Goal: Transaction & Acquisition: Download file/media

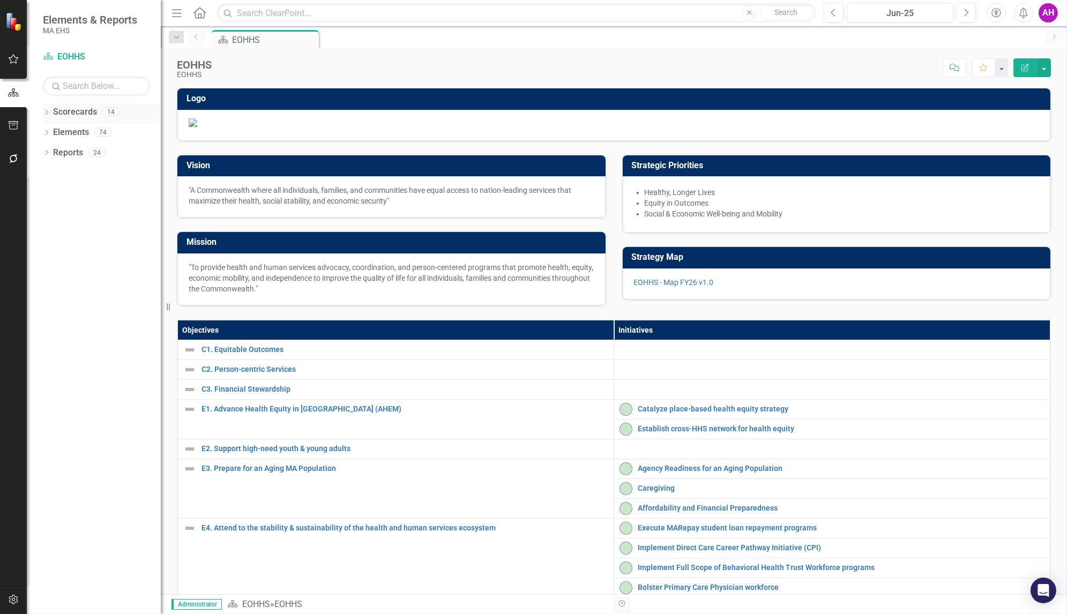
click at [48, 112] on icon "Dropdown" at bounding box center [46, 113] width 7 height 6
click at [51, 128] on div "Dropdown" at bounding box center [52, 132] width 8 height 9
click at [82, 273] on link "DYS" at bounding box center [115, 274] width 91 height 12
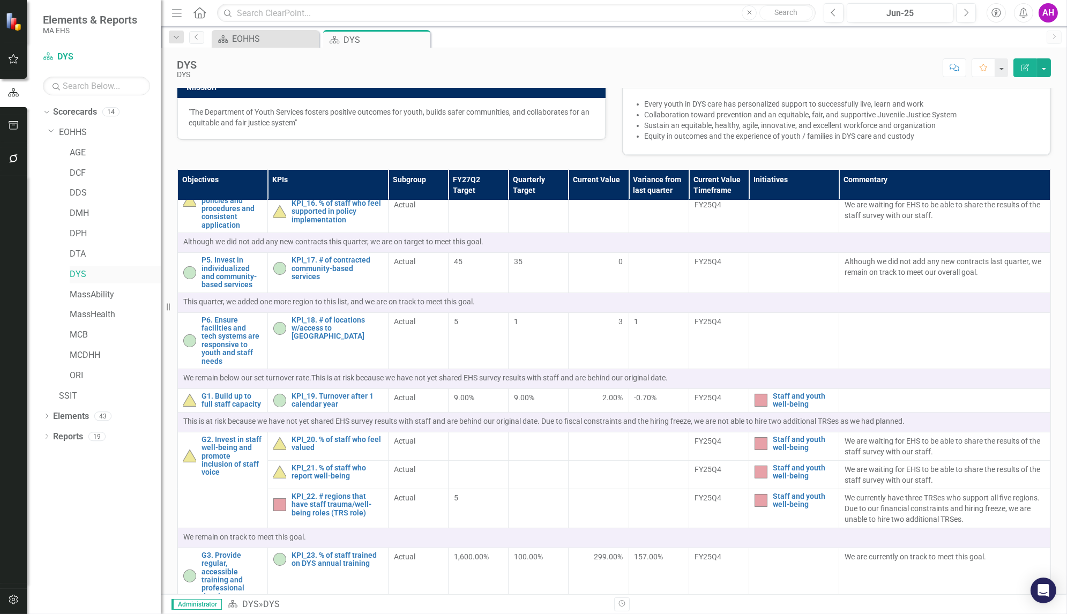
scroll to position [714, 0]
click at [965, 13] on icon "Next" at bounding box center [966, 13] width 6 height 10
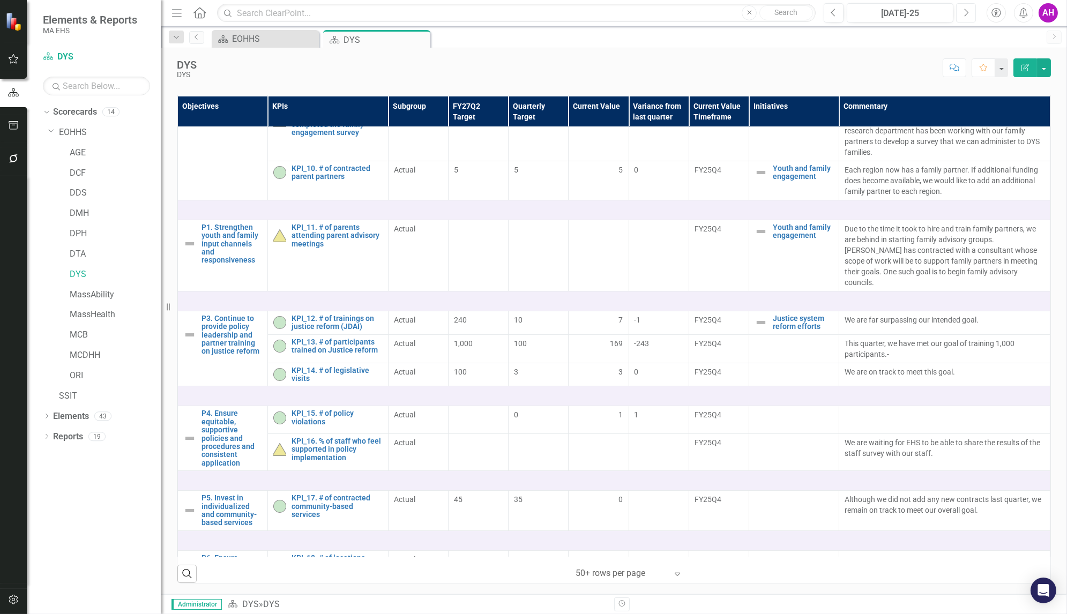
scroll to position [475, 0]
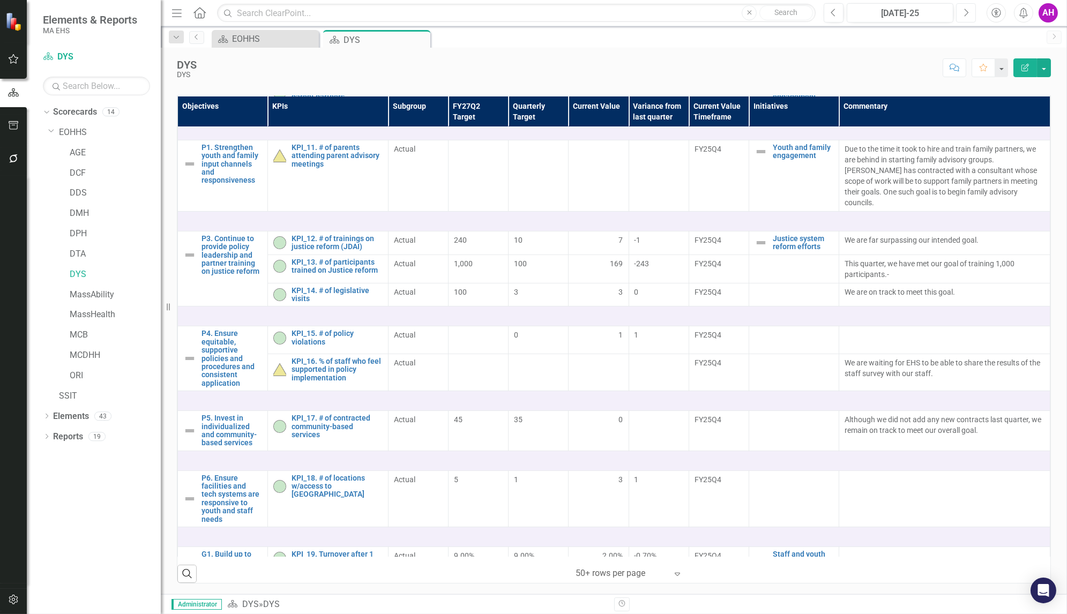
click at [963, 10] on icon "Next" at bounding box center [966, 13] width 6 height 10
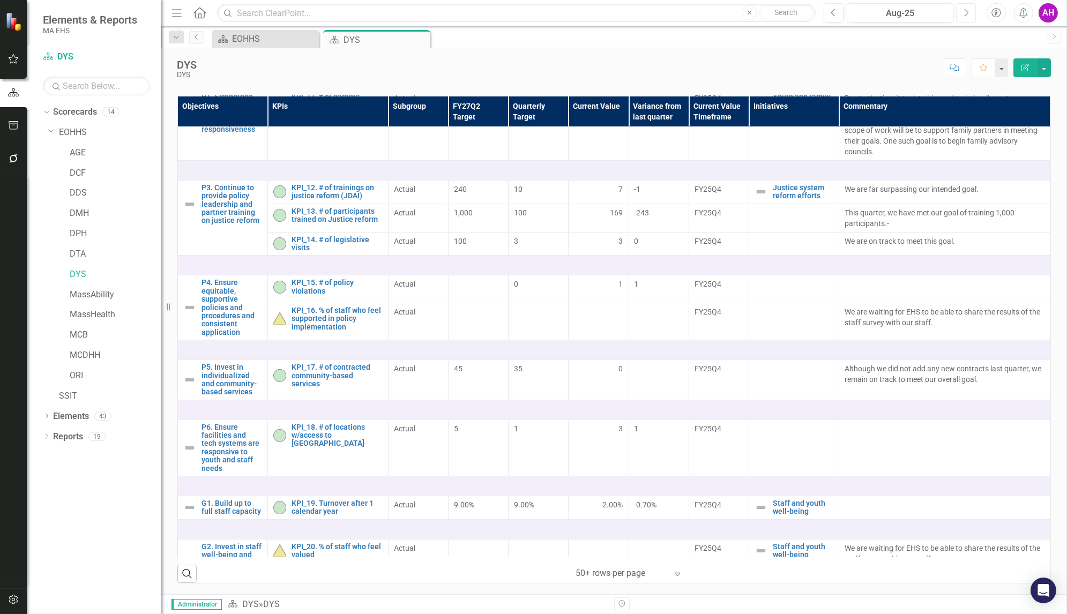
scroll to position [526, 0]
click at [242, 424] on link "P6. Ensure facilities and tech systems are responsive to youth and staff needs" at bounding box center [231, 448] width 61 height 49
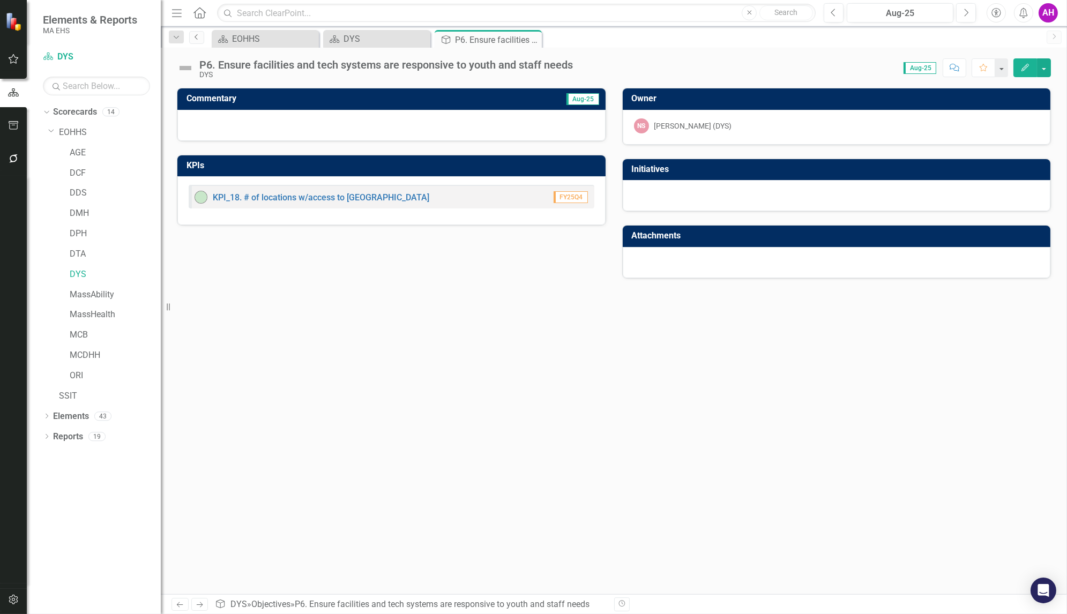
click at [199, 41] on link "Previous" at bounding box center [196, 37] width 15 height 13
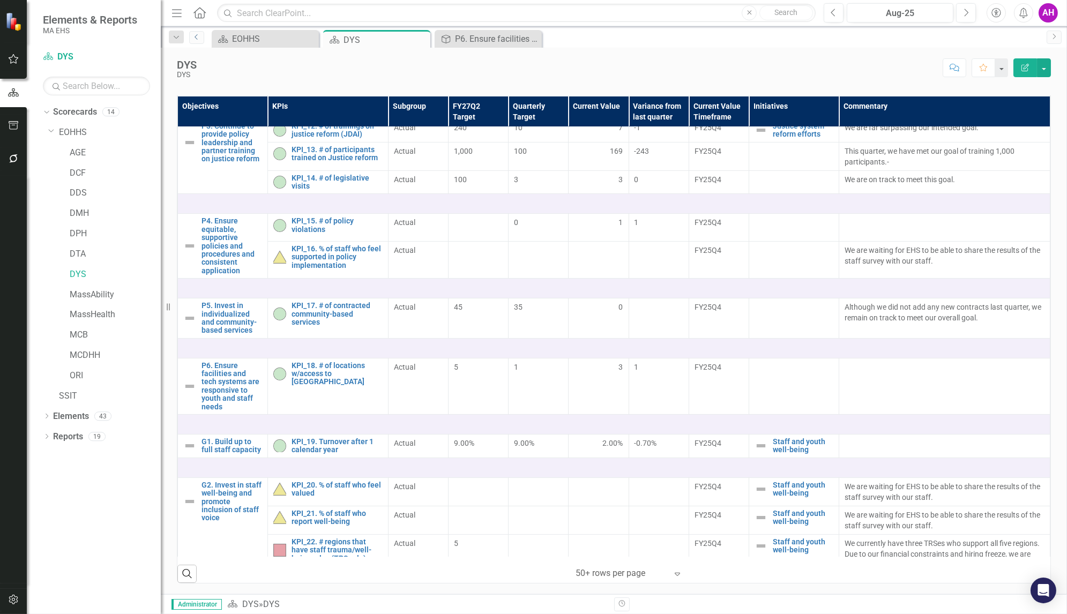
scroll to position [600, 0]
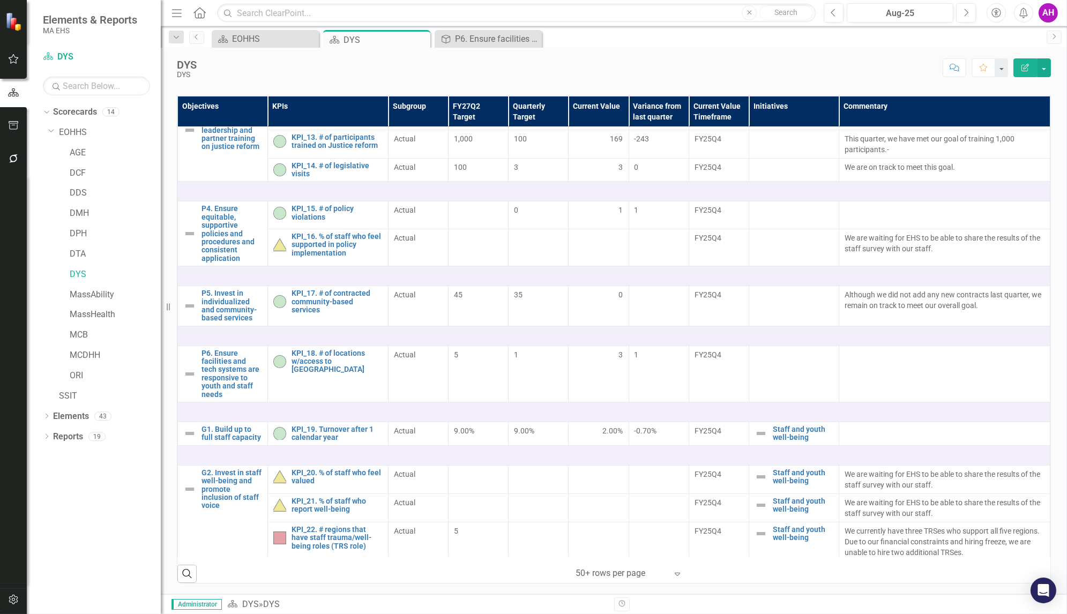
click at [1047, 14] on div "AH" at bounding box center [1047, 12] width 19 height 19
click at [994, 154] on link "Logout Log Out" at bounding box center [1014, 155] width 85 height 20
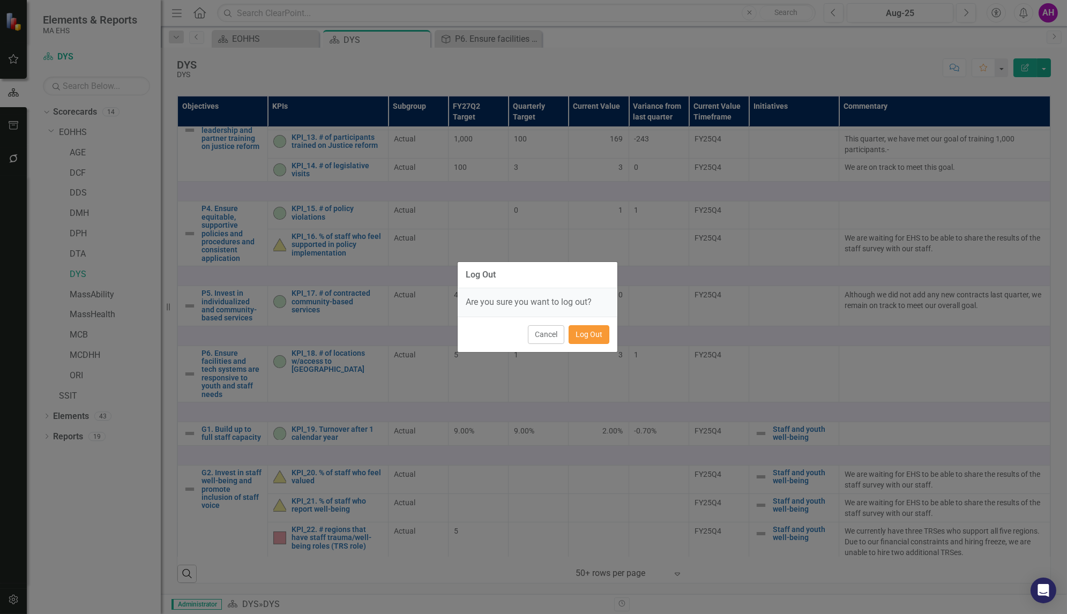
click at [588, 329] on button "Log Out" at bounding box center [588, 334] width 41 height 19
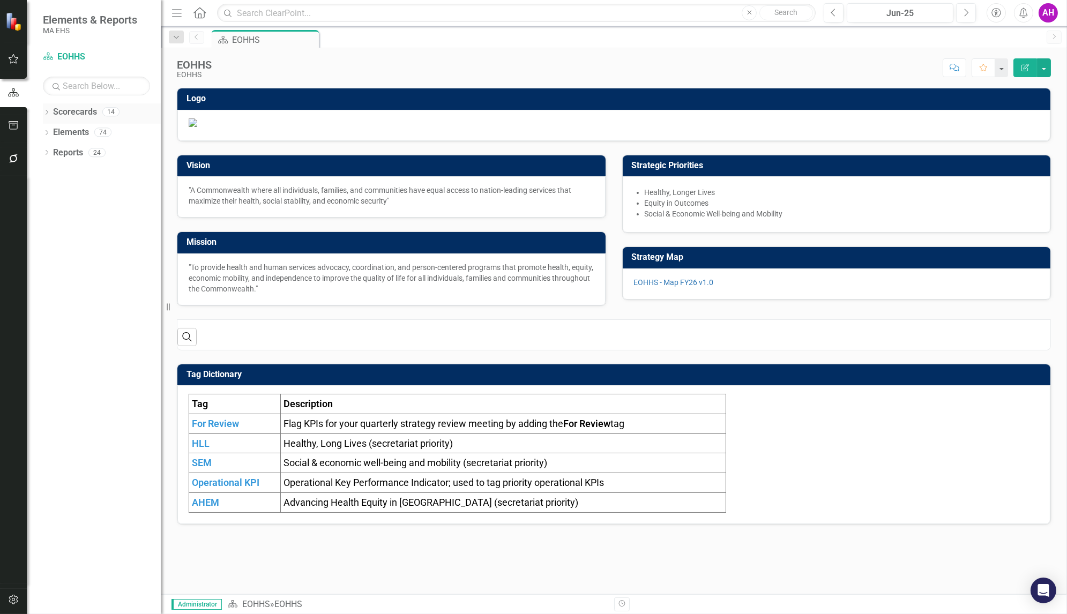
click at [49, 109] on div "Dropdown" at bounding box center [46, 113] width 7 height 9
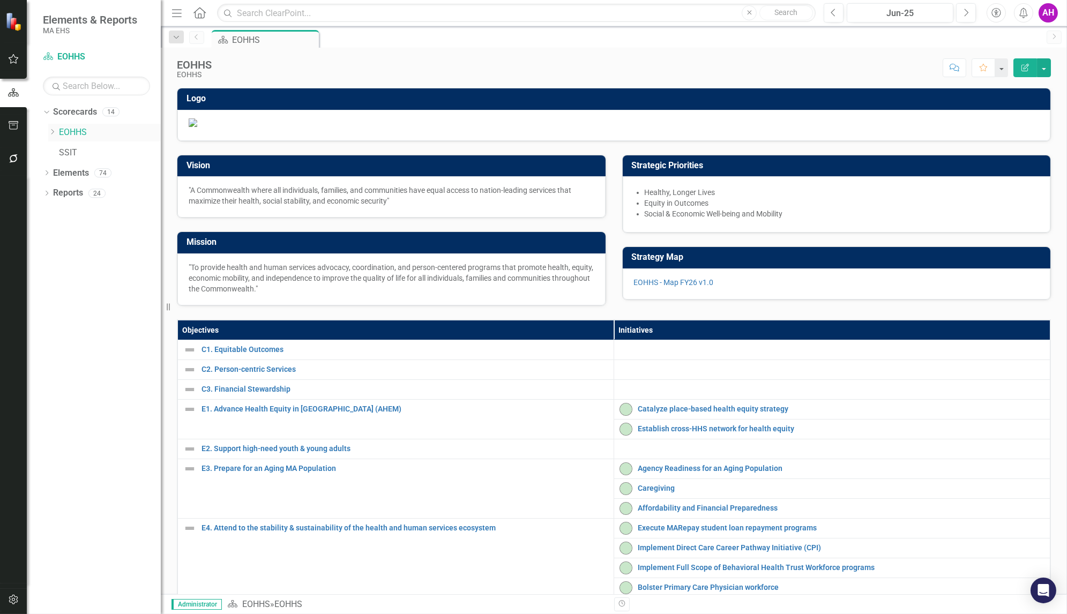
click at [54, 130] on icon "Dropdown" at bounding box center [52, 132] width 8 height 6
click at [84, 277] on link "DYS" at bounding box center [115, 274] width 91 height 12
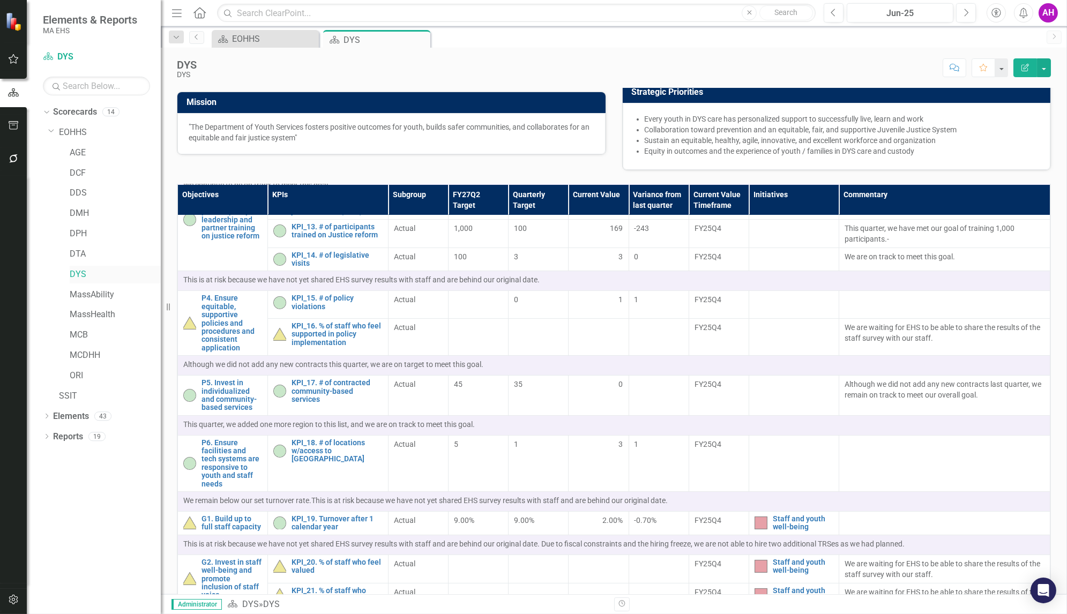
scroll to position [742, 0]
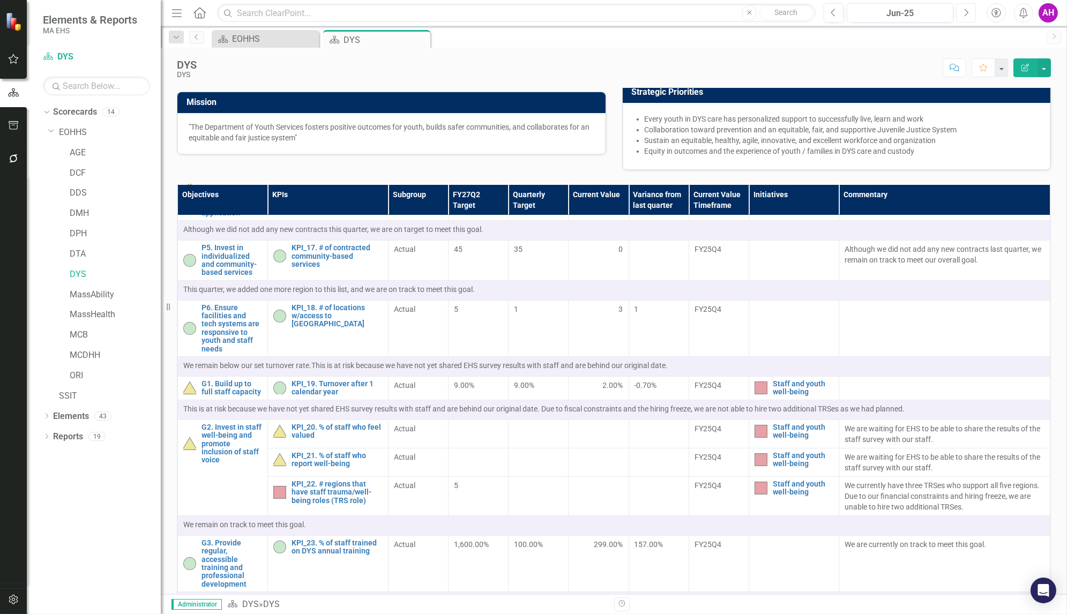
click at [969, 9] on button "Next" at bounding box center [966, 12] width 20 height 19
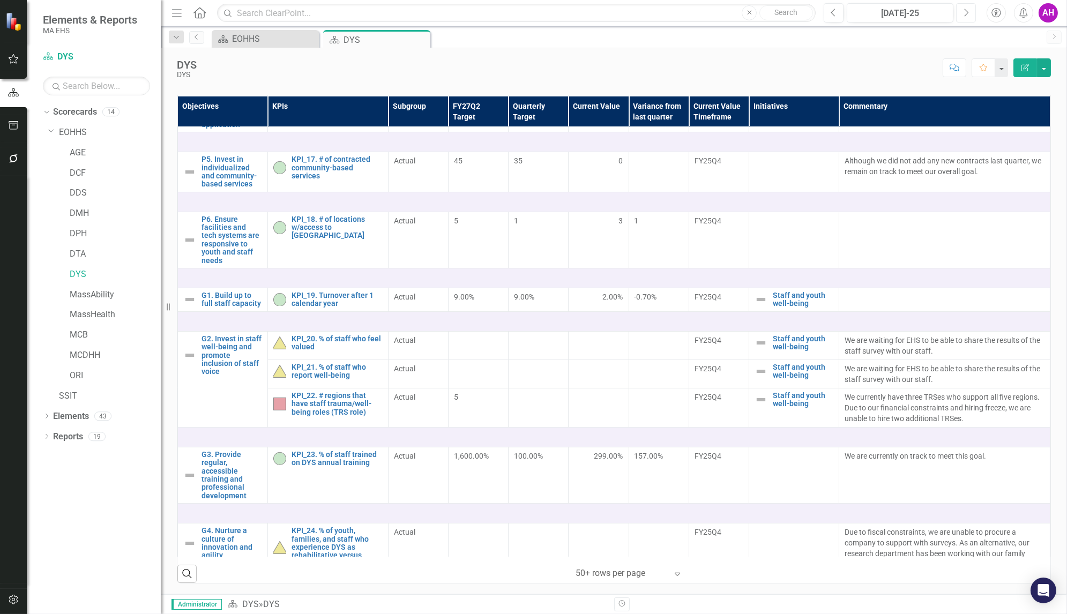
scroll to position [644, 0]
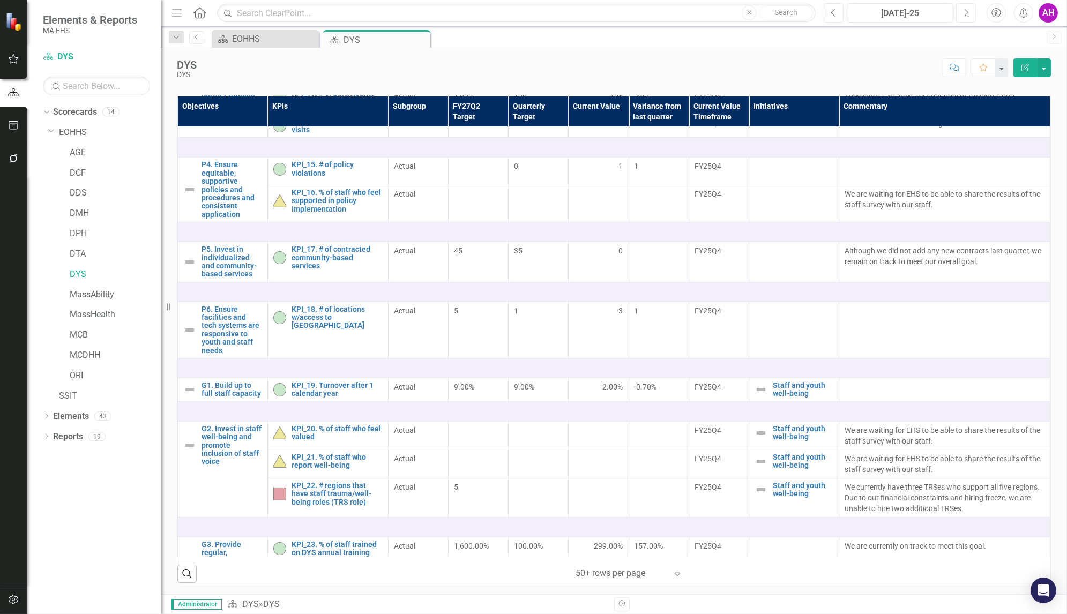
click at [965, 8] on icon "Next" at bounding box center [966, 13] width 6 height 10
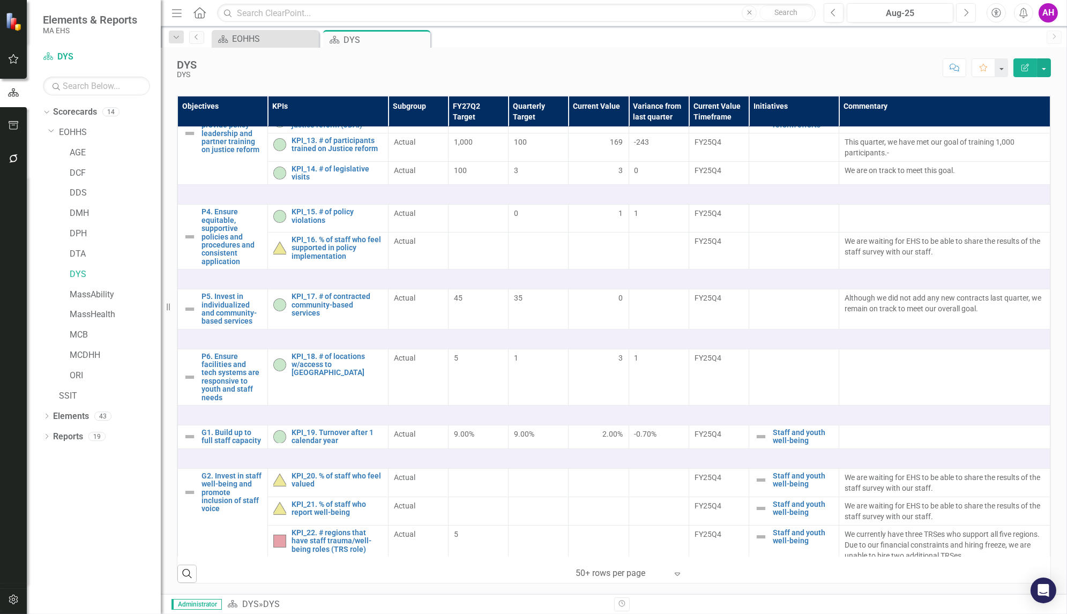
scroll to position [734, 0]
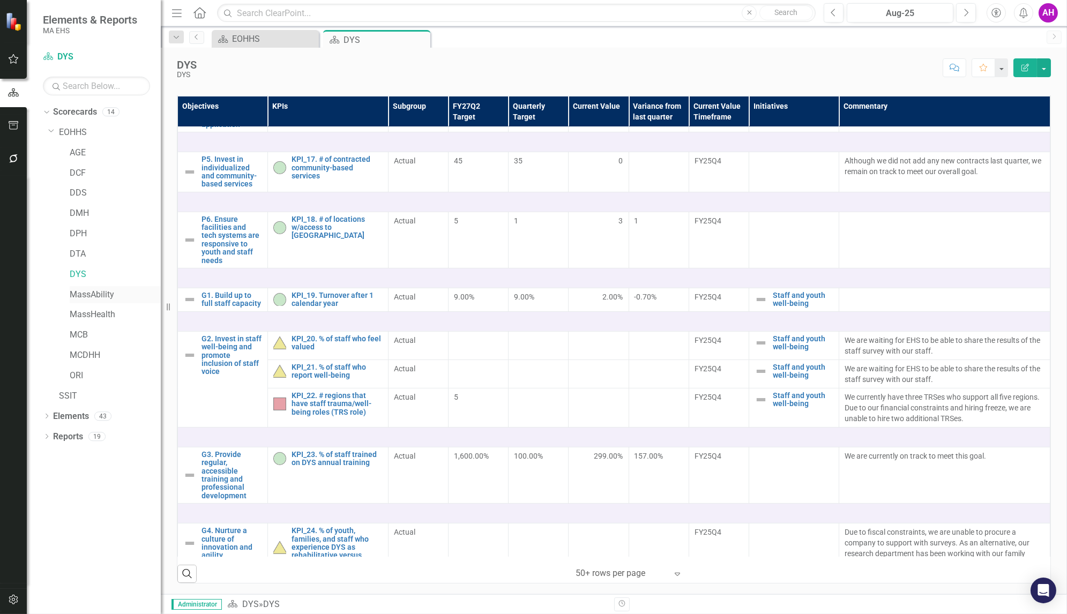
click at [83, 291] on link "MassAbility" at bounding box center [115, 295] width 91 height 12
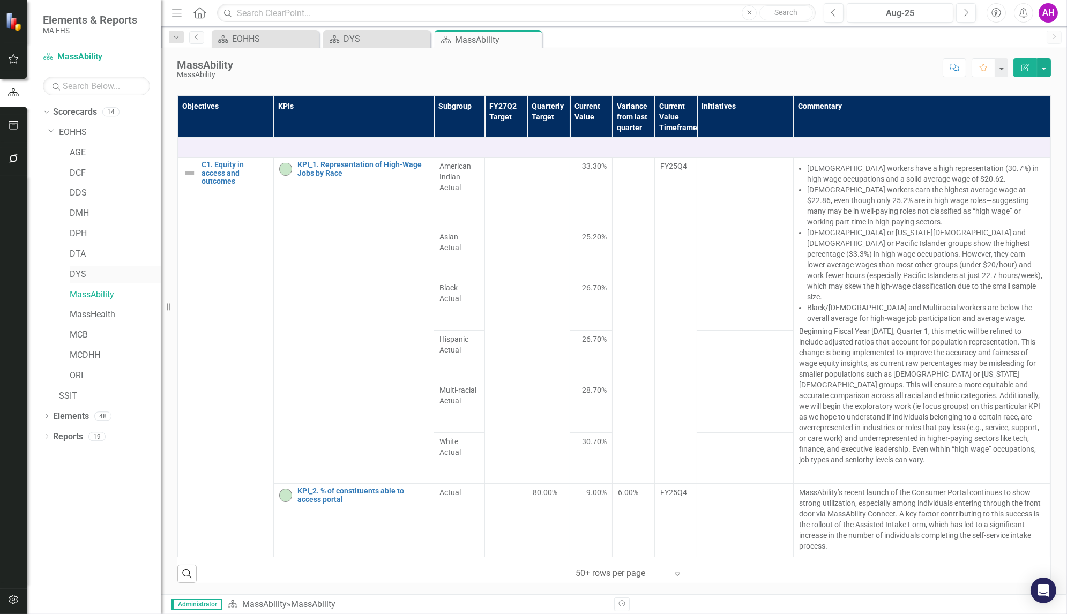
click at [80, 266] on div "DYS" at bounding box center [115, 275] width 91 height 18
click at [74, 276] on link "DYS" at bounding box center [115, 274] width 91 height 12
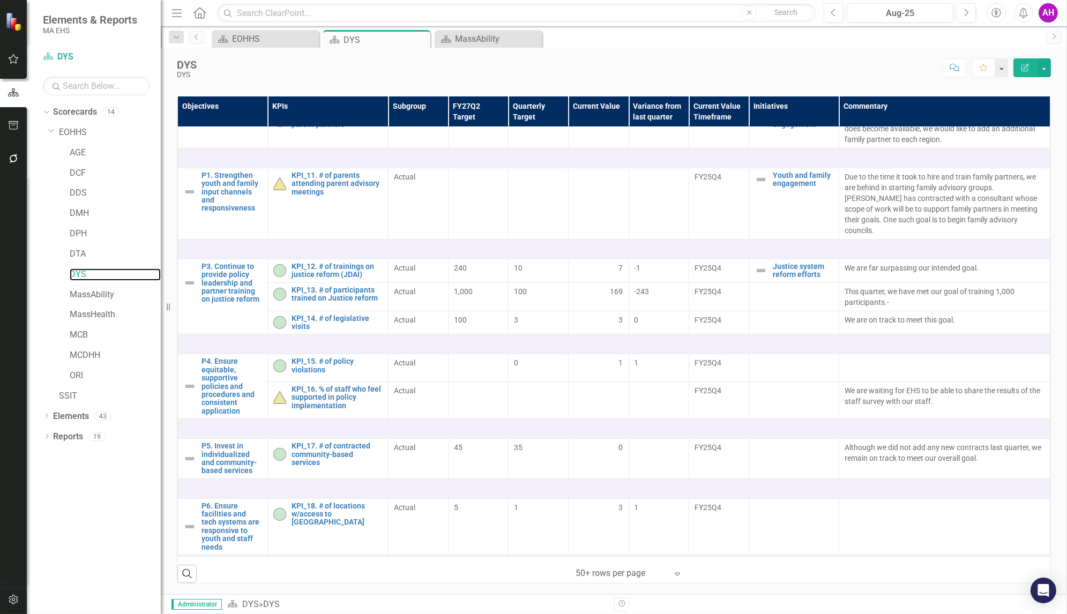
scroll to position [448, 0]
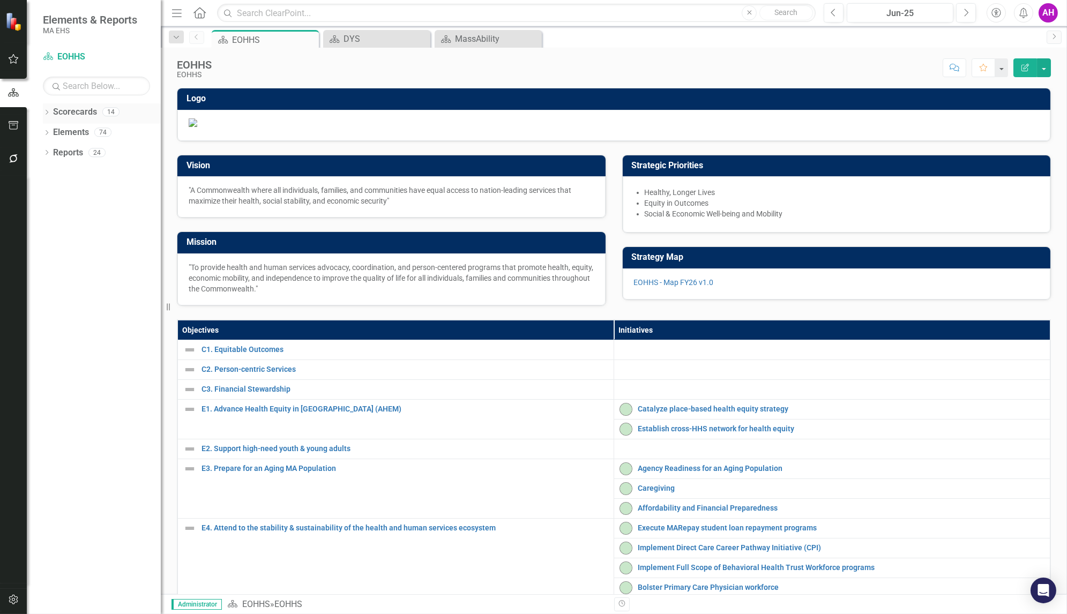
click at [49, 110] on icon "Dropdown" at bounding box center [46, 113] width 7 height 6
click at [52, 131] on icon "Dropdown" at bounding box center [52, 132] width 8 height 6
click at [81, 272] on link "DYS" at bounding box center [115, 274] width 91 height 12
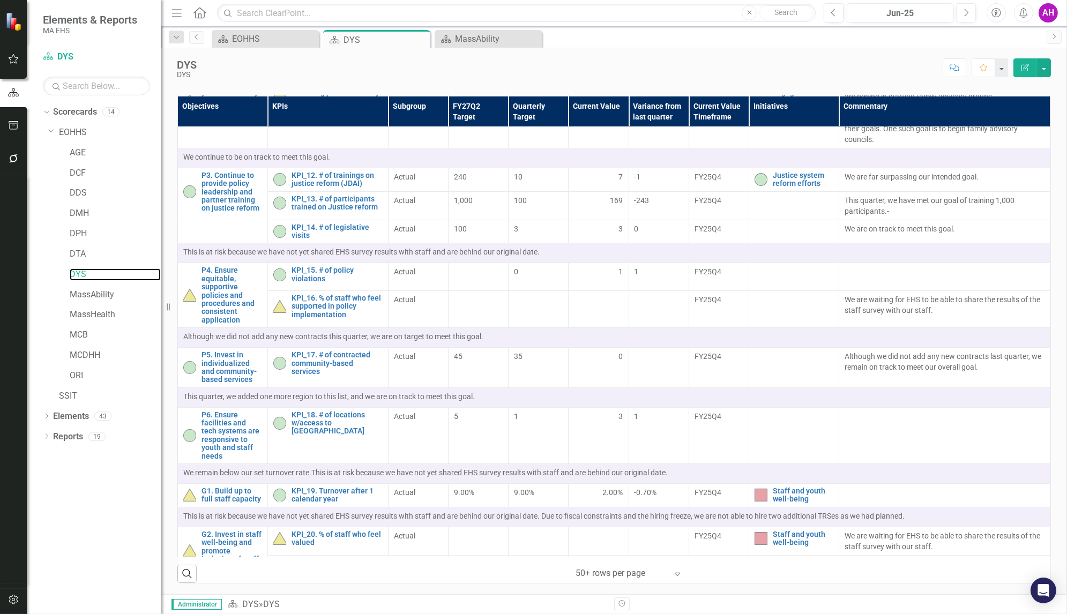
scroll to position [534, 0]
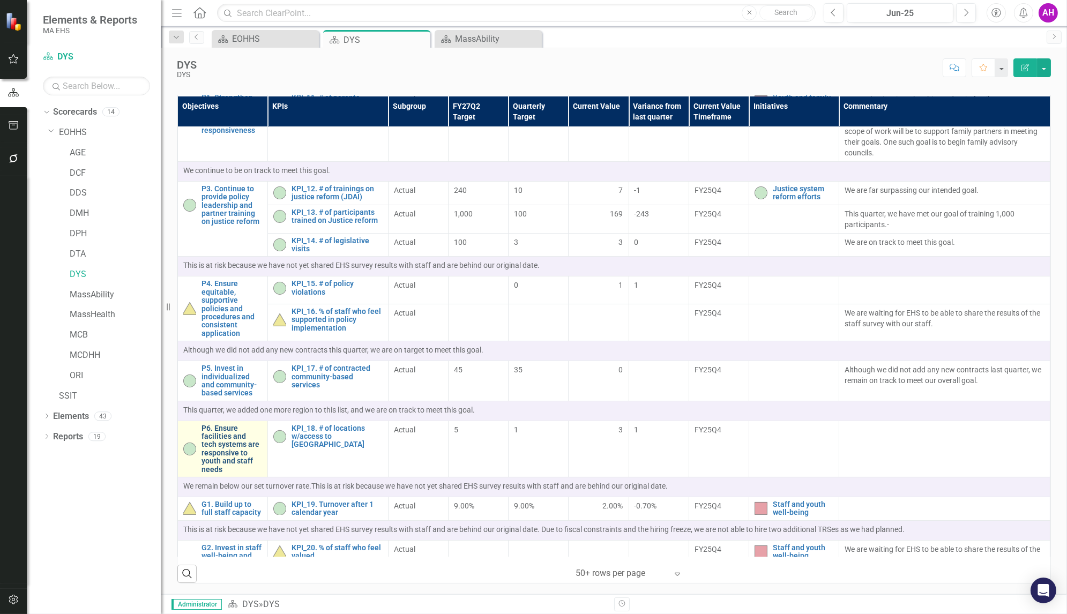
click at [230, 461] on link "P6. Ensure facilities and tech systems are responsive to youth and staff needs" at bounding box center [231, 448] width 61 height 49
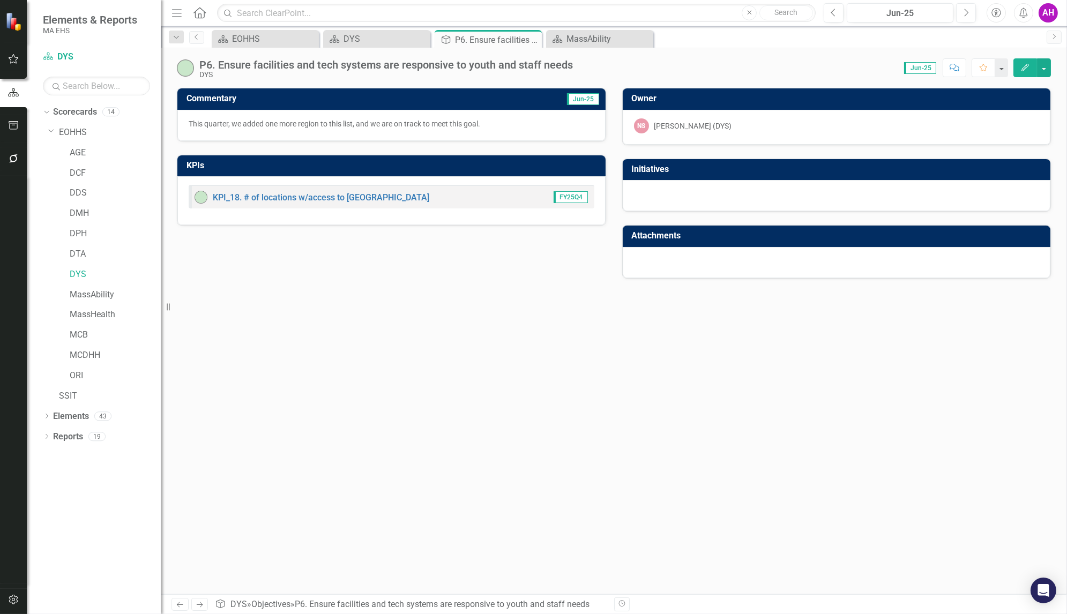
click at [325, 122] on p "This quarter, we added one more region to this list, and we are on track to mee…" at bounding box center [392, 123] width 406 height 11
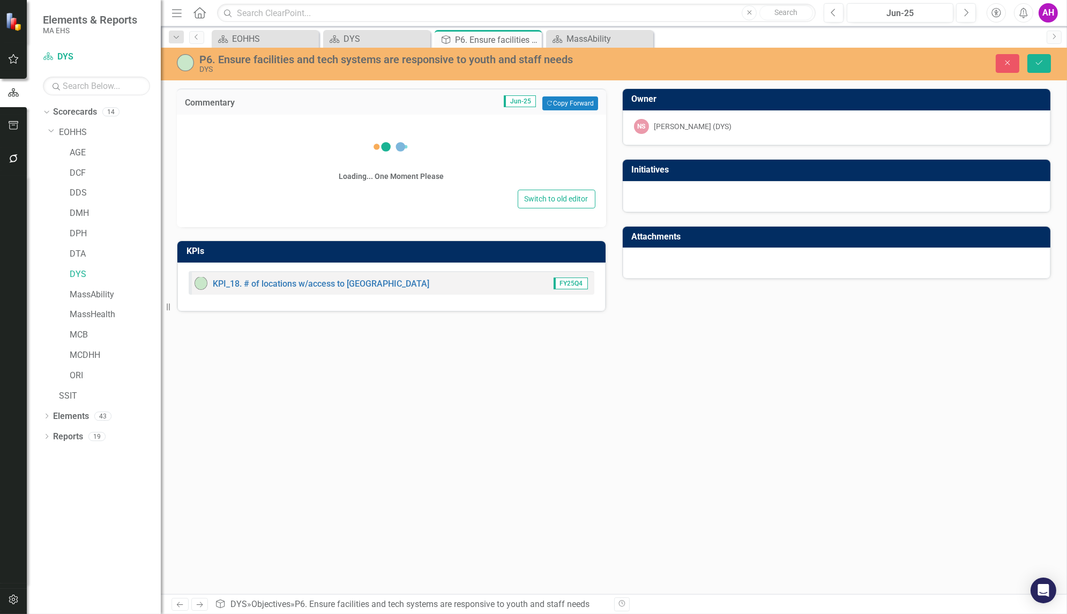
click at [325, 122] on div "Loading... One Moment Please Switch to old editor" at bounding box center [391, 171] width 429 height 112
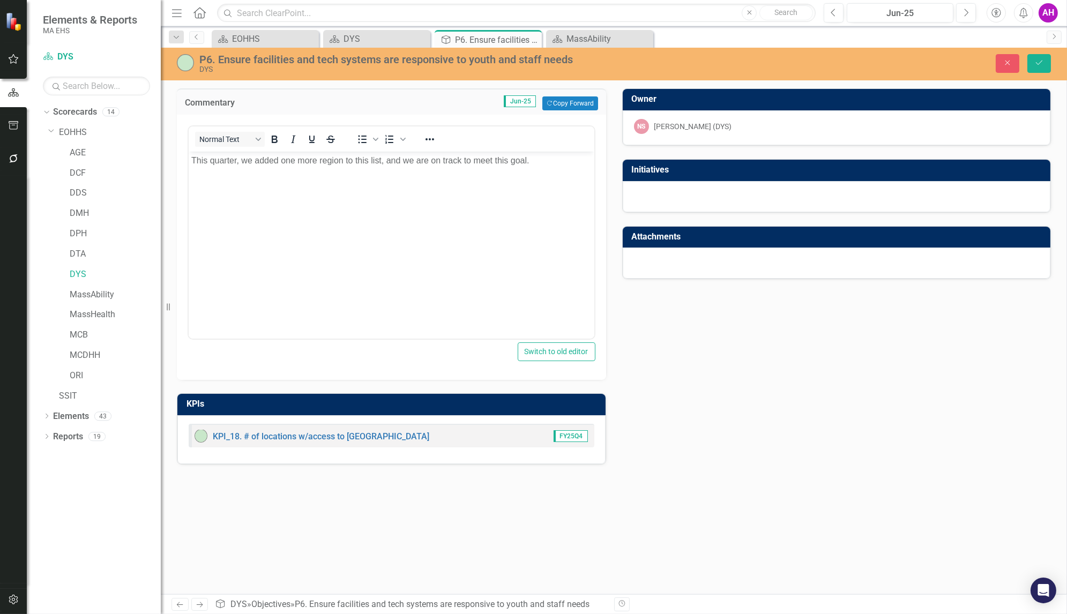
click at [673, 321] on div "Commentary Jun-25 Copy Forward Copy Forward <p>This quarter, we added one more …" at bounding box center [614, 269] width 890 height 389
click at [1042, 55] on button "Save" at bounding box center [1039, 63] width 24 height 19
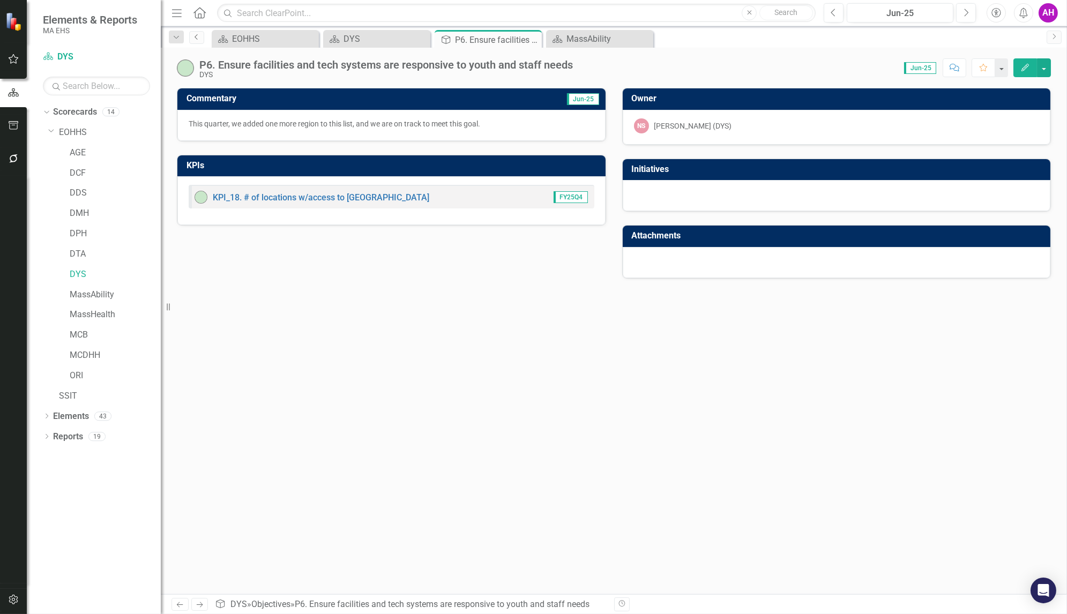
click at [195, 34] on icon "Previous" at bounding box center [196, 37] width 9 height 6
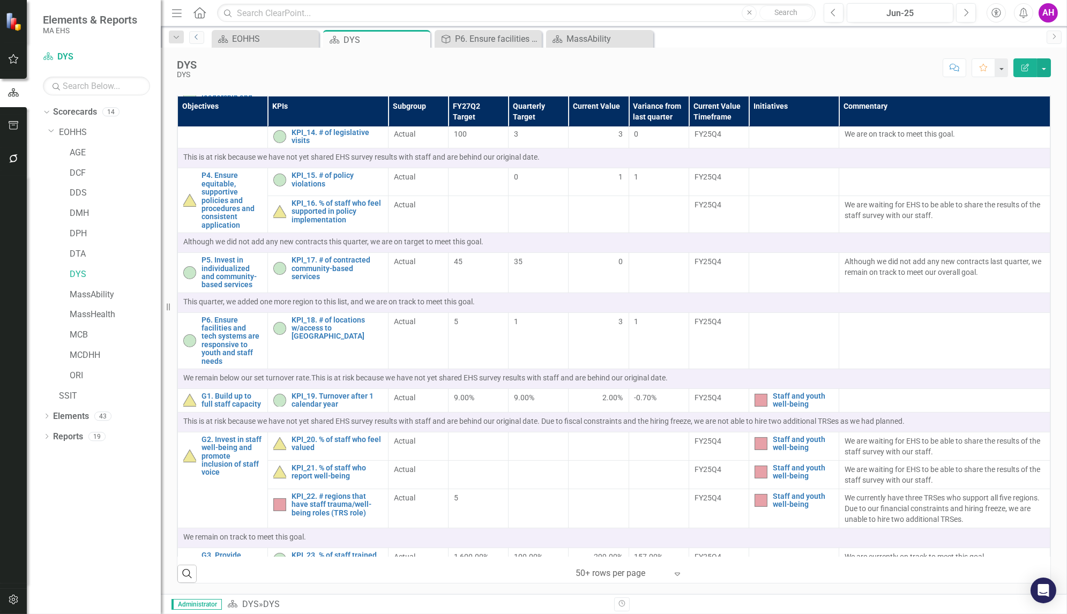
scroll to position [641, 0]
click at [216, 323] on link "P6. Ensure facilities and tech systems are responsive to youth and staff needs" at bounding box center [231, 341] width 61 height 49
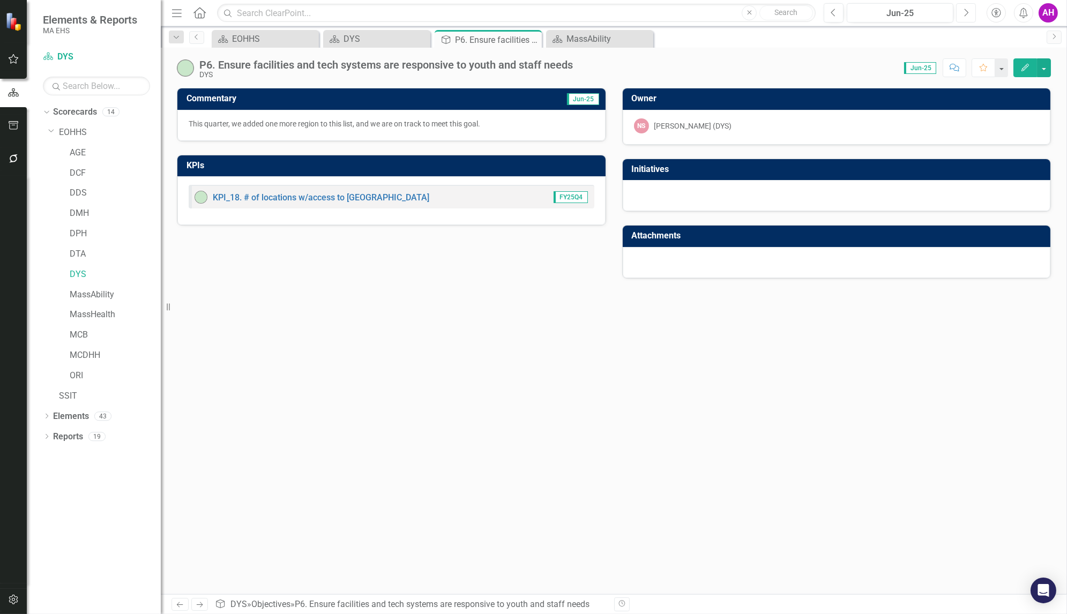
click at [964, 14] on icon "Next" at bounding box center [966, 13] width 6 height 10
click at [835, 16] on icon "Previous" at bounding box center [833, 13] width 6 height 10
click at [1047, 69] on button "button" at bounding box center [1044, 67] width 14 height 19
click at [995, 124] on link "Revision History Revision History" at bounding box center [1006, 128] width 87 height 20
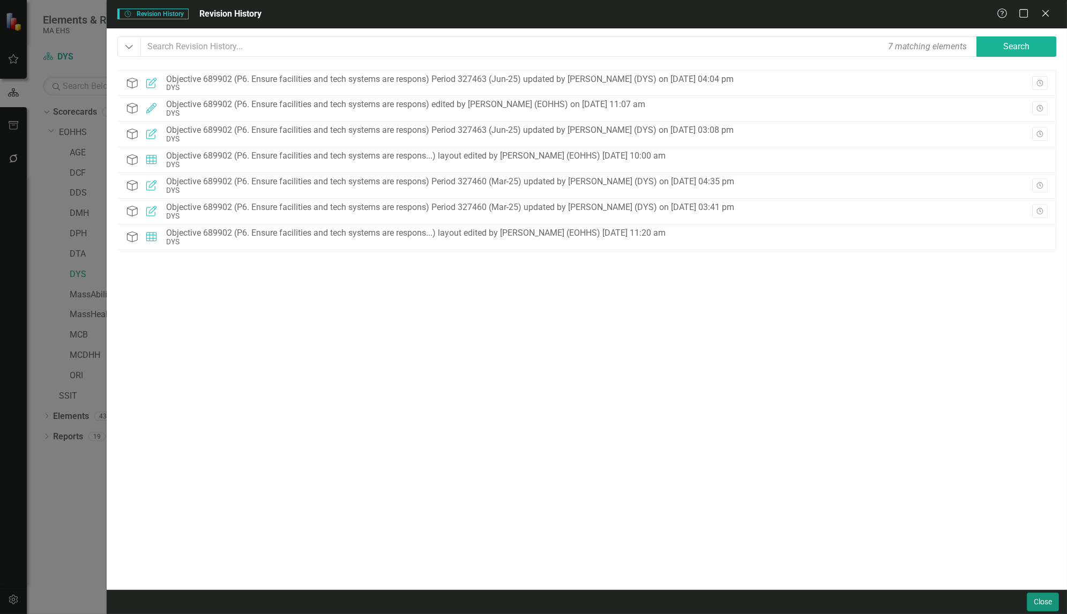
click at [1040, 606] on button "Close" at bounding box center [1042, 601] width 32 height 19
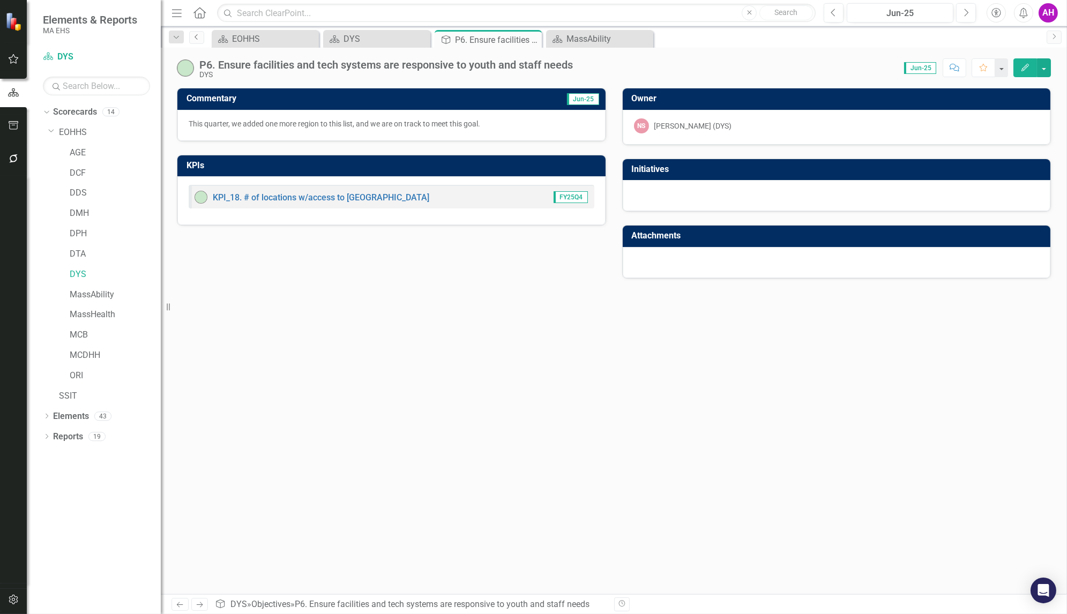
click at [196, 36] on icon at bounding box center [195, 36] width 3 height 5
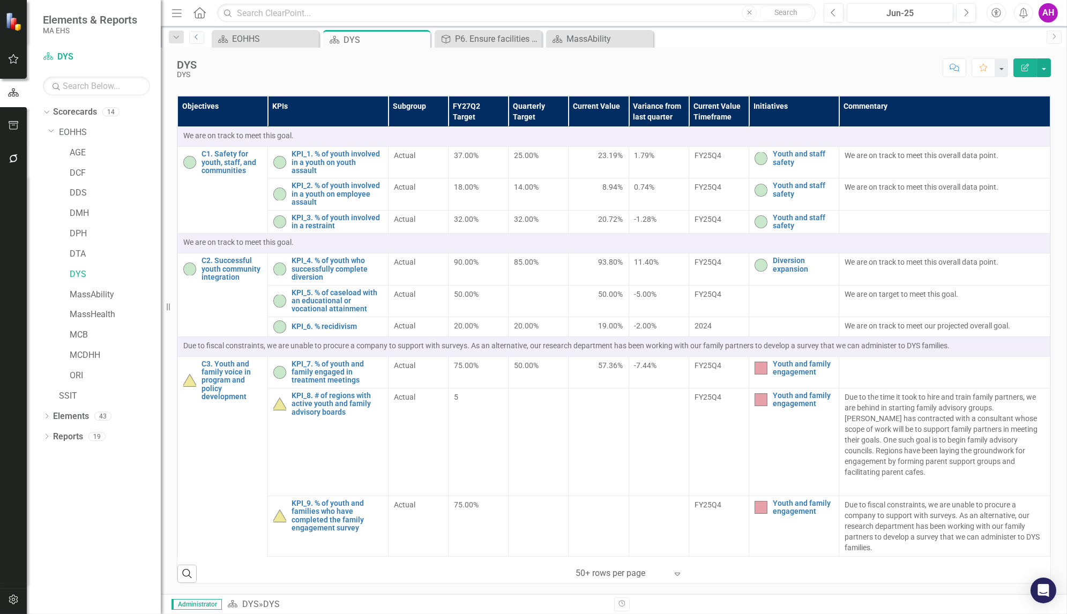
scroll to position [742, 0]
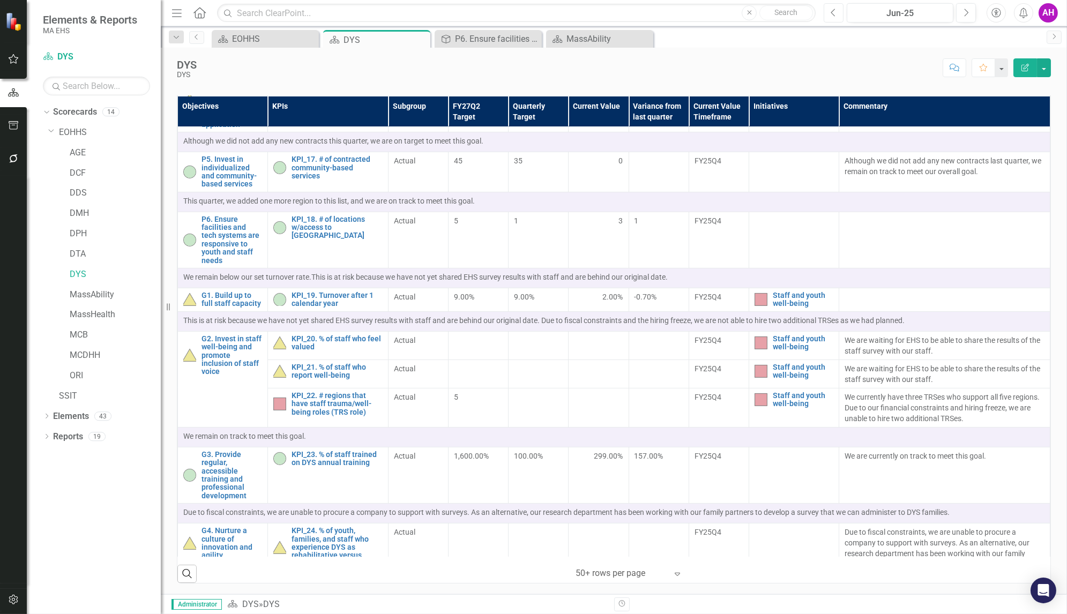
click at [836, 11] on icon "Previous" at bounding box center [833, 13] width 6 height 10
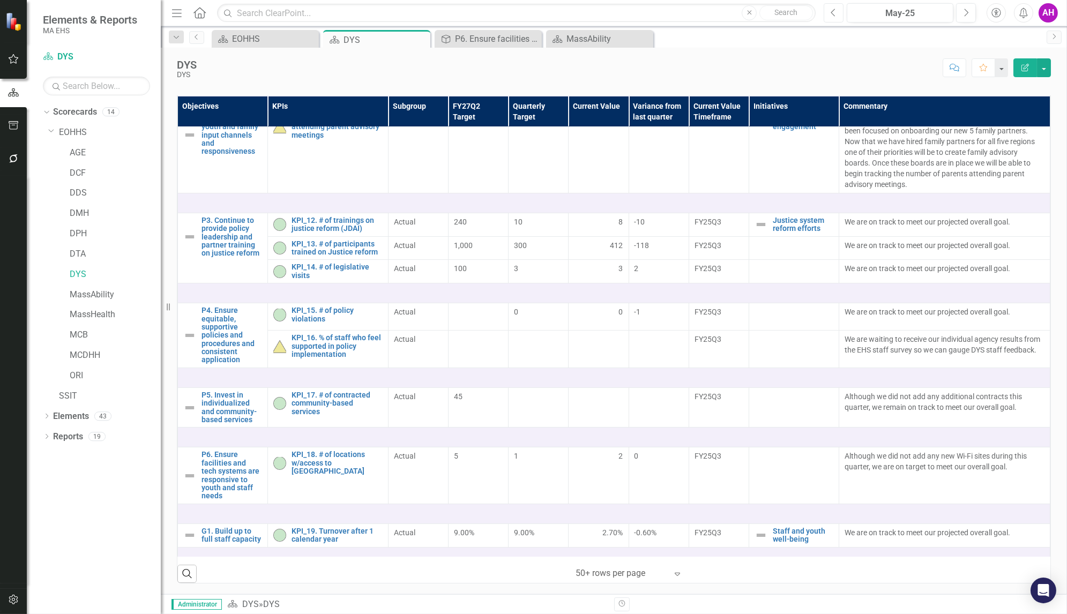
scroll to position [403, 0]
click at [971, 18] on button "Next" at bounding box center [966, 12] width 20 height 19
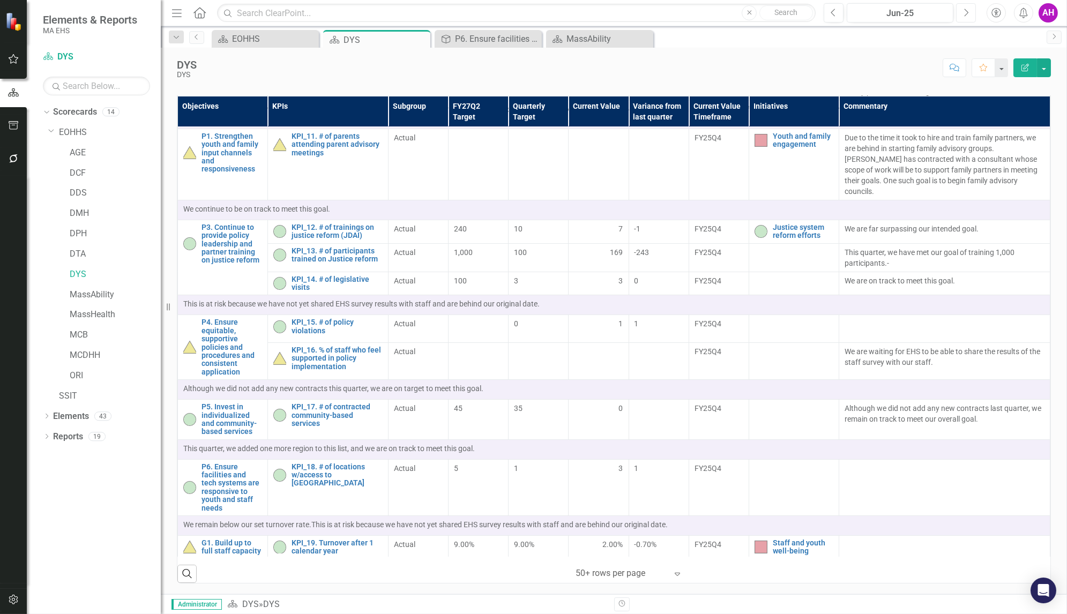
scroll to position [496, 0]
click at [967, 14] on icon "Next" at bounding box center [966, 13] width 6 height 10
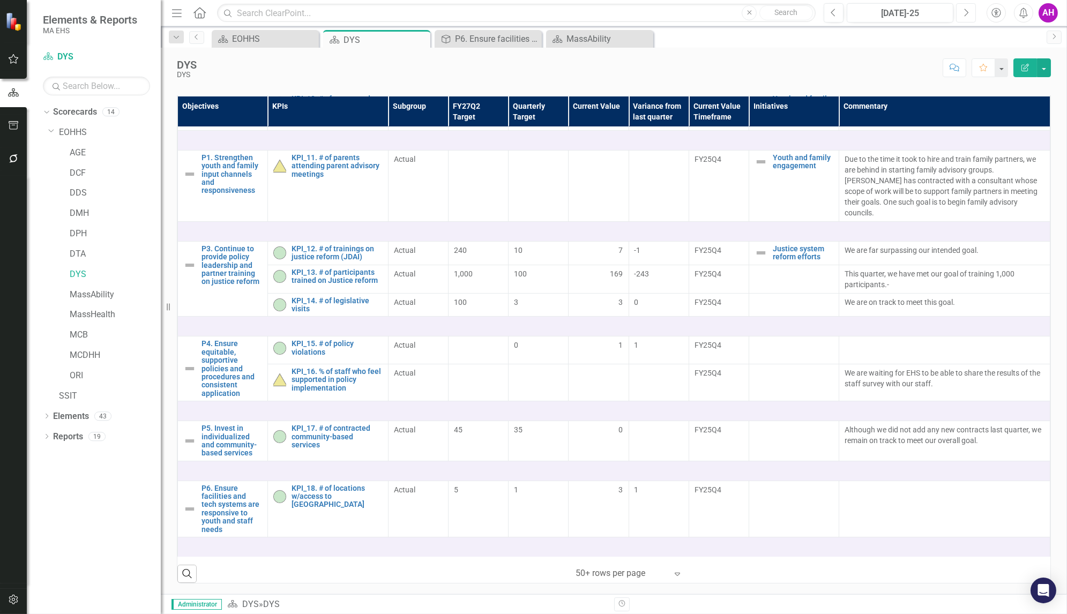
scroll to position [468, 0]
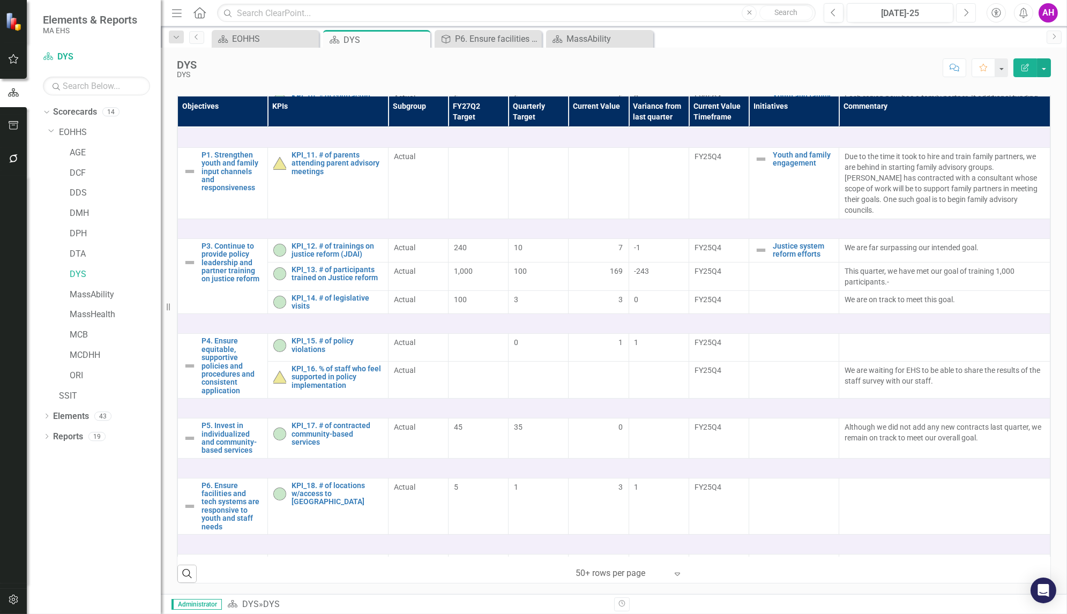
click at [969, 15] on icon "Next" at bounding box center [966, 13] width 6 height 10
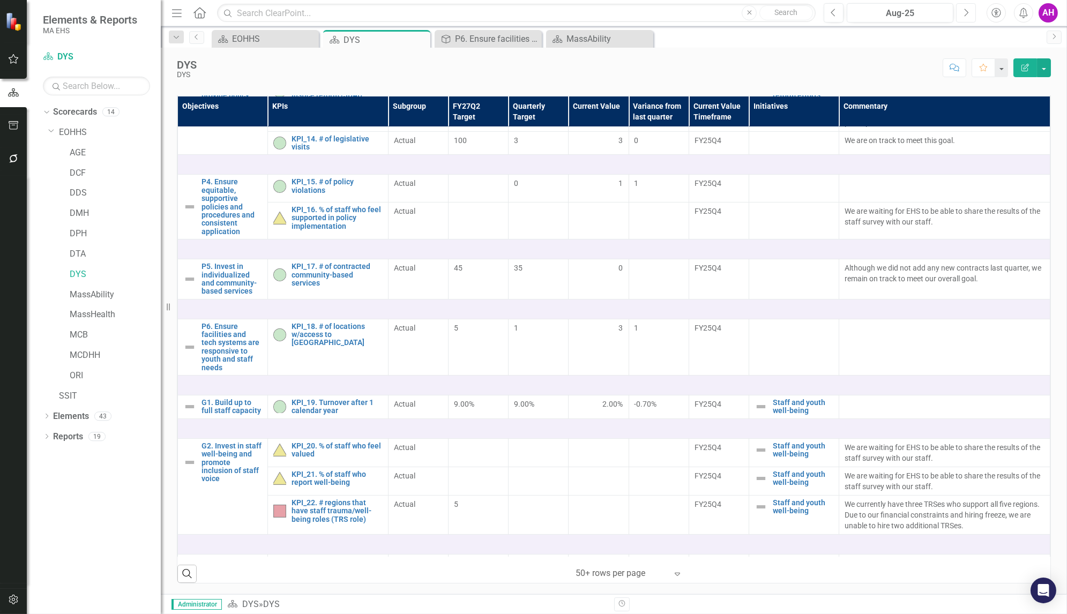
scroll to position [628, 0]
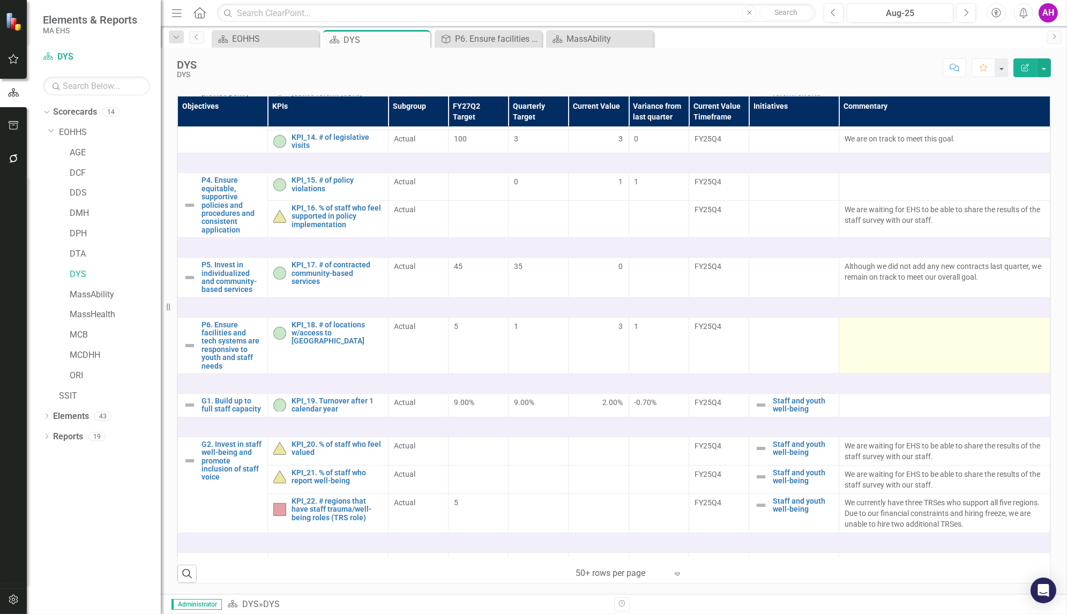
click at [866, 347] on td at bounding box center [944, 345] width 211 height 56
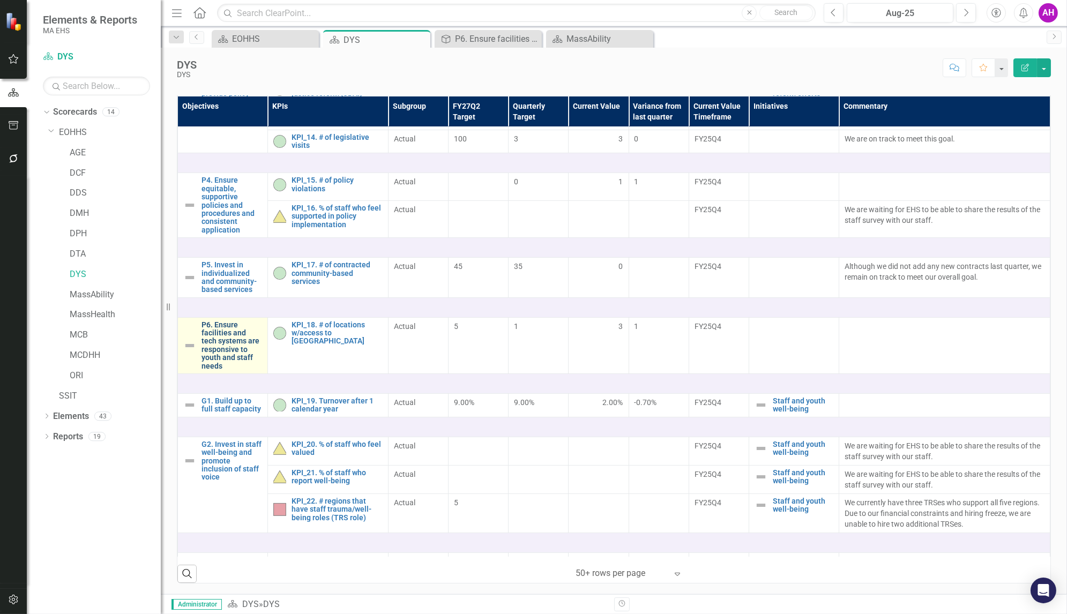
click at [222, 347] on link "P6. Ensure facilities and tech systems are responsive to youth and staff needs" at bounding box center [231, 345] width 61 height 49
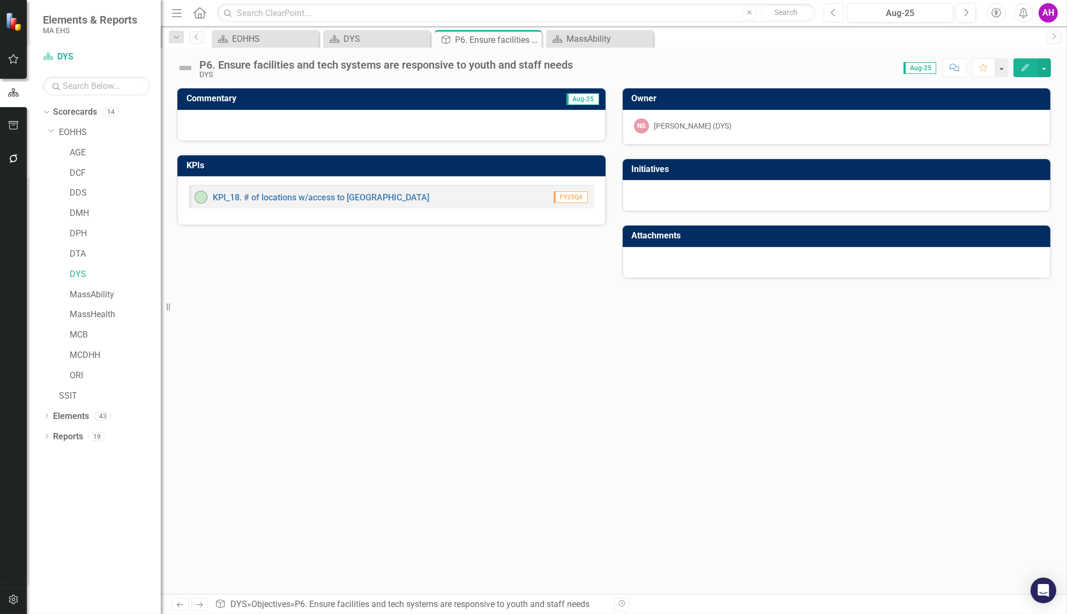
click at [828, 12] on button "Previous" at bounding box center [833, 12] width 20 height 19
click at [832, 12] on icon "Previous" at bounding box center [833, 13] width 6 height 10
click at [77, 277] on link "DYS" at bounding box center [115, 274] width 91 height 12
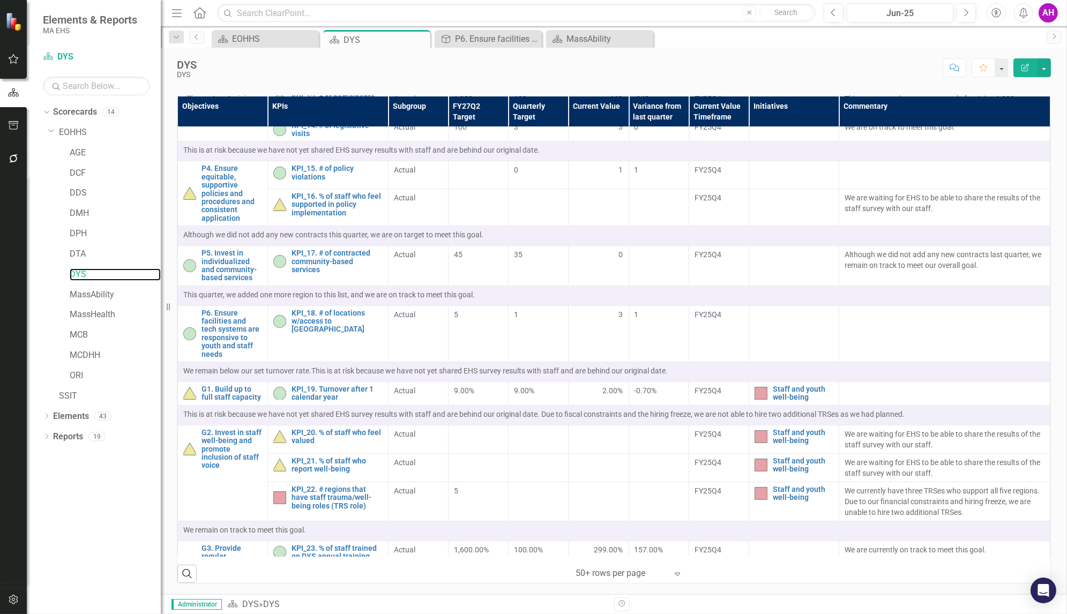
scroll to position [647, 0]
click at [223, 251] on link "P5. Invest in individualized and community-based services" at bounding box center [231, 267] width 61 height 33
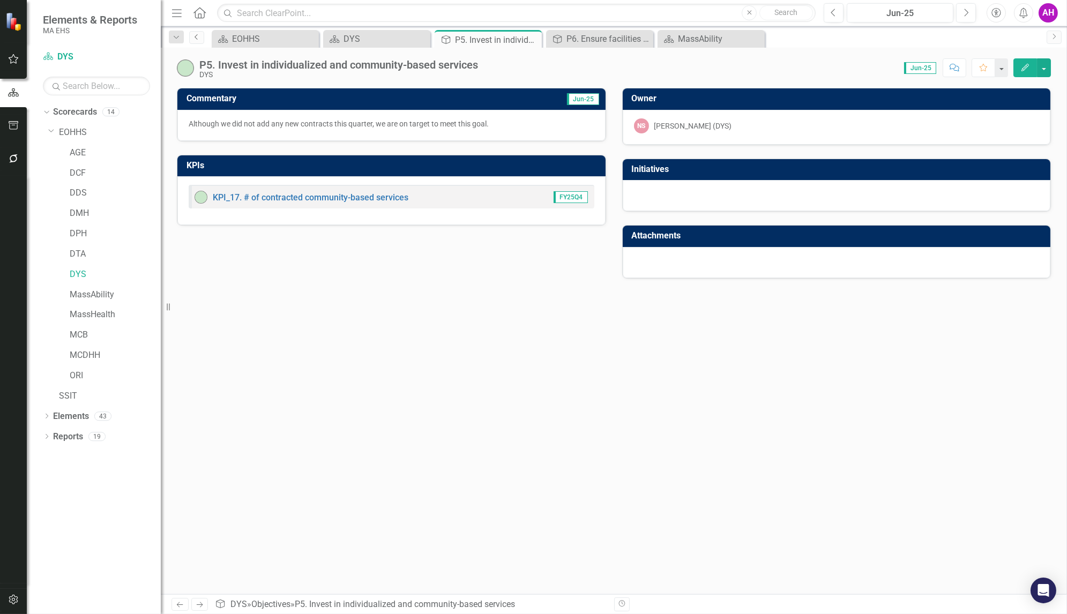
click at [197, 37] on icon "Previous" at bounding box center [196, 37] width 9 height 6
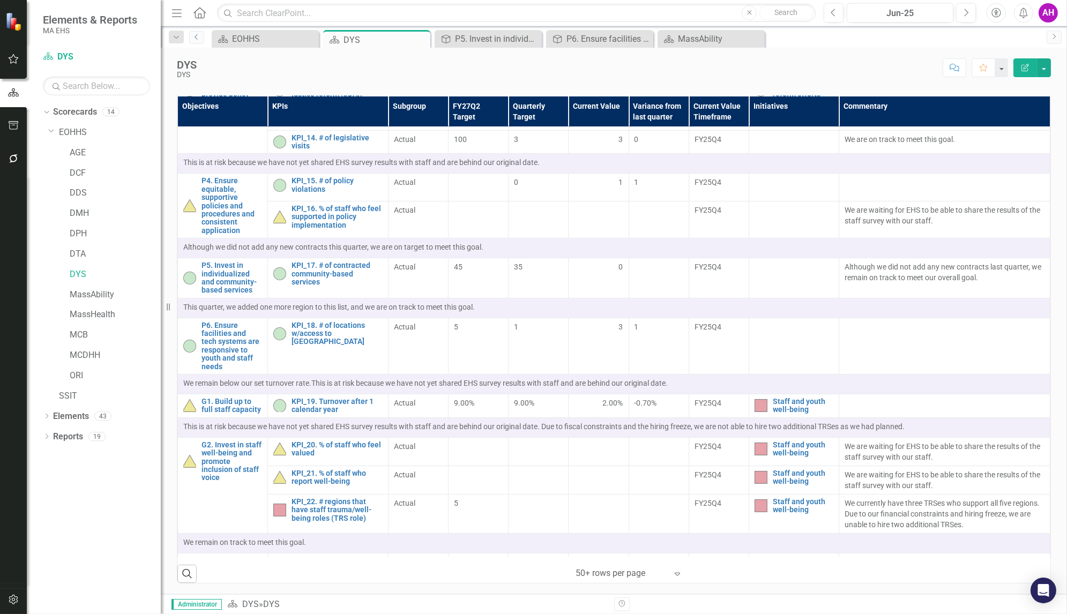
scroll to position [742, 0]
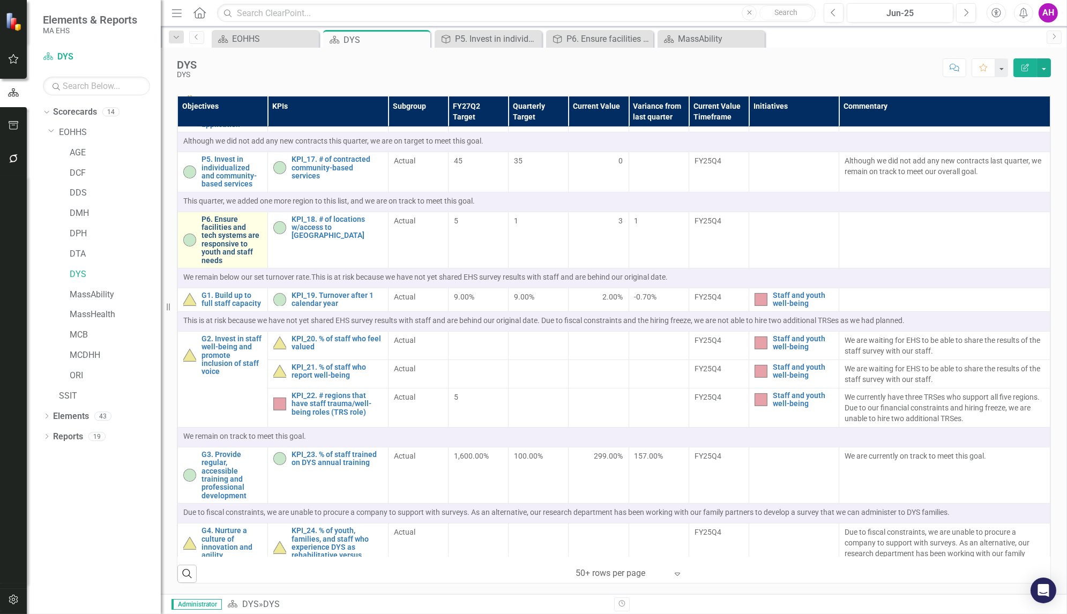
click at [211, 215] on link "P6. Ensure facilities and tech systems are responsive to youth and staff needs" at bounding box center [231, 239] width 61 height 49
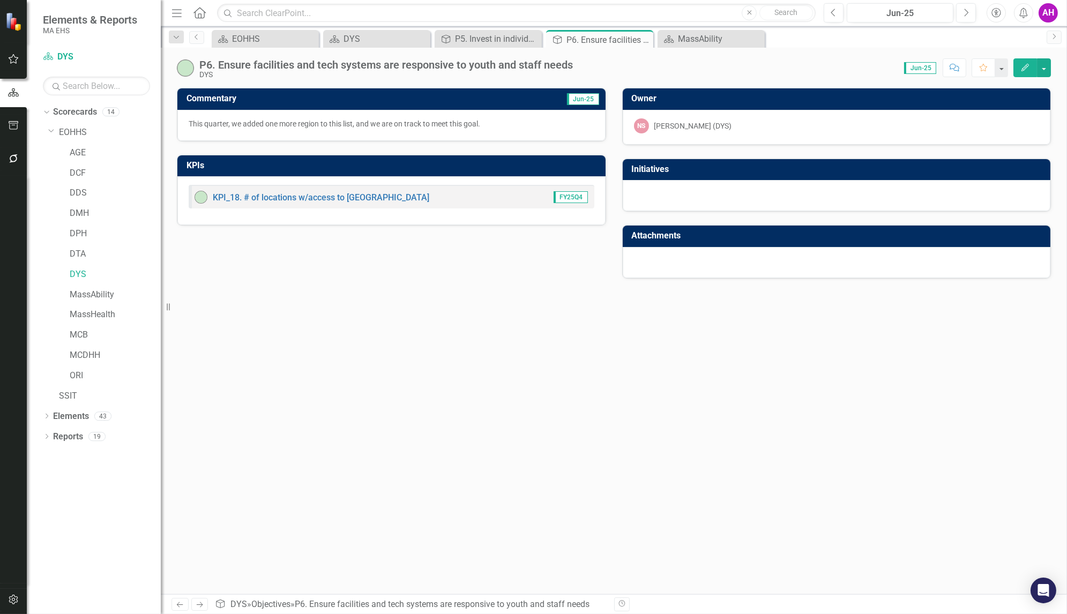
click at [211, 98] on h3 "Commentary" at bounding box center [310, 99] width 248 height 10
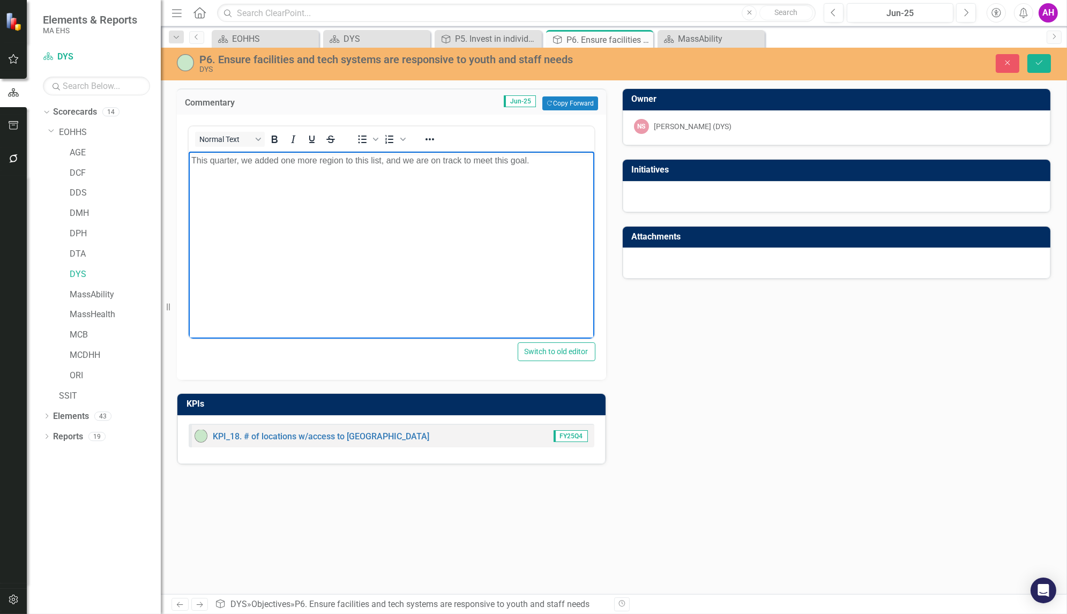
click at [427, 162] on p "This quarter, we added one more region to this list, and we are on track to mee…" at bounding box center [391, 160] width 400 height 13
copy p "This quarter, we added one more region to this list, and we are on track to mee…"
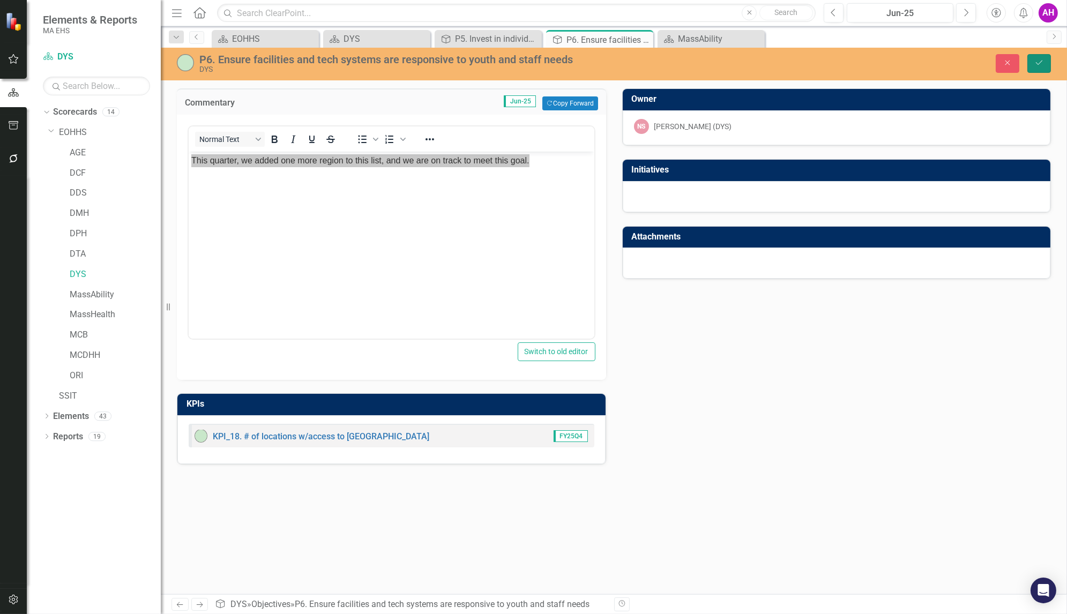
click at [1037, 57] on button "Save" at bounding box center [1039, 63] width 24 height 19
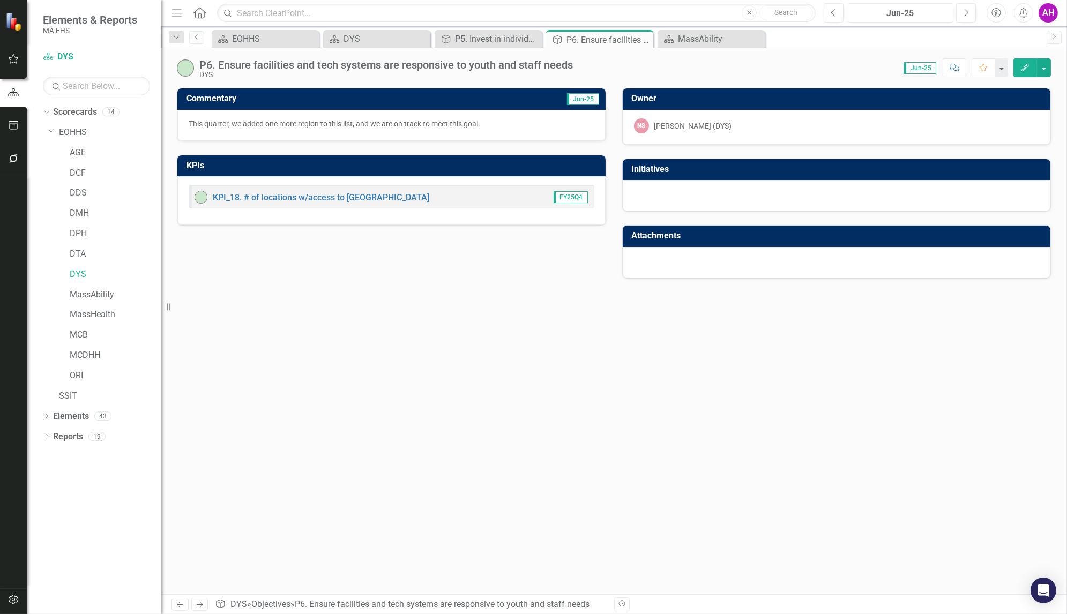
click at [1027, 70] on icon "Edit" at bounding box center [1025, 67] width 10 height 7
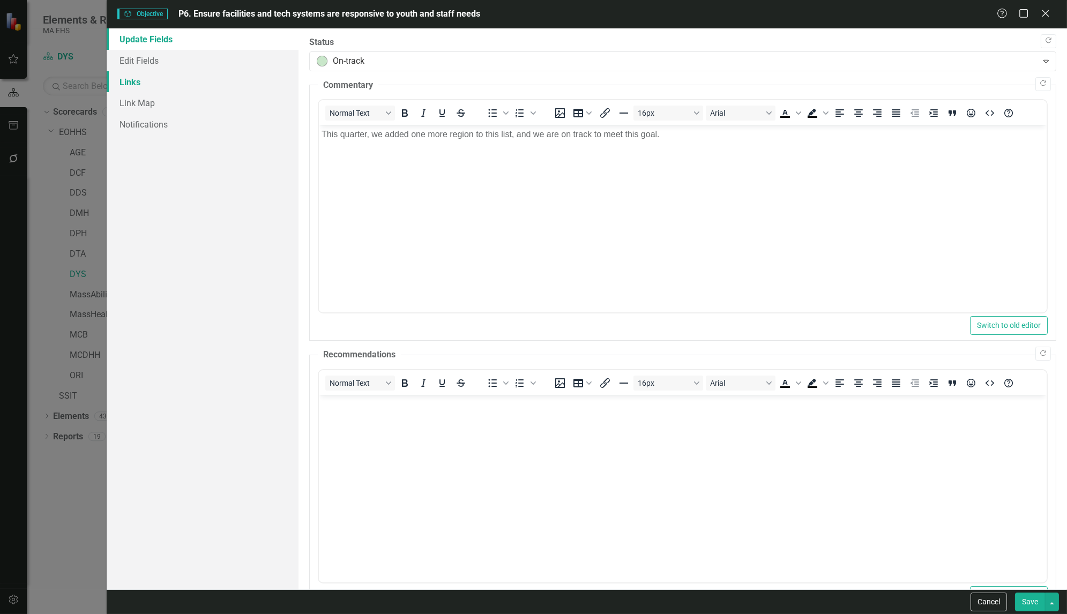
click at [141, 81] on link "Links" at bounding box center [203, 81] width 192 height 21
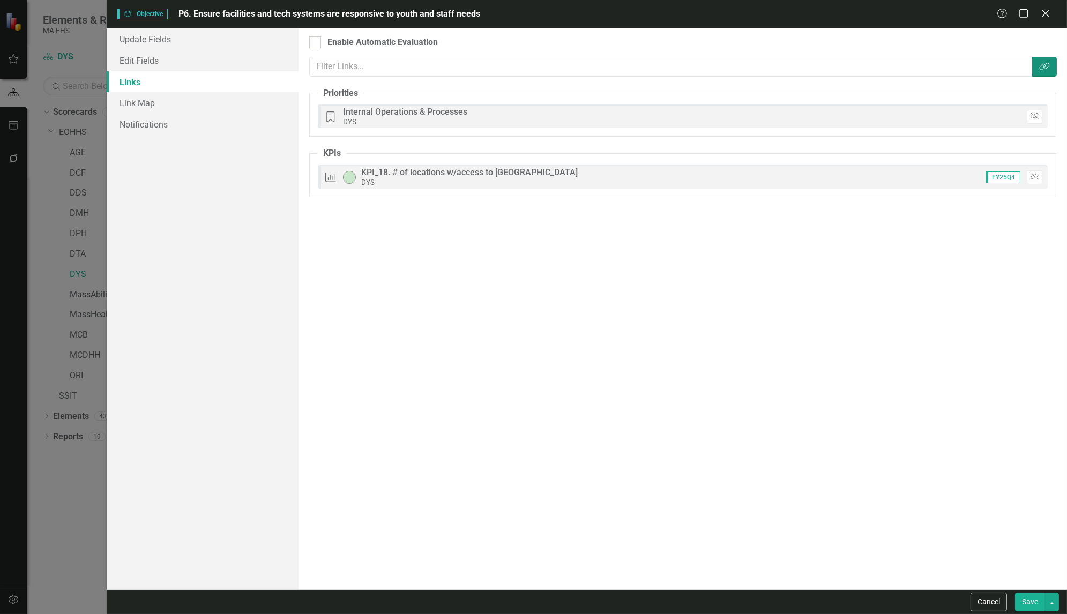
click at [1043, 62] on icon "Link Tag" at bounding box center [1044, 66] width 11 height 9
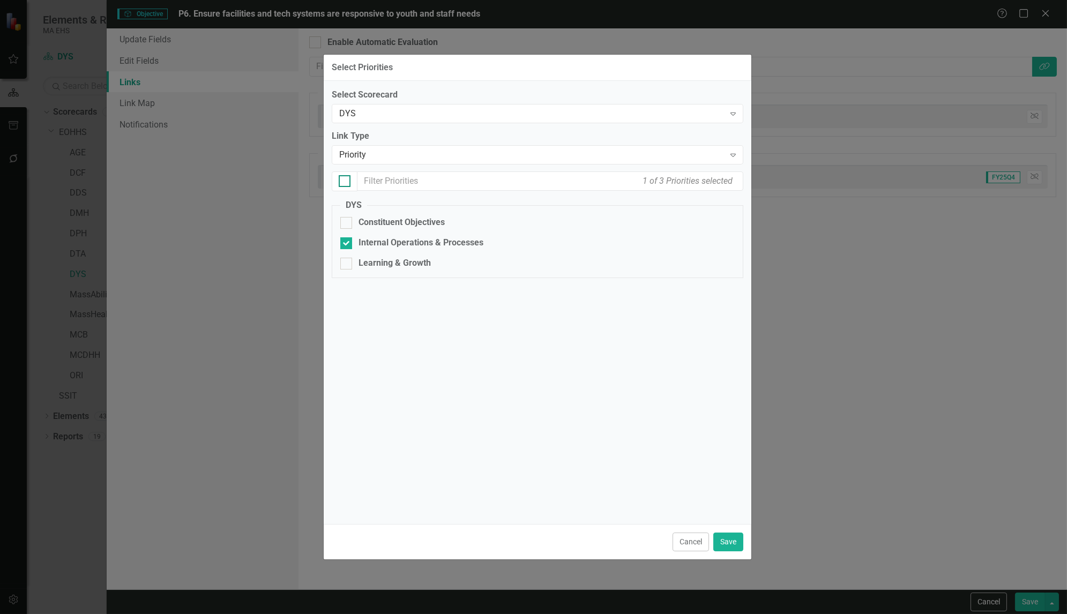
click at [347, 179] on div at bounding box center [345, 181] width 12 height 12
click at [346, 179] on input "checkbox" at bounding box center [342, 178] width 7 height 7
checkbox input "true"
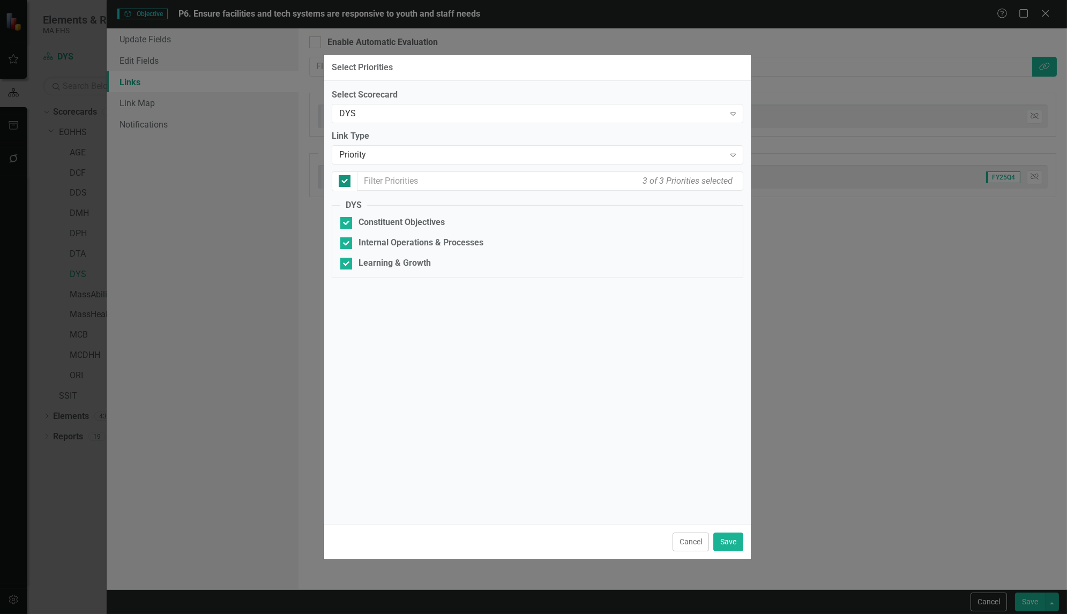
click at [347, 179] on div at bounding box center [345, 181] width 12 height 12
click at [346, 179] on input "checkbox" at bounding box center [342, 178] width 7 height 7
checkbox input "false"
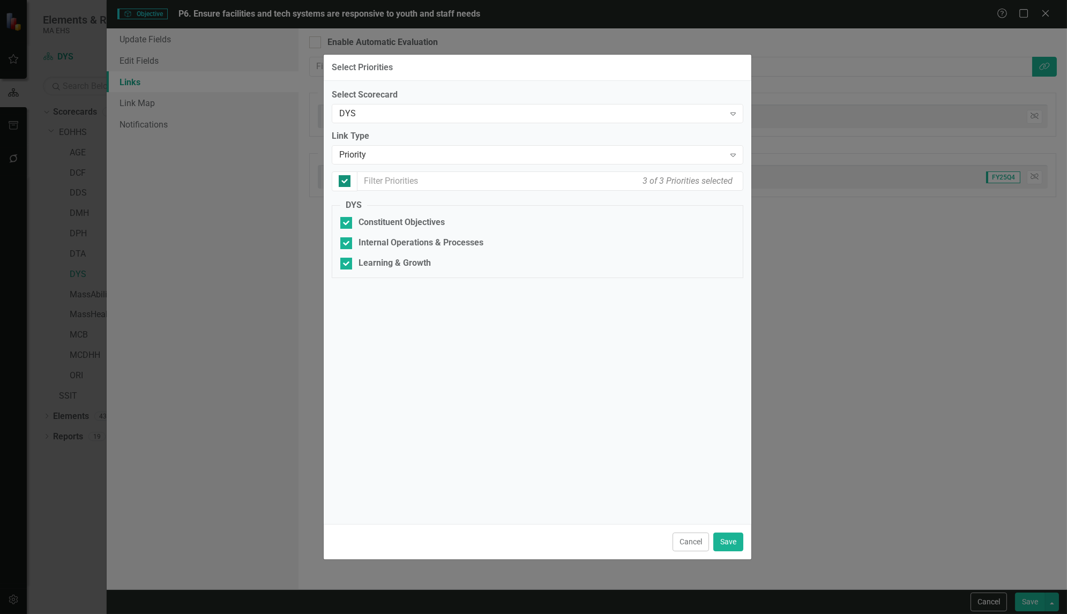
checkbox input "false"
click at [352, 243] on div "Internal Operations & Processes" at bounding box center [537, 243] width 394 height 12
click at [347, 243] on input "Internal Operations & Processes" at bounding box center [343, 240] width 7 height 7
checkbox input "true"
click at [731, 156] on icon "Expand" at bounding box center [732, 155] width 11 height 9
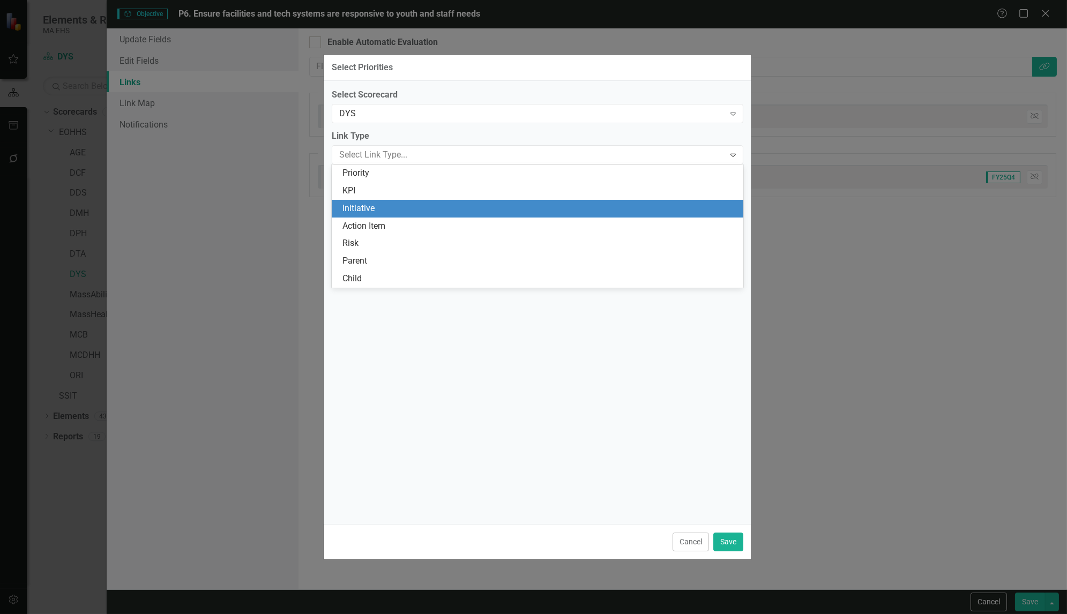
click at [373, 204] on div "Initiative" at bounding box center [539, 208] width 395 height 12
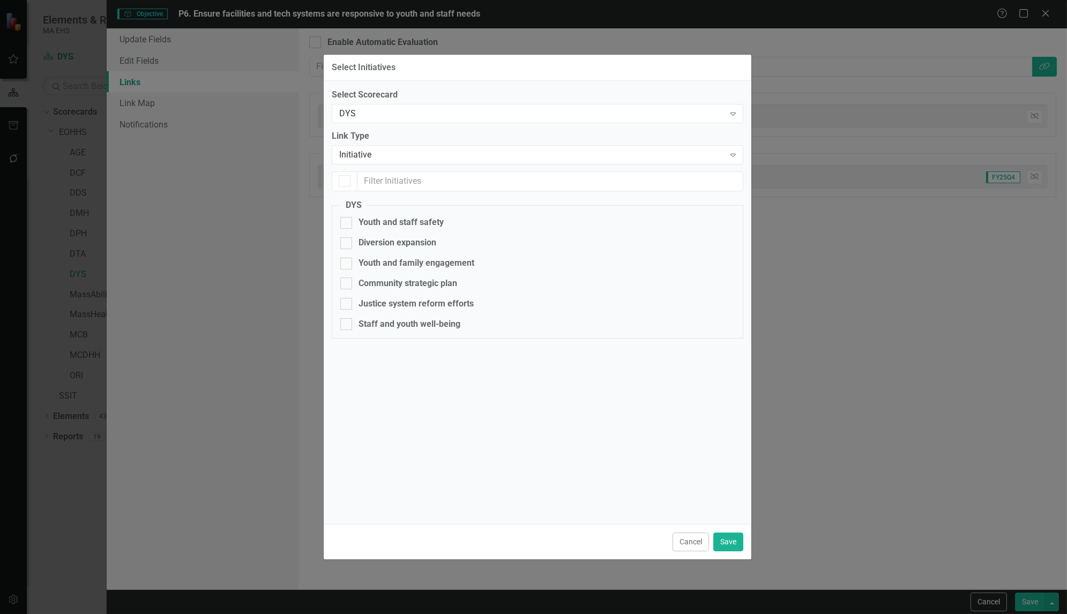
checkbox input "false"
click at [731, 156] on icon "Expand" at bounding box center [732, 155] width 11 height 9
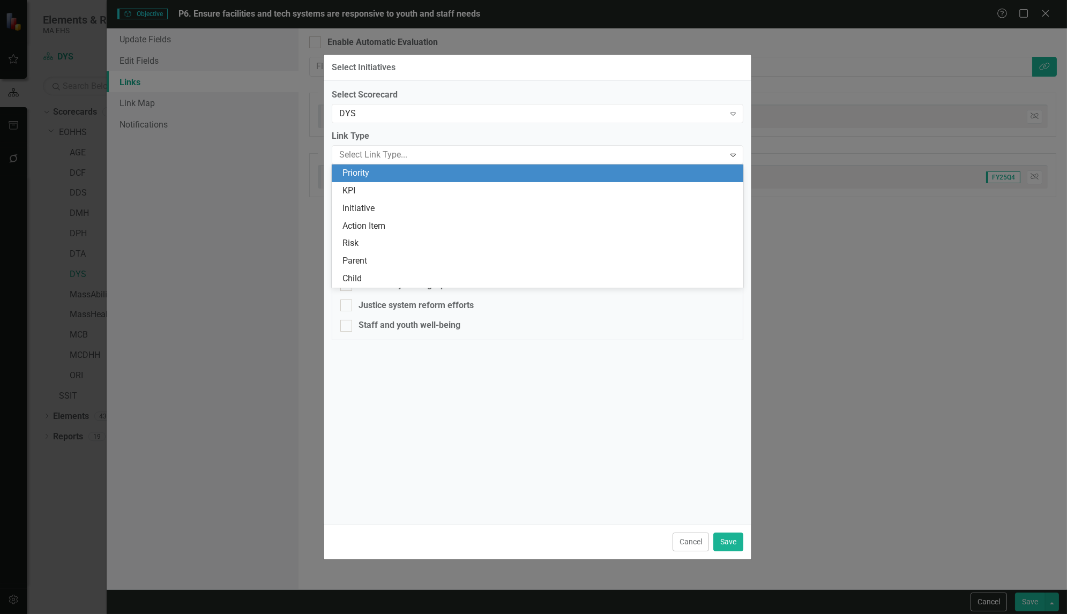
click at [359, 174] on div "Priority" at bounding box center [539, 173] width 395 height 12
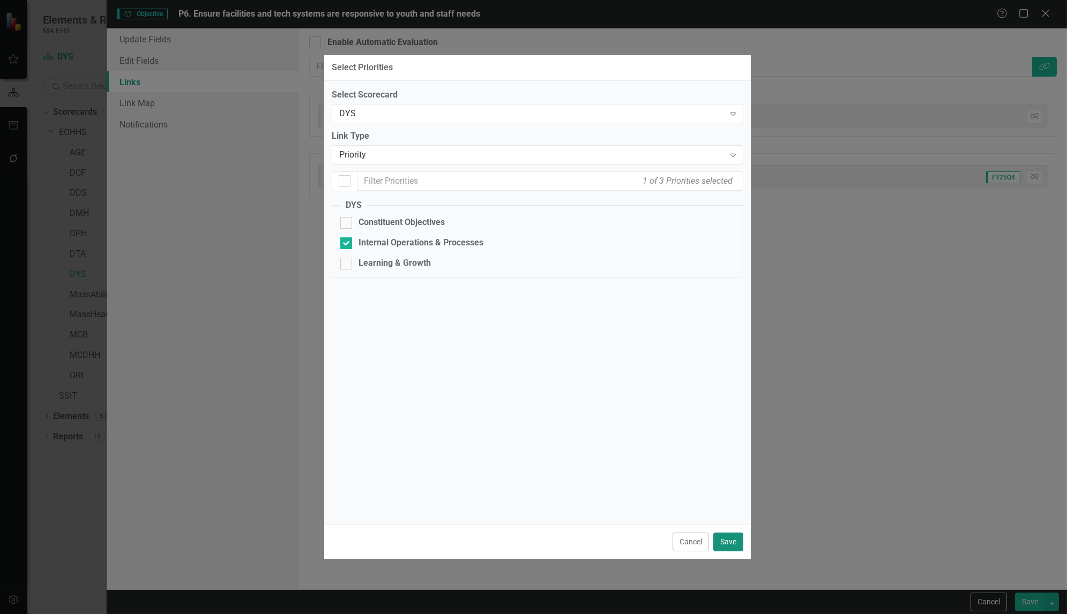
click at [727, 539] on button "Save" at bounding box center [728, 541] width 30 height 19
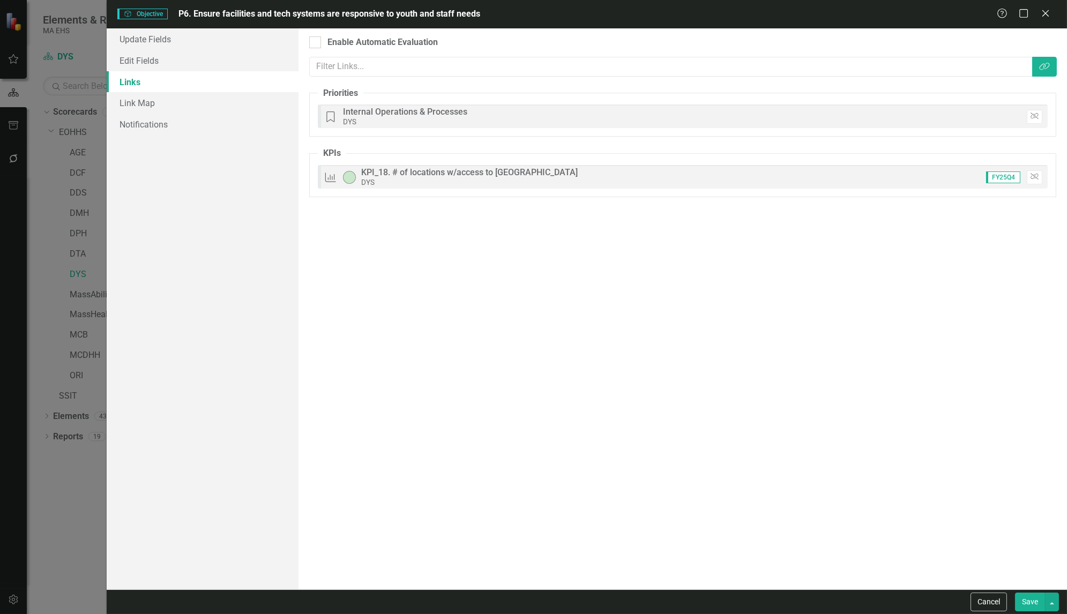
click at [1032, 603] on button "Save" at bounding box center [1030, 601] width 30 height 19
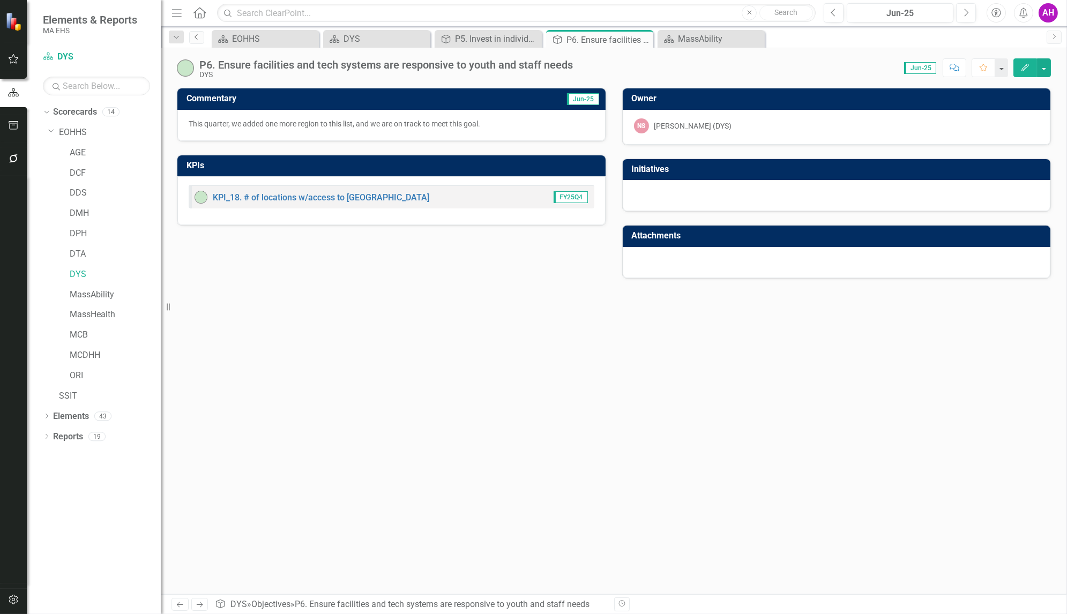
click at [201, 35] on link "Previous" at bounding box center [196, 37] width 15 height 13
click at [198, 35] on icon "Previous" at bounding box center [196, 37] width 9 height 6
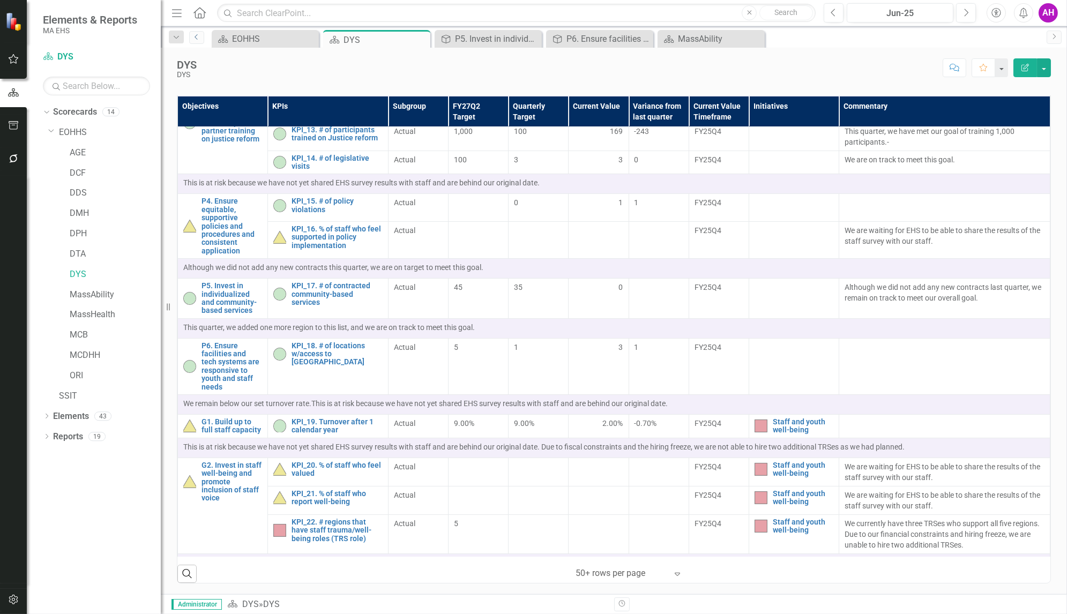
scroll to position [663, 0]
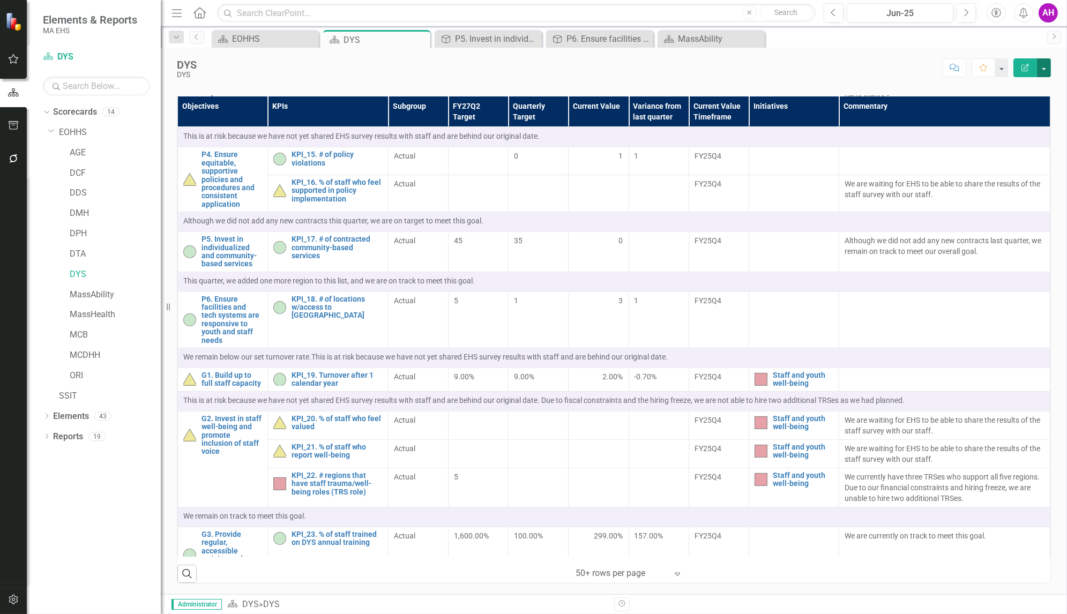
click at [1044, 69] on button "button" at bounding box center [1044, 67] width 14 height 19
click at [1005, 104] on link "Edit Report Edit Layout" at bounding box center [1006, 107] width 87 height 20
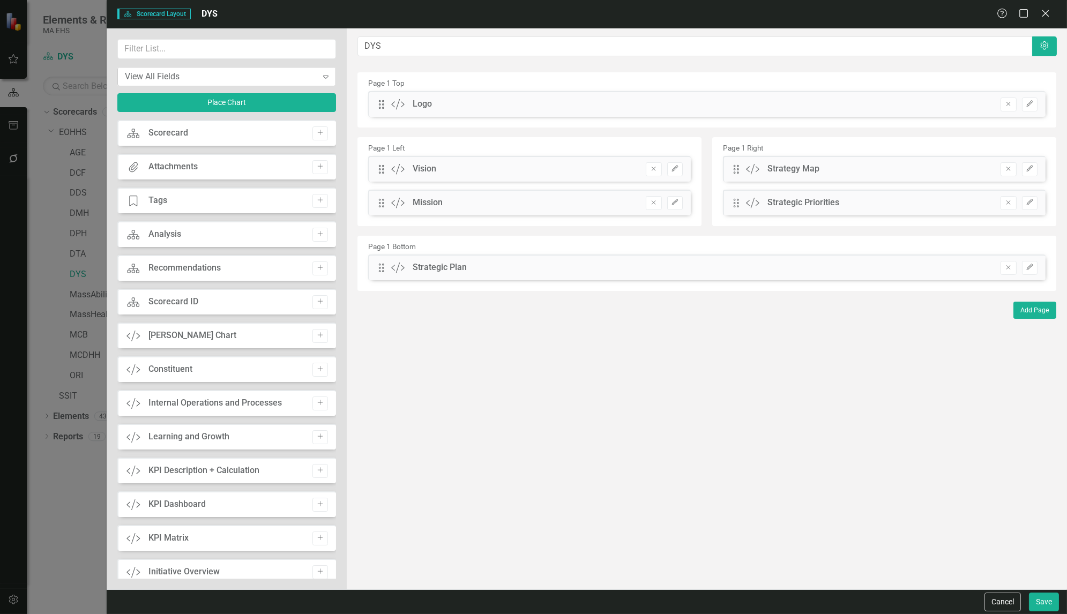
click at [324, 70] on div "Expand" at bounding box center [325, 76] width 19 height 17
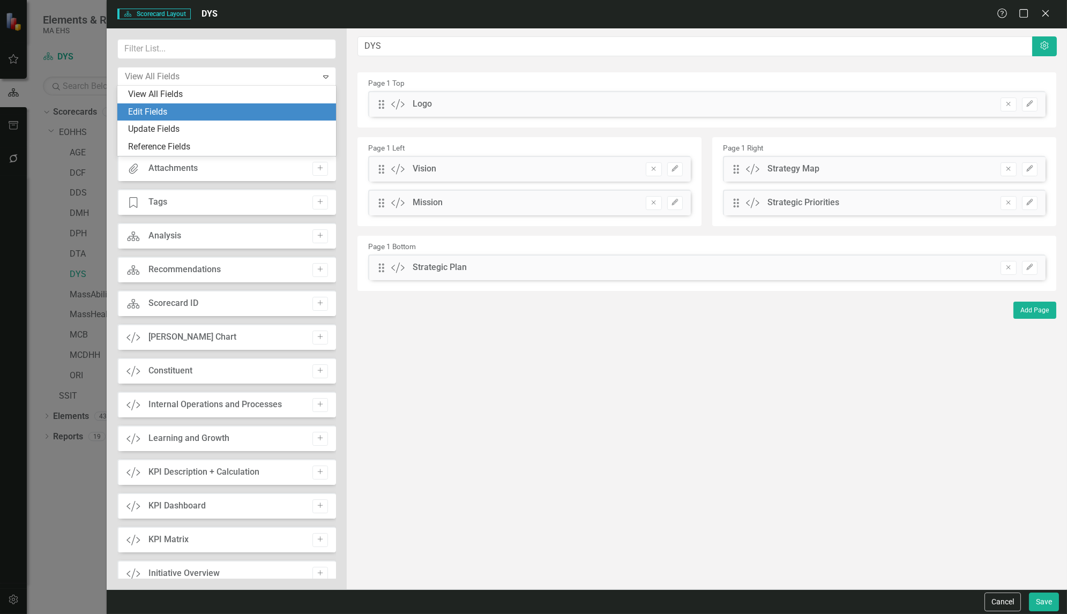
click at [168, 109] on div "Edit Fields" at bounding box center [228, 112] width 201 height 12
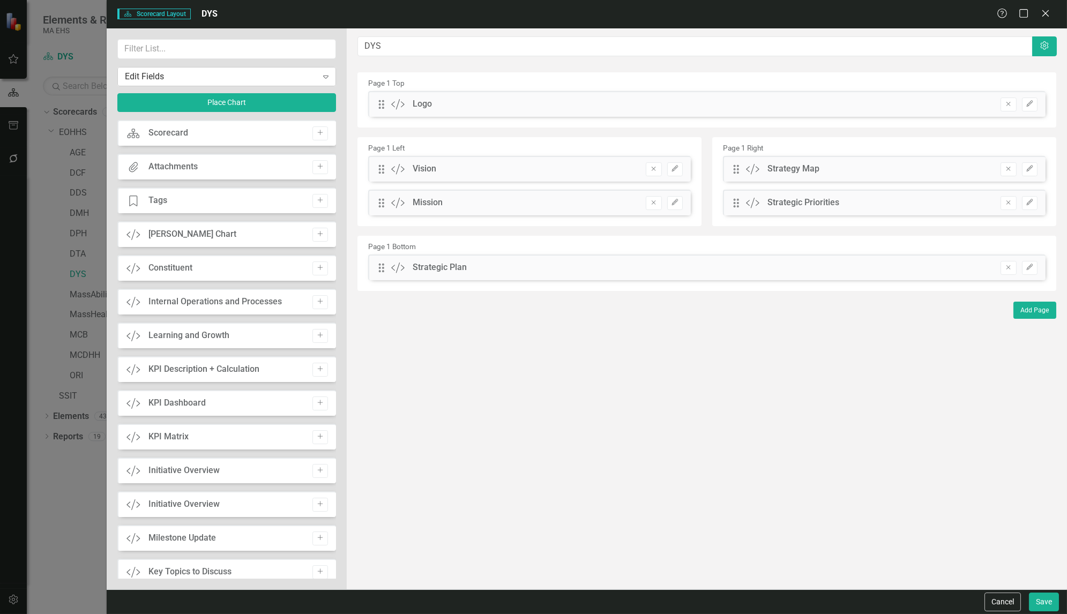
click at [325, 74] on icon "Expand" at bounding box center [325, 76] width 11 height 9
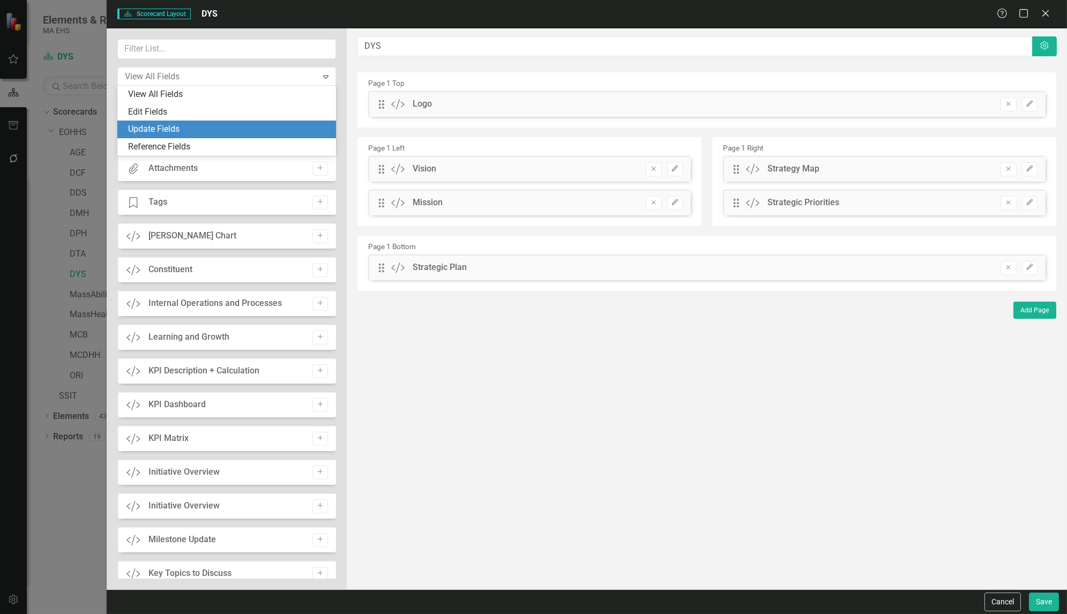
click at [175, 133] on div "Update Fields" at bounding box center [228, 129] width 201 height 12
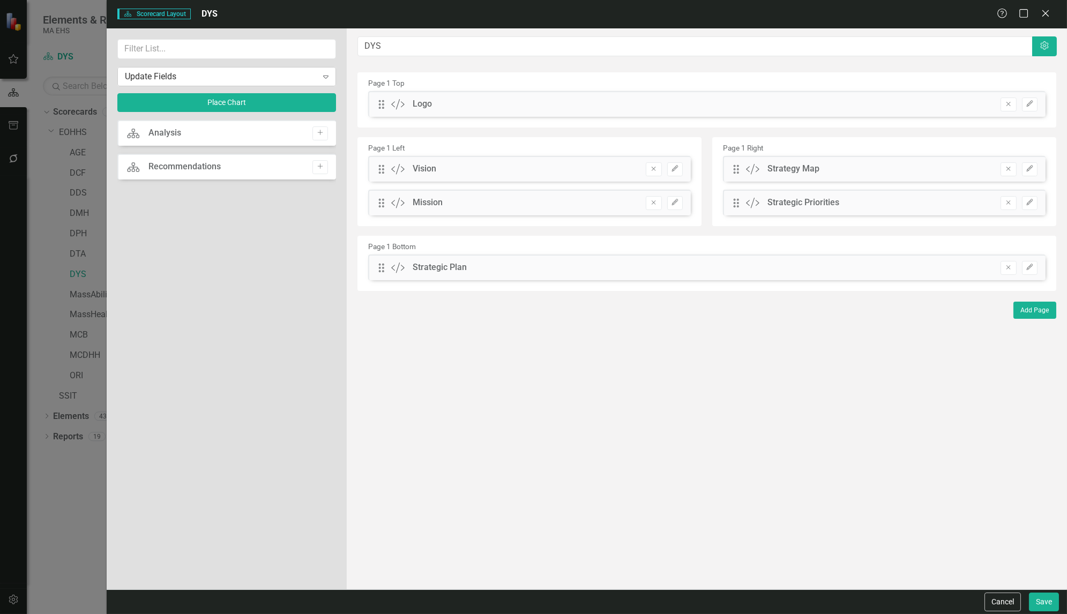
click at [325, 76] on icon "Expand" at bounding box center [325, 76] width 11 height 9
click at [995, 599] on button "Cancel" at bounding box center [1002, 601] width 36 height 19
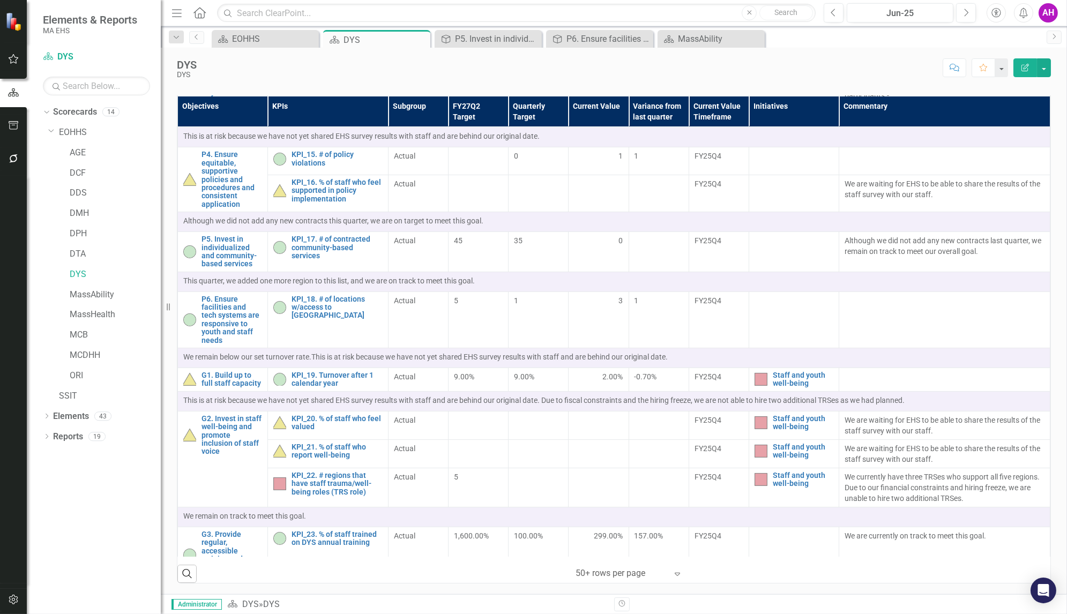
click at [1050, 7] on div "AH" at bounding box center [1047, 12] width 19 height 19
click at [980, 152] on icon "Logout" at bounding box center [983, 155] width 11 height 9
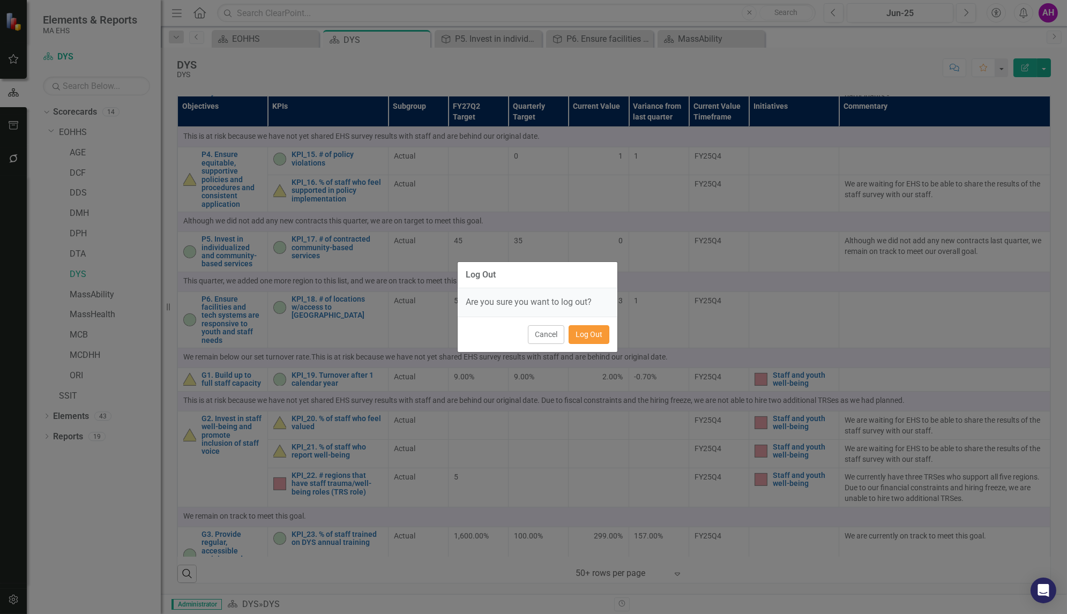
click at [582, 331] on button "Log Out" at bounding box center [588, 334] width 41 height 19
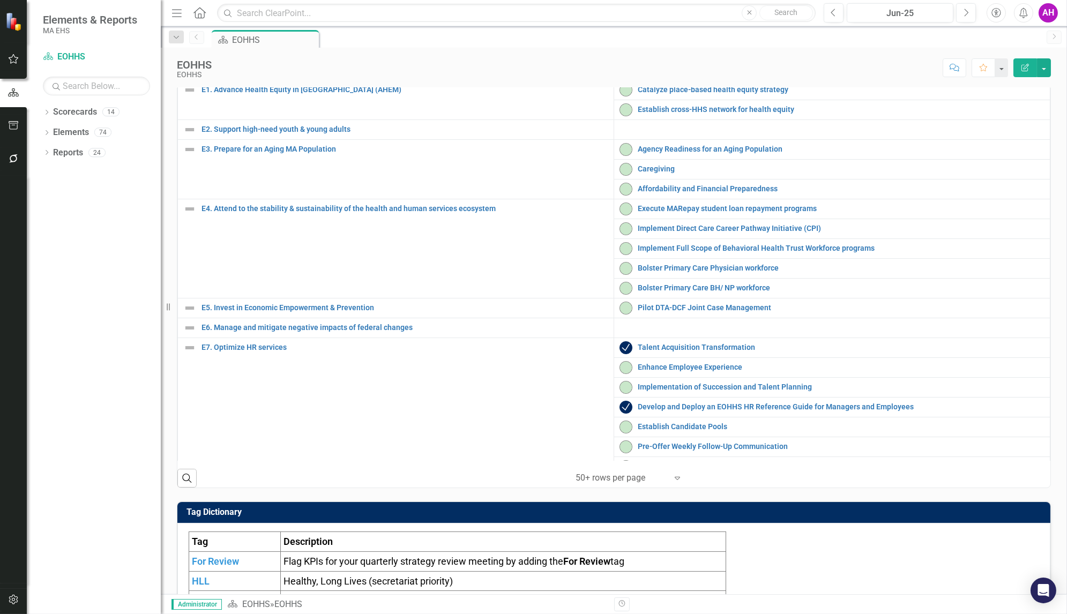
scroll to position [318, 0]
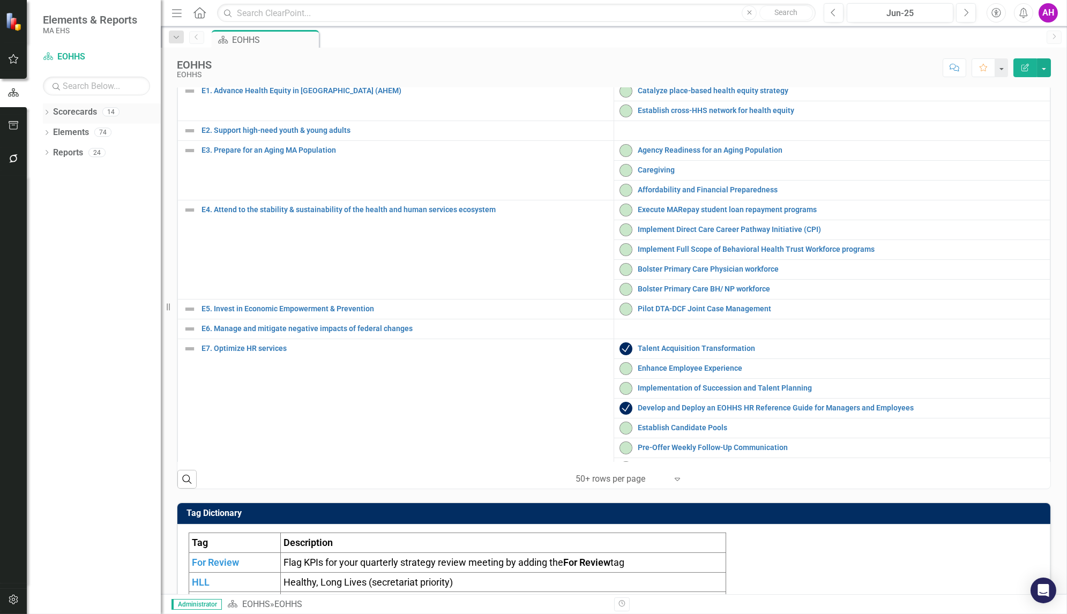
click at [45, 109] on div "Dropdown" at bounding box center [46, 113] width 7 height 9
click at [52, 129] on icon "Dropdown" at bounding box center [52, 132] width 8 height 6
click at [83, 271] on link "DYS" at bounding box center [115, 274] width 91 height 12
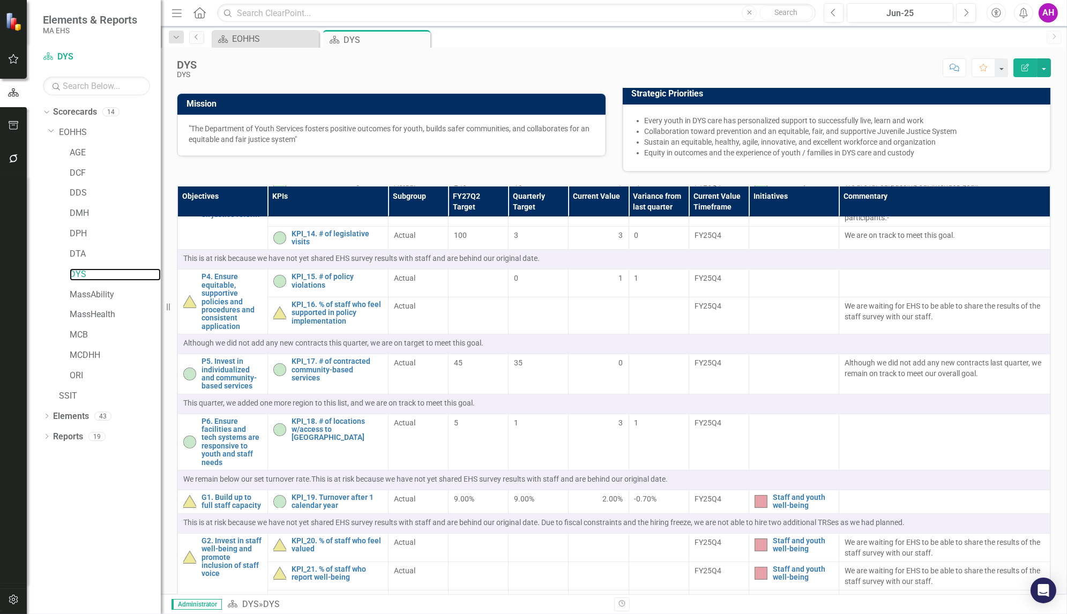
scroll to position [631, 0]
click at [50, 413] on div "Dropdown" at bounding box center [46, 417] width 7 height 9
click at [55, 474] on div "Dropdown" at bounding box center [51, 478] width 7 height 9
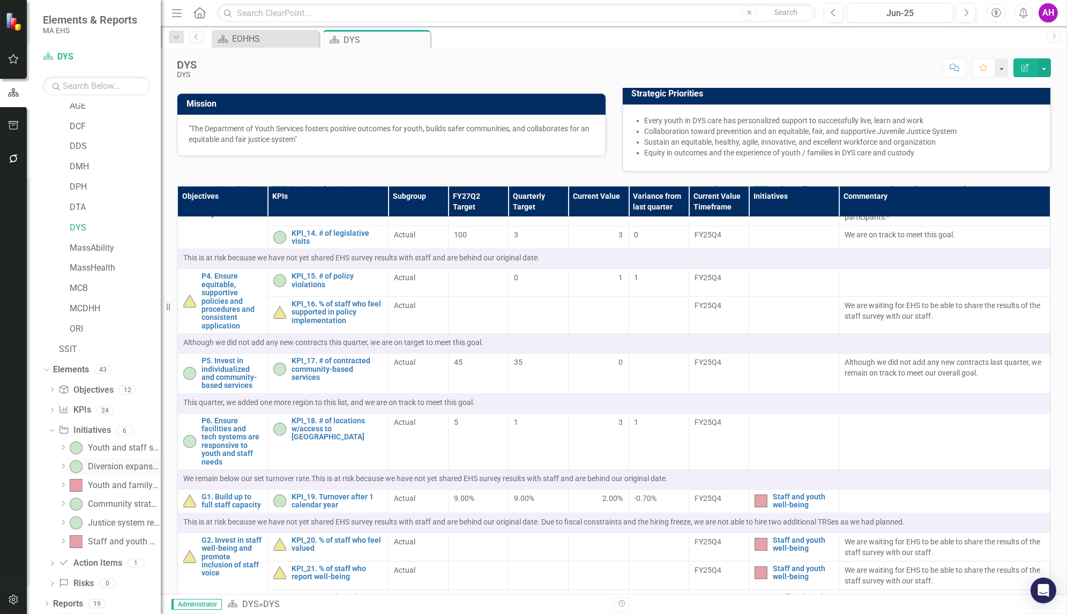
scroll to position [43, 0]
click at [66, 449] on icon "Dropdown" at bounding box center [63, 451] width 8 height 6
click at [56, 391] on div "Dropdown Objective Objectives 12" at bounding box center [104, 395] width 112 height 20
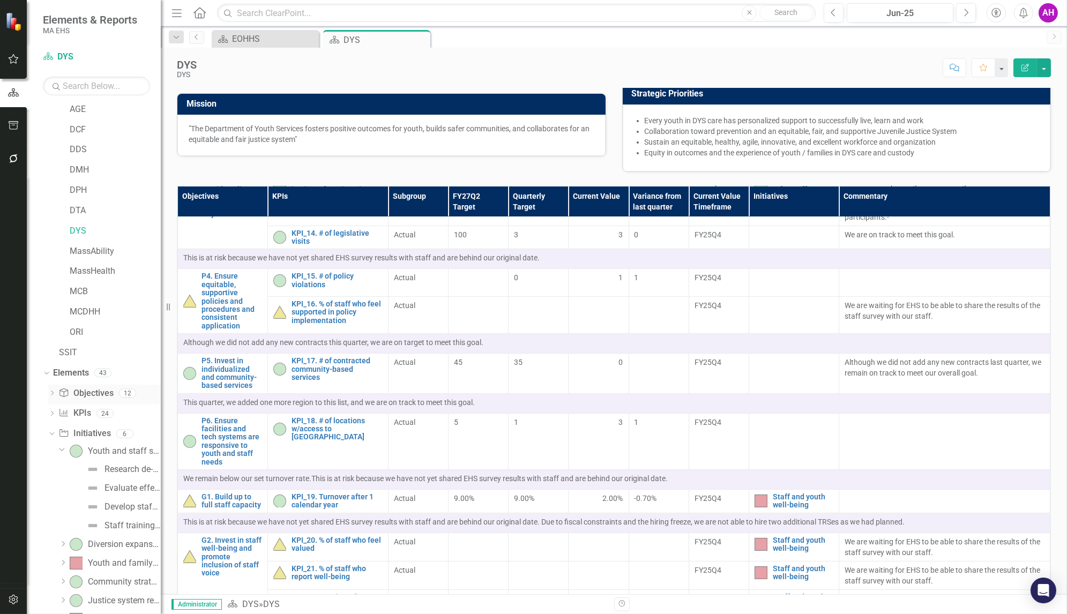
click at [49, 393] on icon "Dropdown" at bounding box center [51, 394] width 7 height 6
click at [93, 542] on div "P6. Ensure facilities and tech systems are responsive to youth and staff needs" at bounding box center [118, 542] width 85 height 10
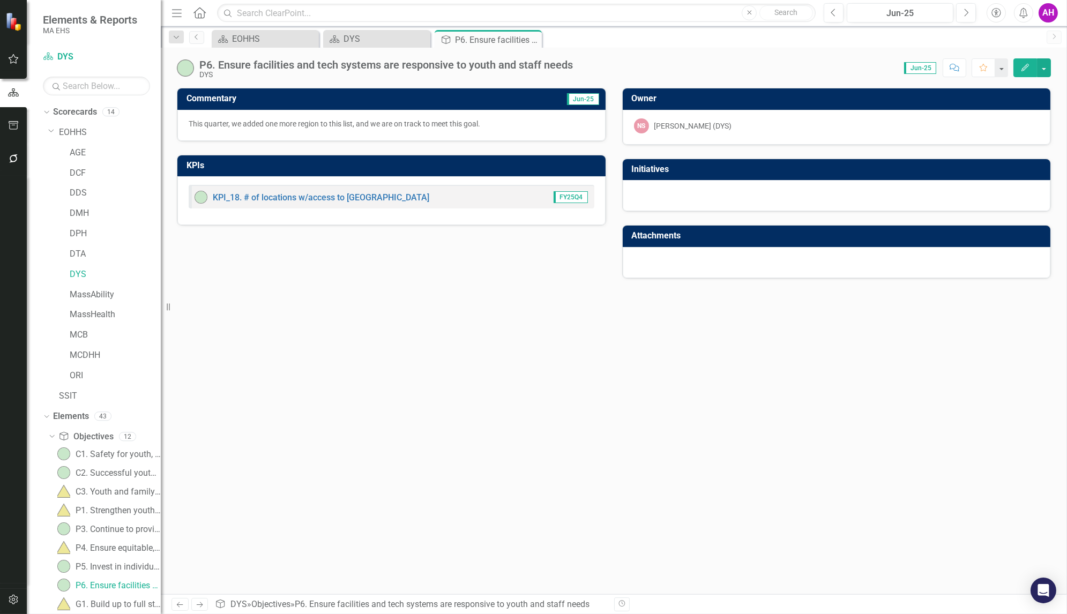
click at [586, 99] on span "Jun-25" at bounding box center [583, 99] width 32 height 12
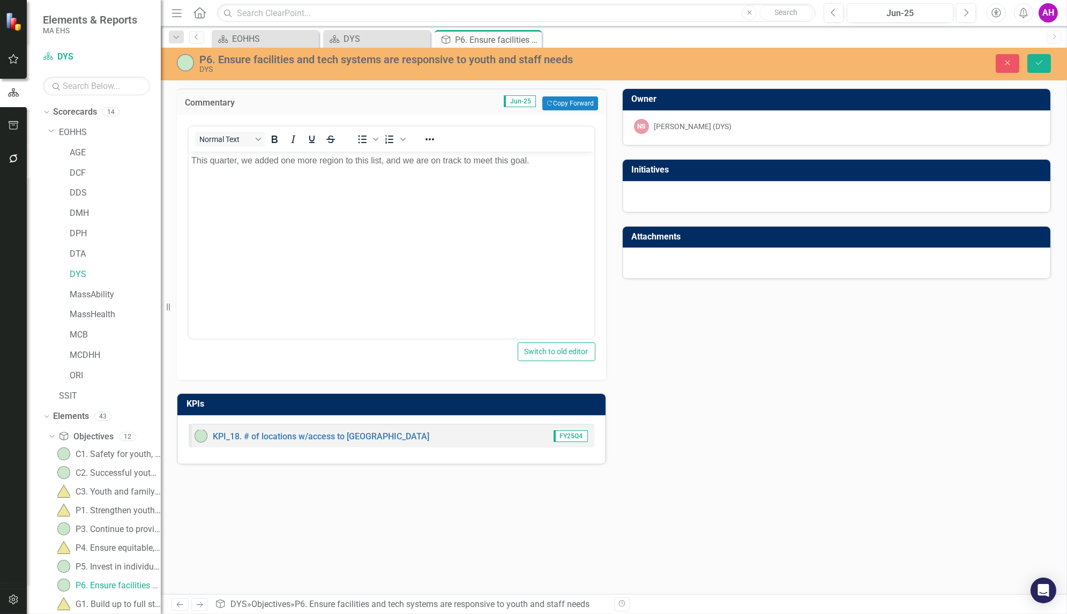
click at [526, 99] on span "Jun-25" at bounding box center [520, 101] width 32 height 12
click at [1040, 61] on icon "Save" at bounding box center [1039, 62] width 10 height 7
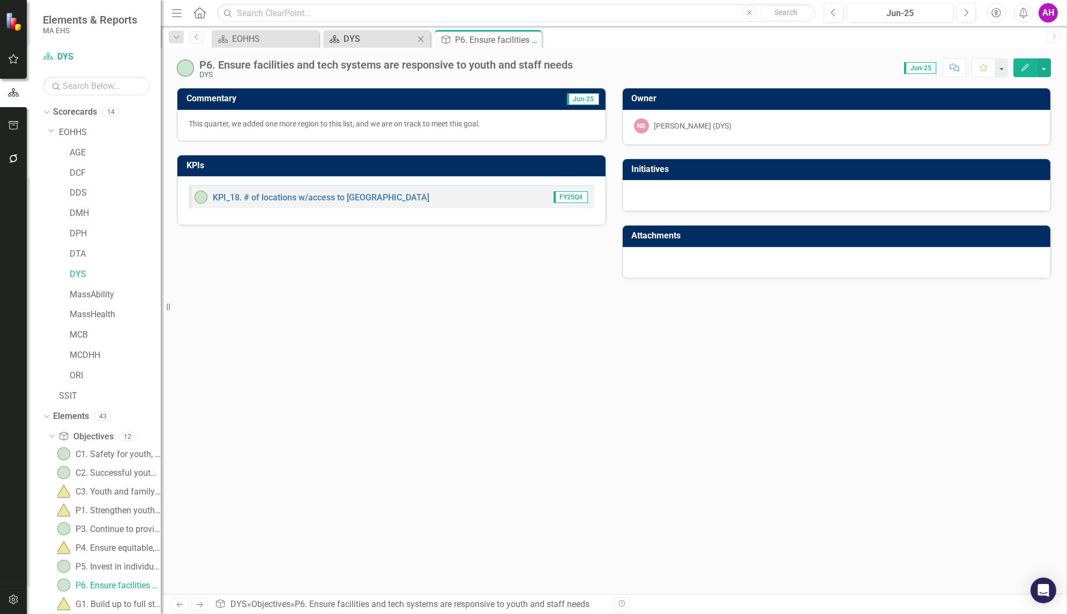
click at [355, 39] on div "DYS" at bounding box center [378, 38] width 71 height 13
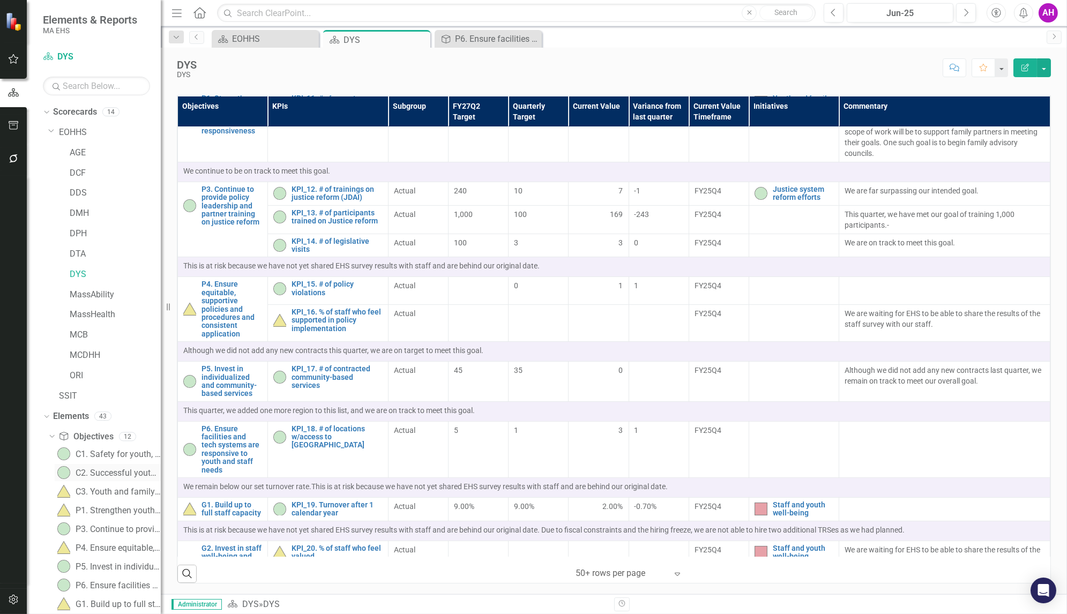
scroll to position [159, 0]
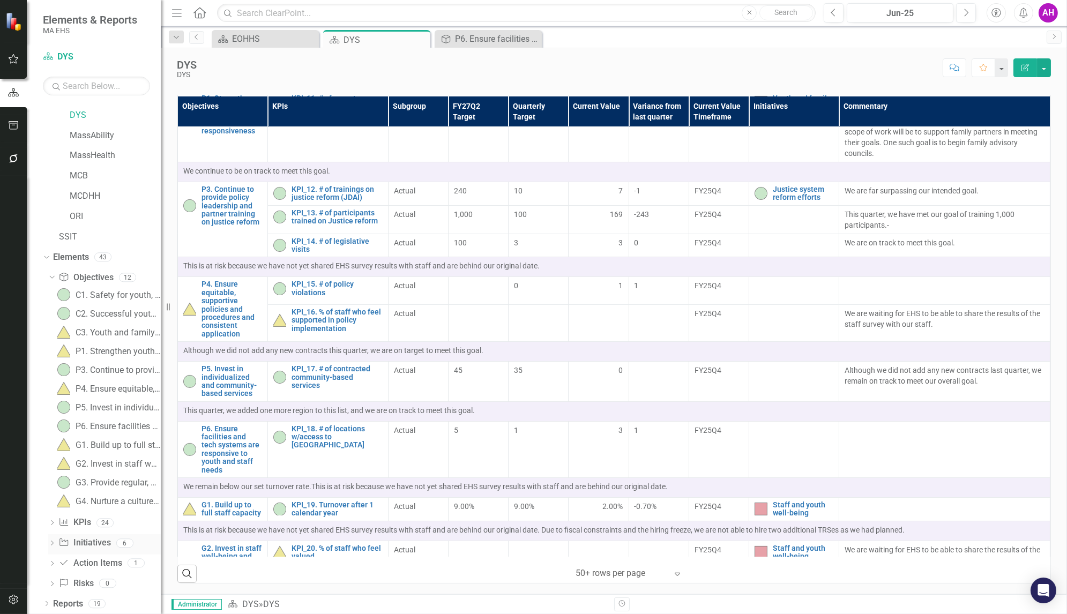
click at [50, 541] on icon "Dropdown" at bounding box center [51, 544] width 7 height 6
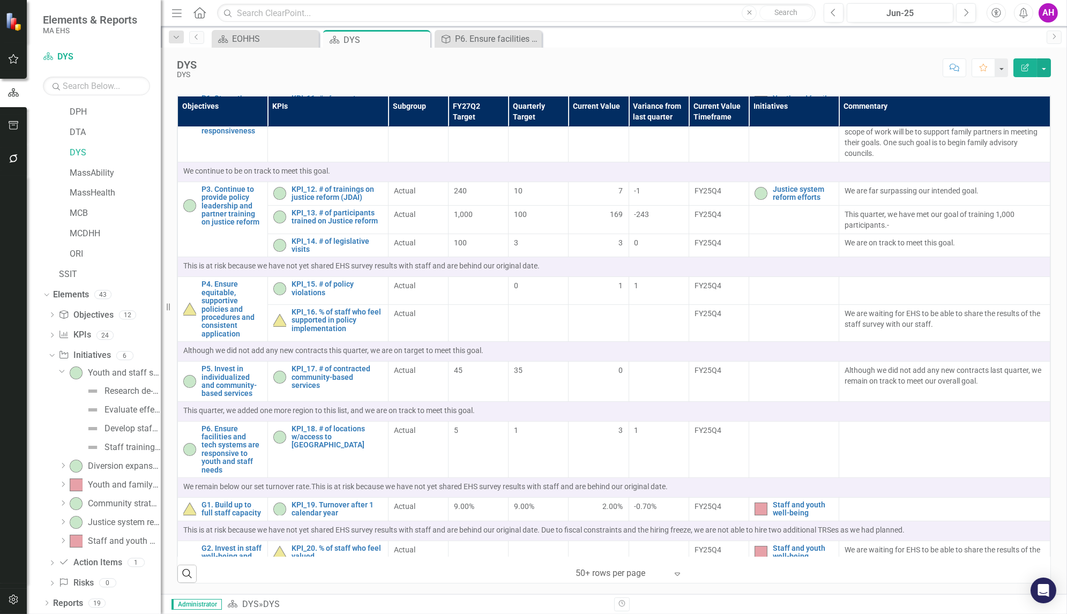
click at [62, 372] on icon "Dropdown" at bounding box center [62, 371] width 6 height 8
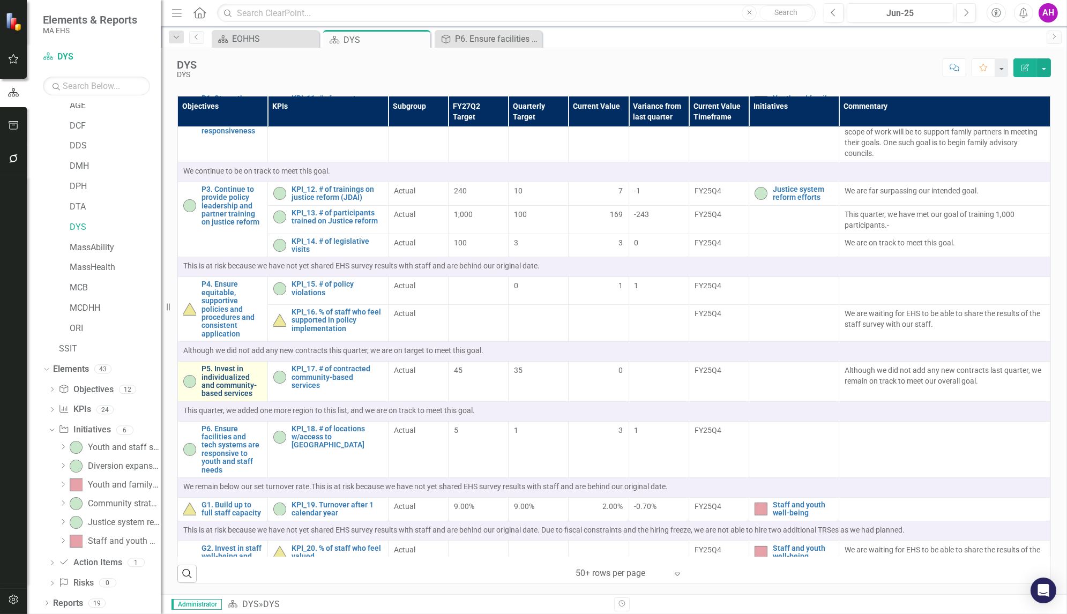
click at [208, 365] on link "P5. Invest in individualized and community-based services" at bounding box center [231, 381] width 61 height 33
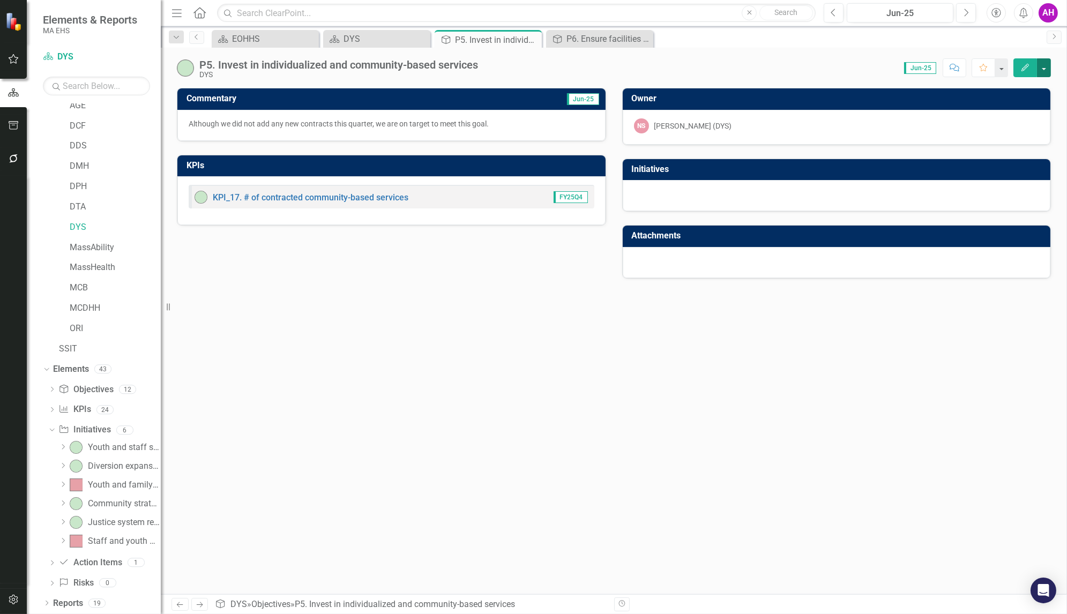
click at [1044, 67] on button "button" at bounding box center [1044, 67] width 14 height 19
click at [1024, 84] on link "Edit Edit Objective" at bounding box center [1006, 87] width 87 height 20
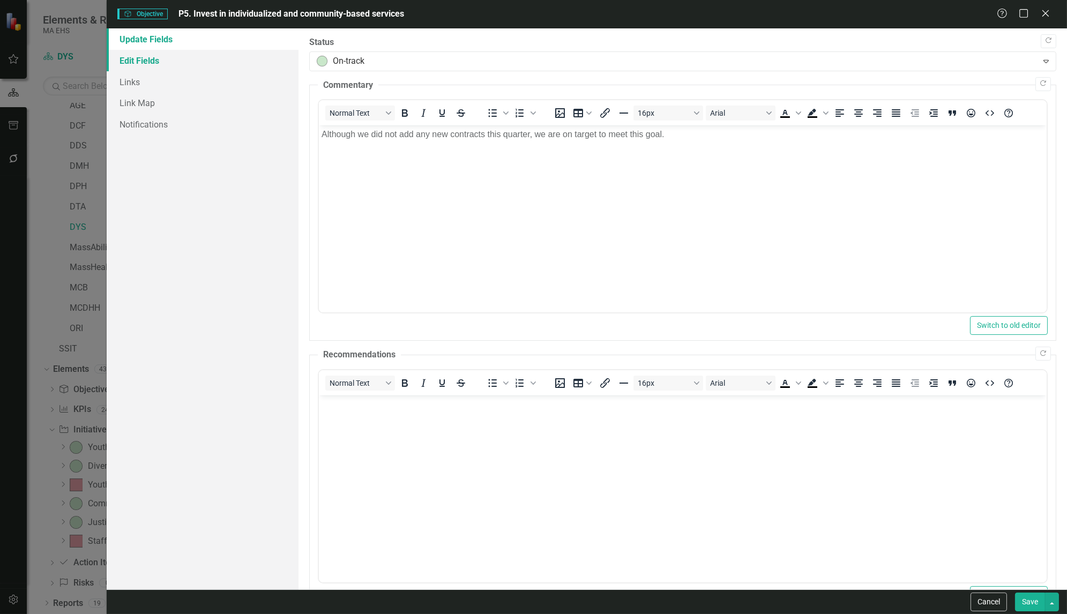
click at [136, 62] on link "Edit Fields" at bounding box center [203, 60] width 192 height 21
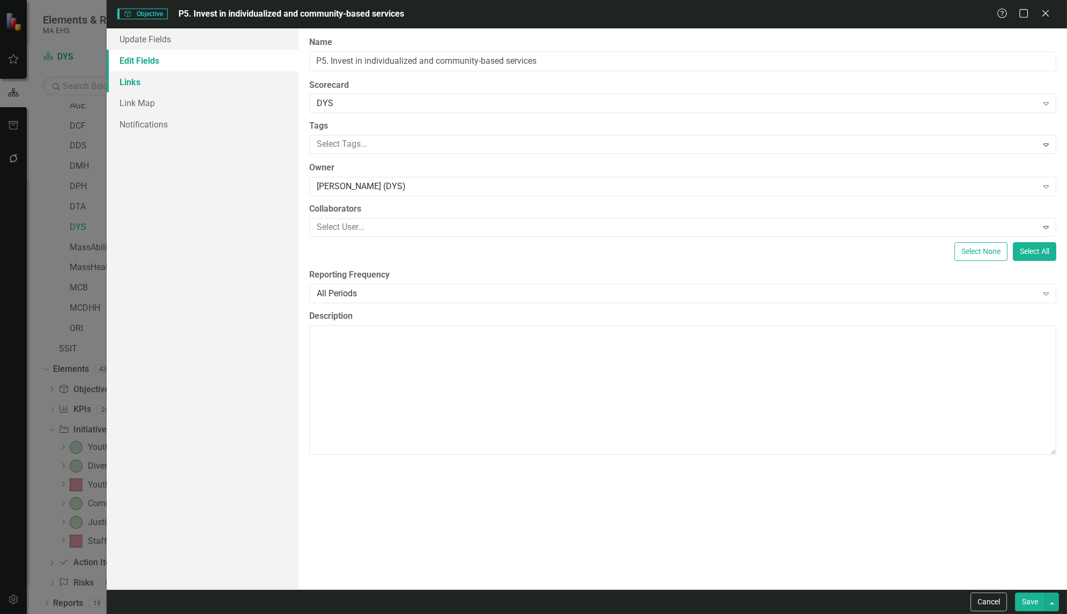
click at [133, 78] on link "Links" at bounding box center [203, 81] width 192 height 21
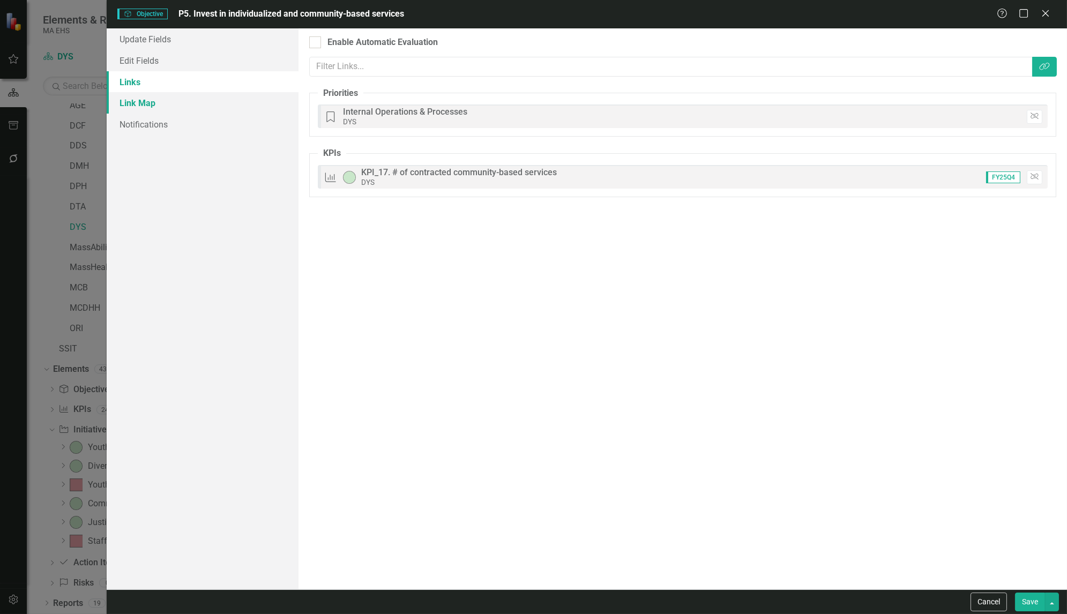
click at [139, 103] on link "Link Map" at bounding box center [203, 102] width 192 height 21
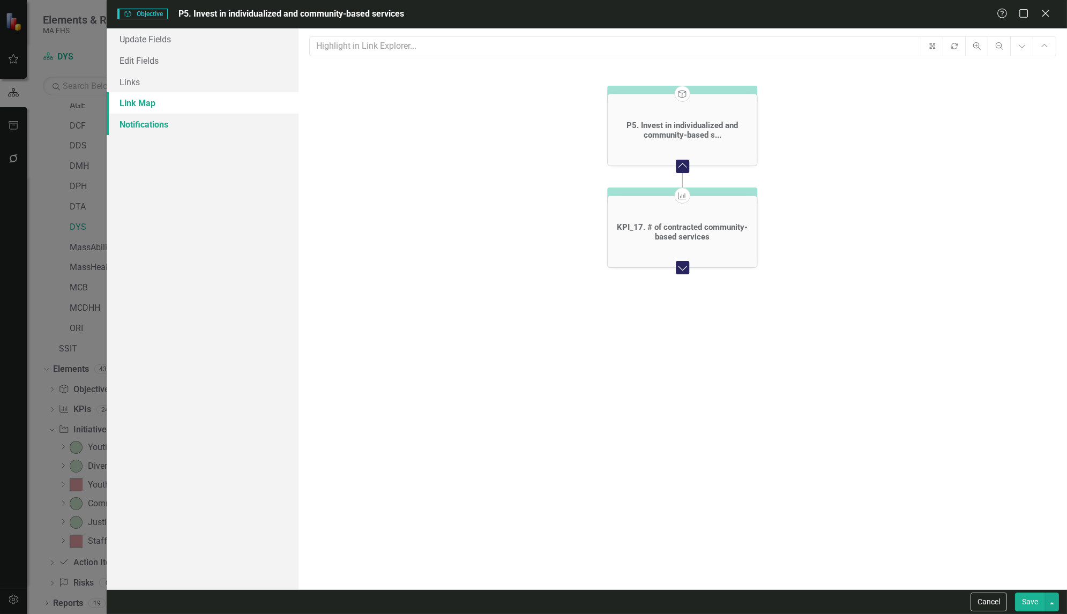
click at [142, 126] on link "Notifications" at bounding box center [203, 124] width 192 height 21
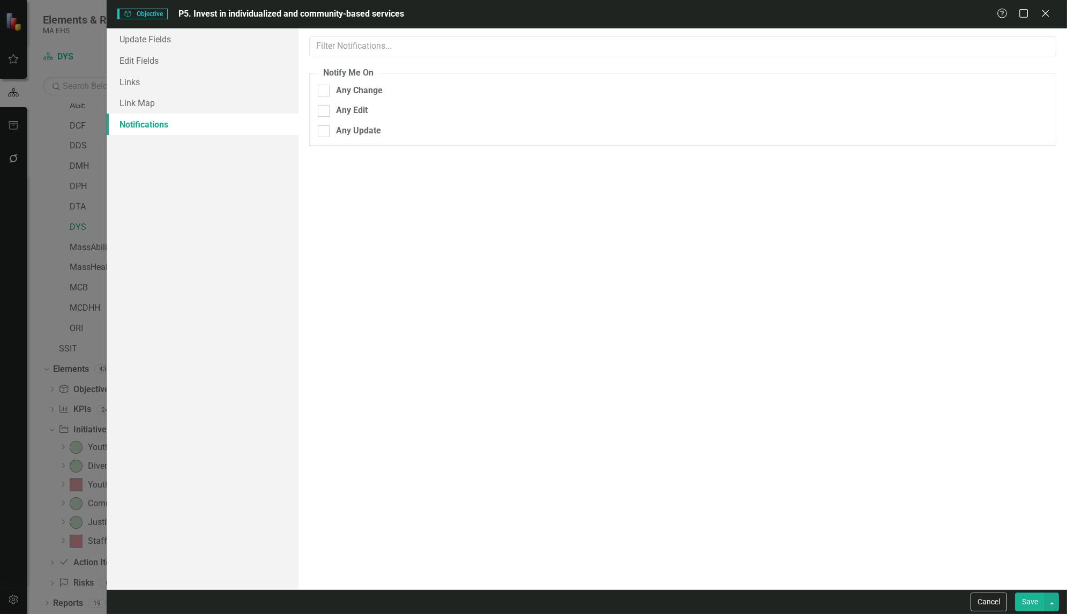
click at [1036, 597] on button "Save" at bounding box center [1030, 601] width 30 height 19
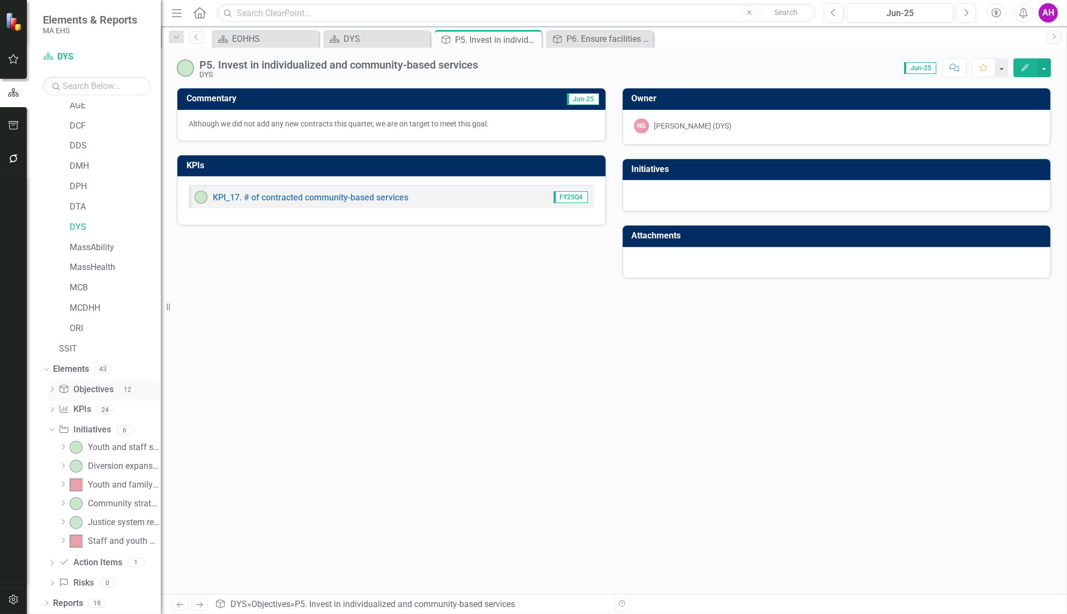
click at [52, 389] on icon "Dropdown" at bounding box center [51, 390] width 7 height 6
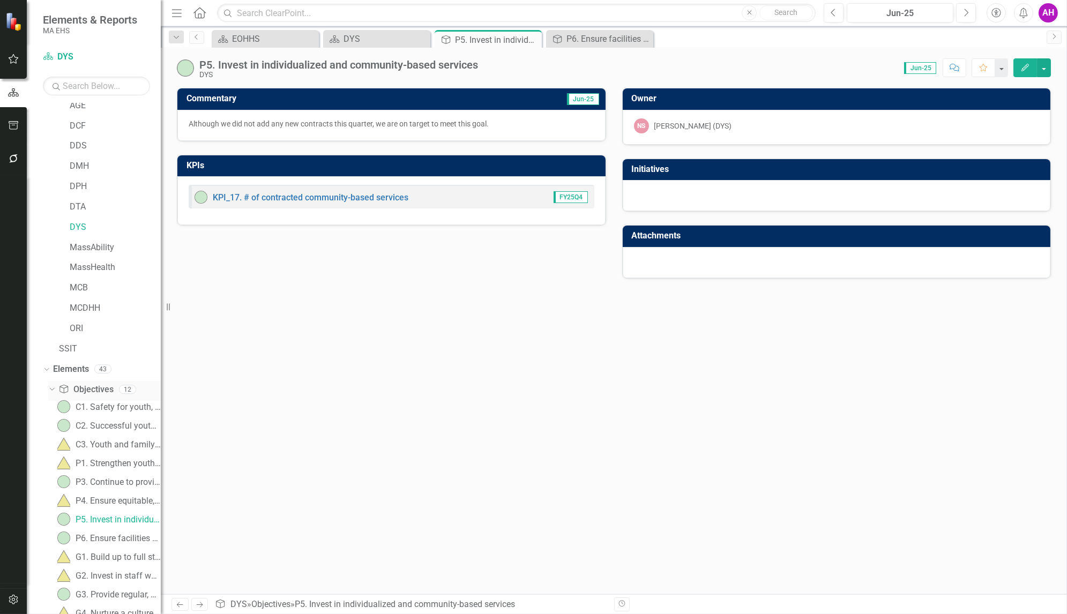
scroll to position [159, 0]
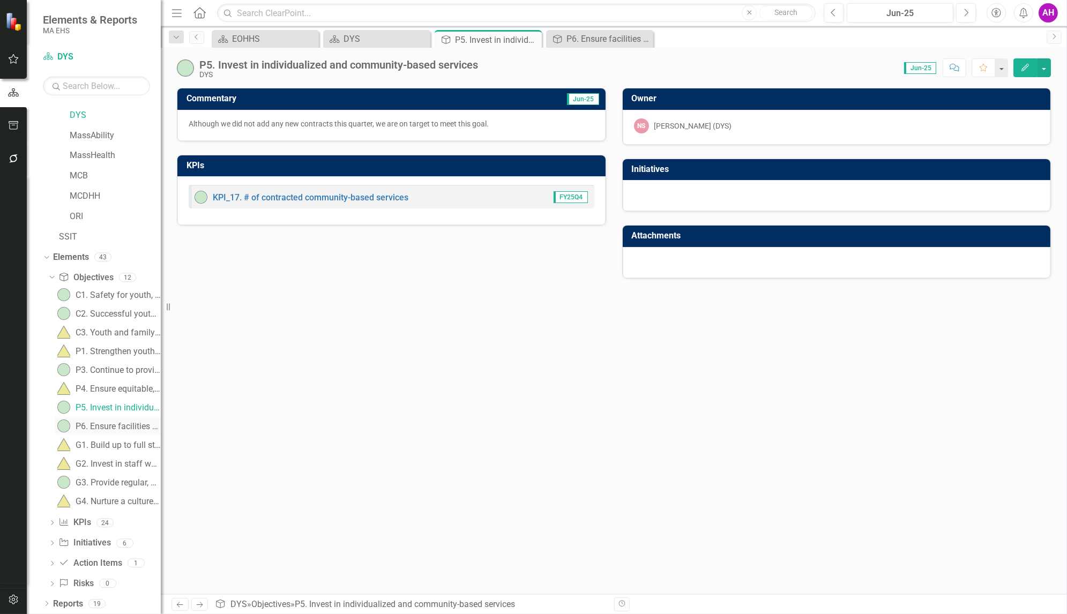
click at [88, 424] on div "P6. Ensure facilities and tech systems are responsive to youth and staff needs" at bounding box center [118, 427] width 85 height 10
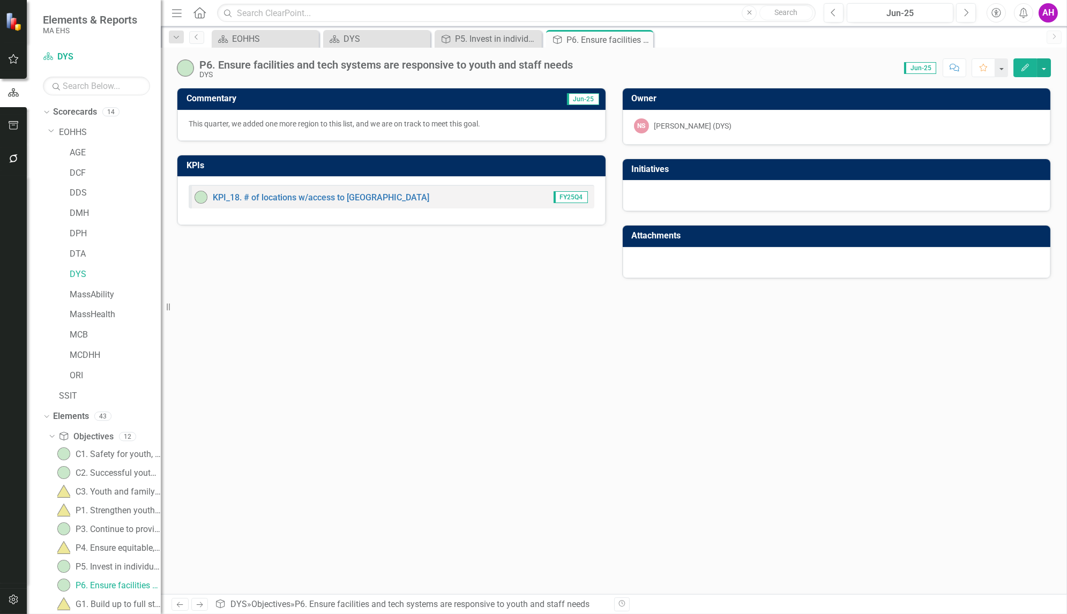
click at [1021, 58] on button "Edit" at bounding box center [1025, 67] width 24 height 19
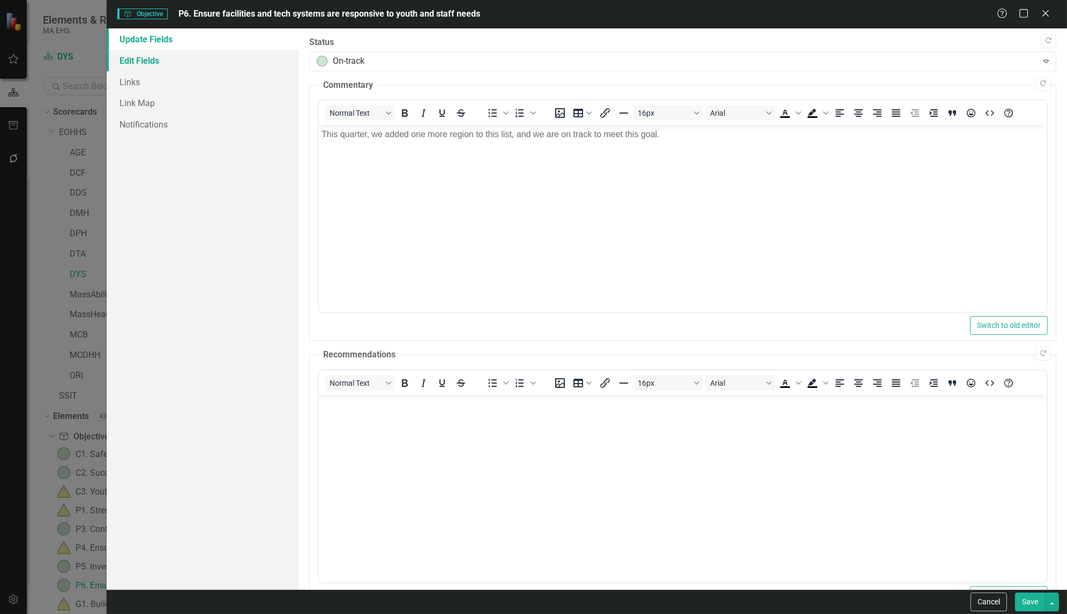
click at [161, 53] on link "Edit Fields" at bounding box center [203, 60] width 192 height 21
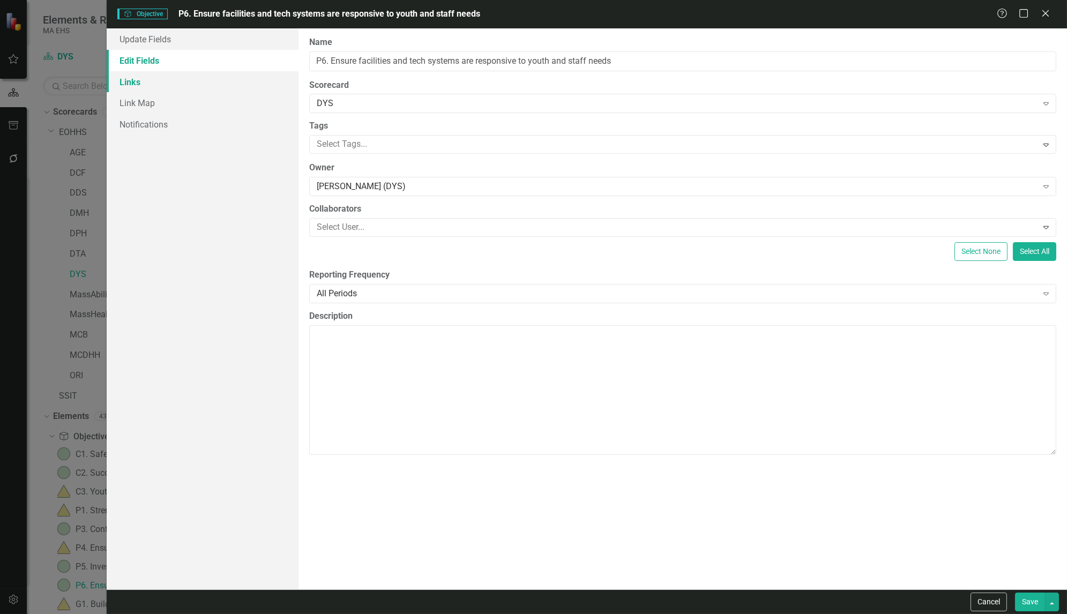
click at [136, 81] on link "Links" at bounding box center [203, 81] width 192 height 21
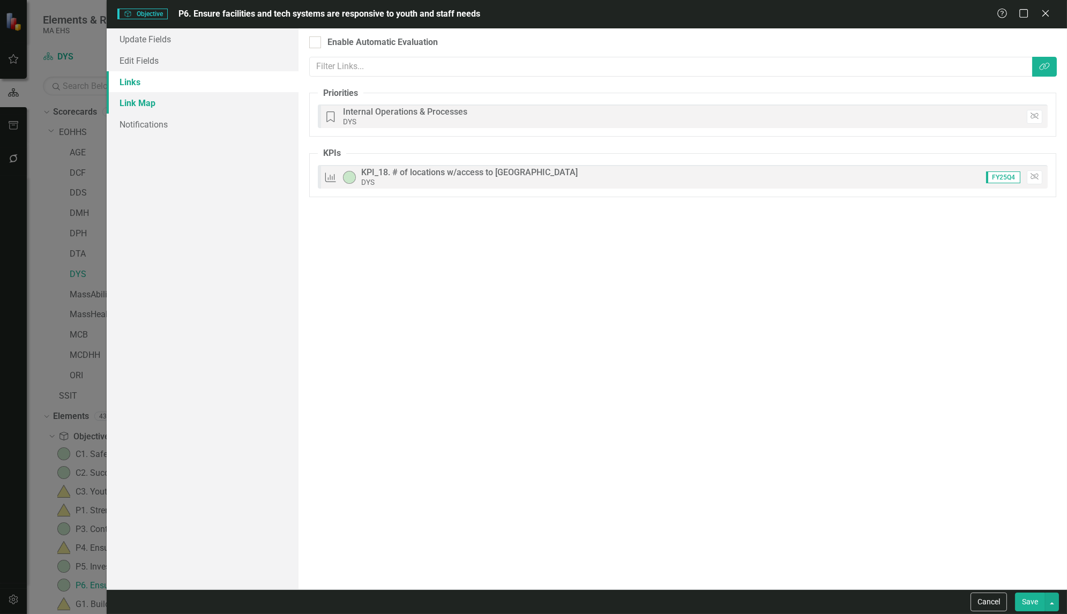
click at [138, 108] on link "Link Map" at bounding box center [203, 102] width 192 height 21
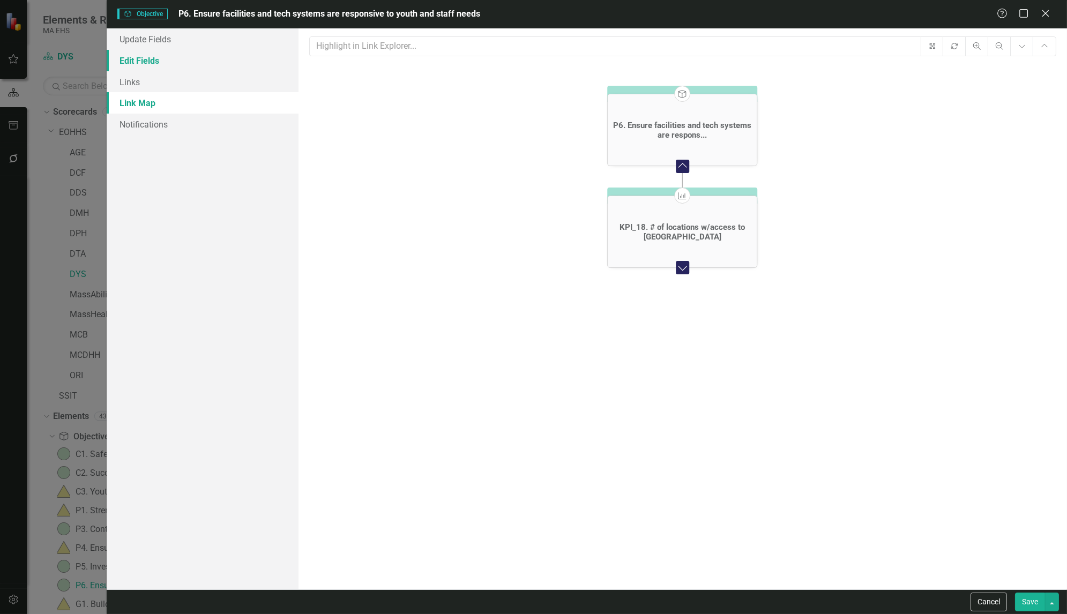
click at [141, 59] on link "Edit Fields" at bounding box center [203, 60] width 192 height 21
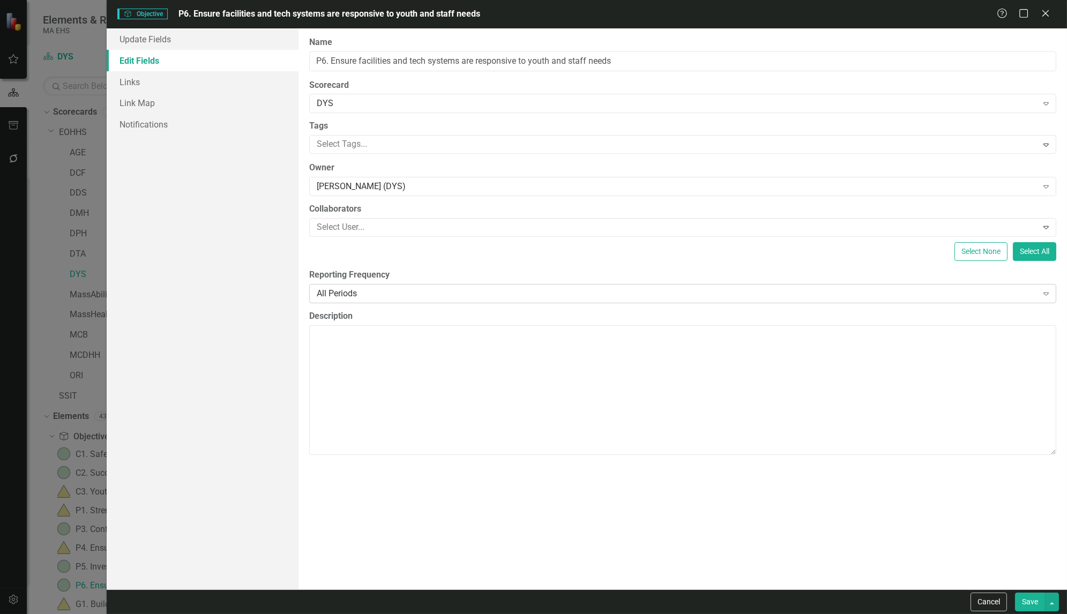
click at [434, 294] on div "All Periods" at bounding box center [677, 293] width 720 height 12
click at [1024, 607] on button "Save" at bounding box center [1030, 601] width 30 height 19
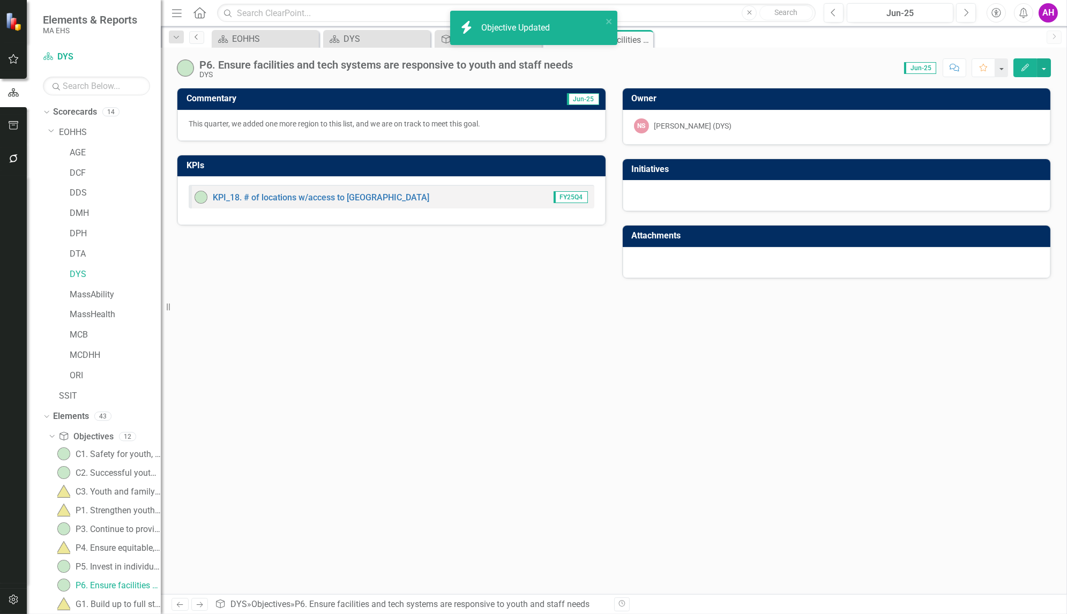
click at [199, 35] on icon "Previous" at bounding box center [196, 37] width 9 height 6
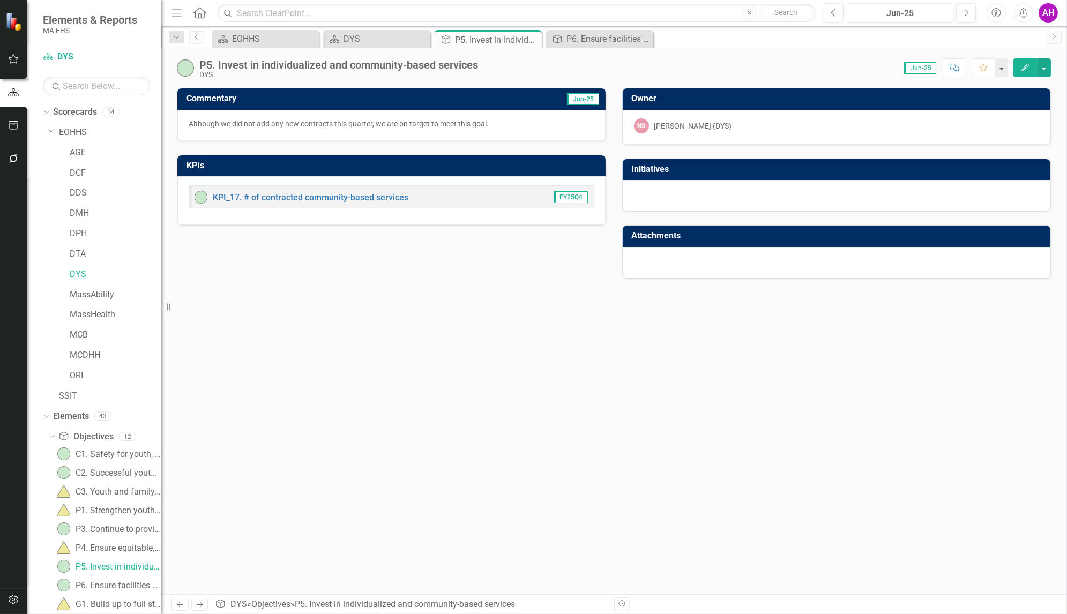
click at [1022, 64] on icon "Edit" at bounding box center [1025, 67] width 10 height 7
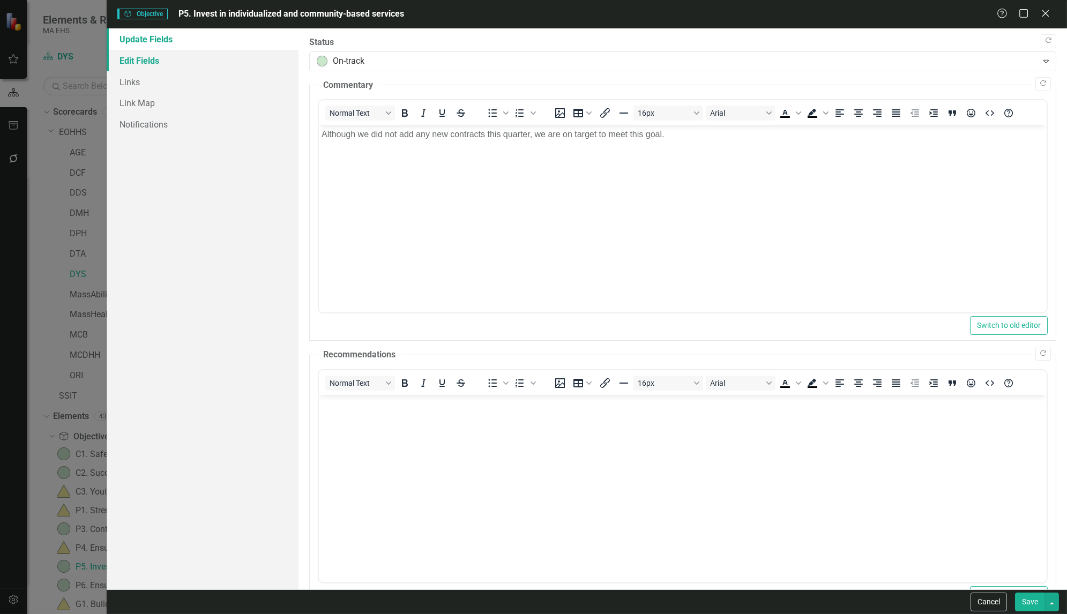
click at [139, 61] on link "Edit Fields" at bounding box center [203, 60] width 192 height 21
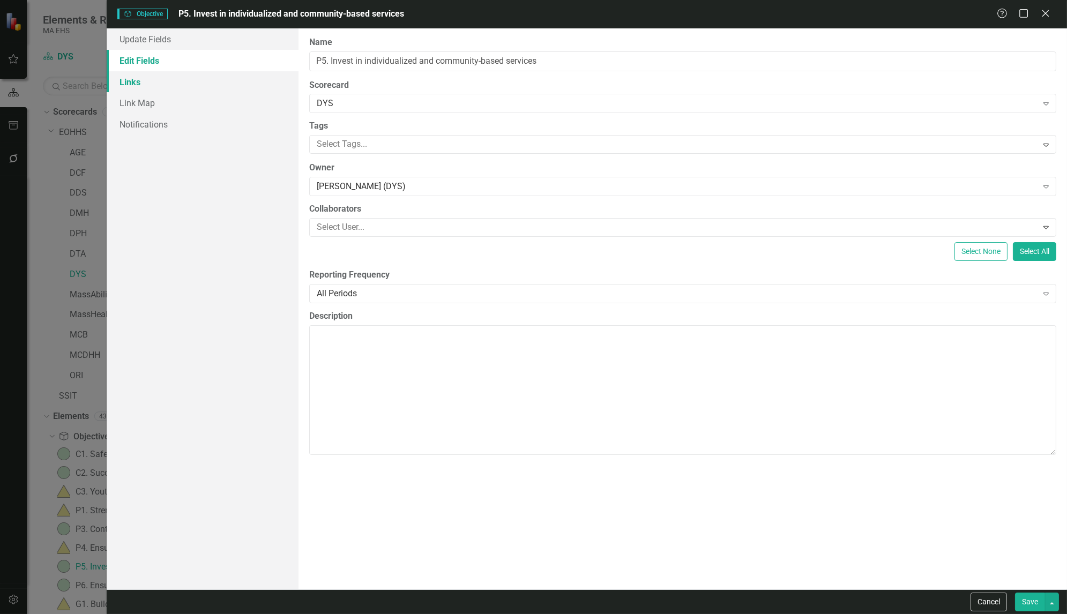
click at [135, 81] on link "Links" at bounding box center [203, 81] width 192 height 21
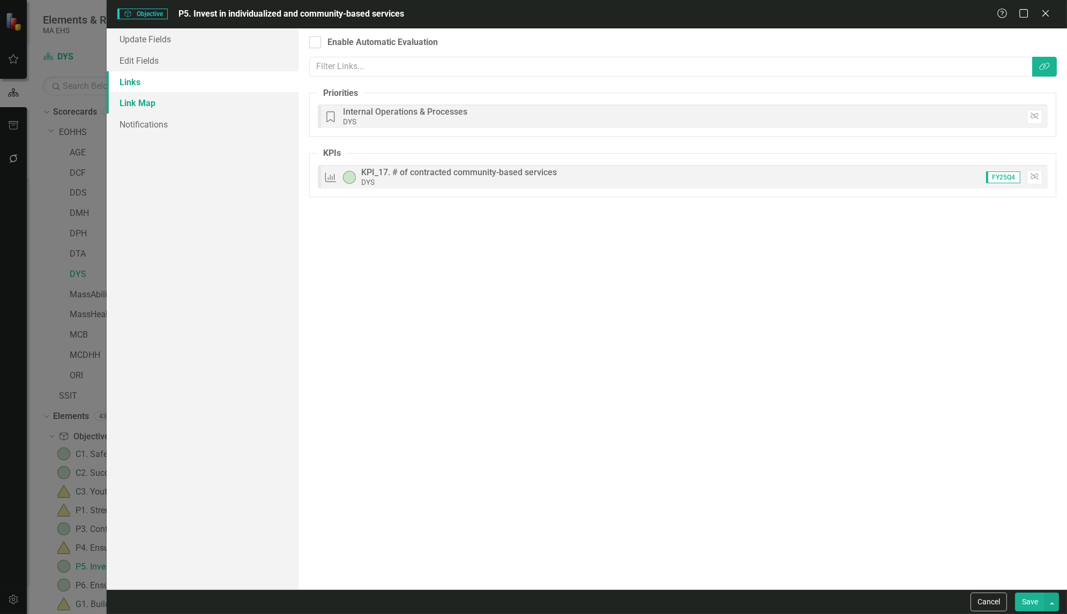
click at [138, 103] on link "Link Map" at bounding box center [203, 102] width 192 height 21
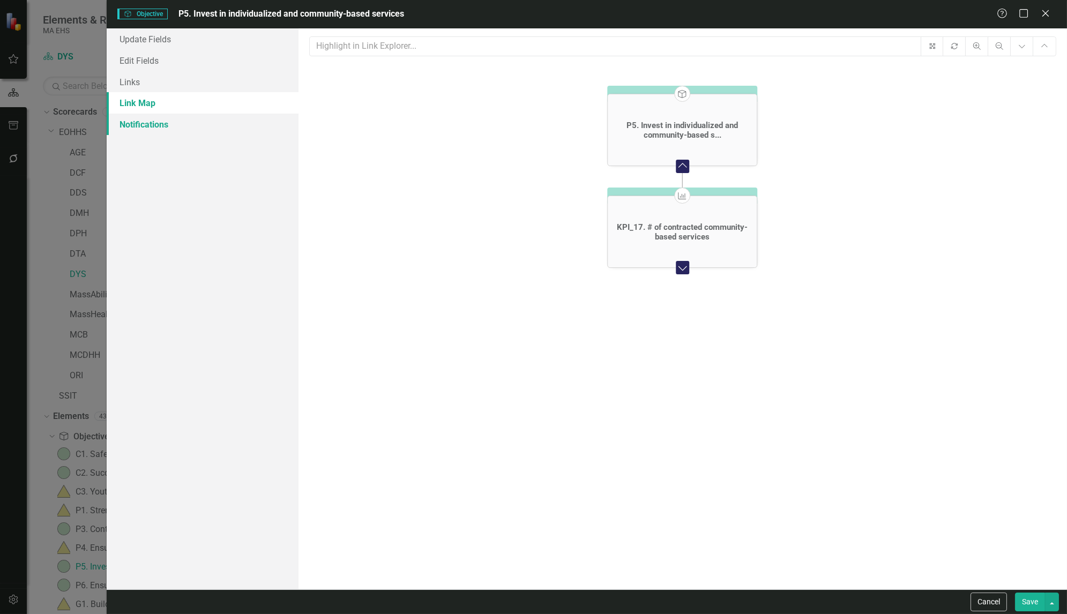
click at [143, 129] on link "Notifications" at bounding box center [203, 124] width 192 height 21
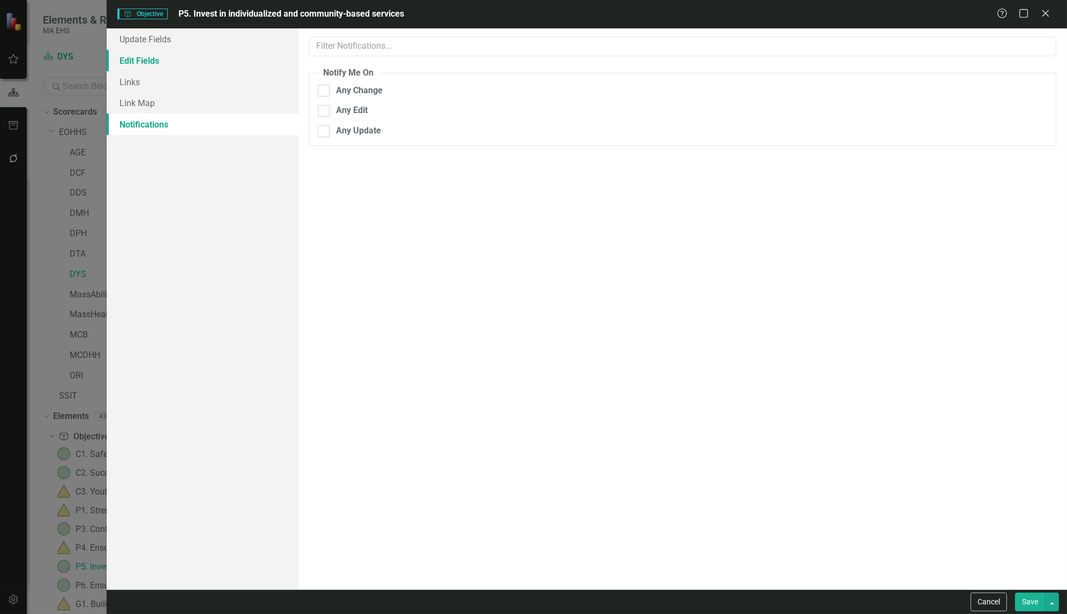
click at [137, 58] on link "Edit Fields" at bounding box center [203, 60] width 192 height 21
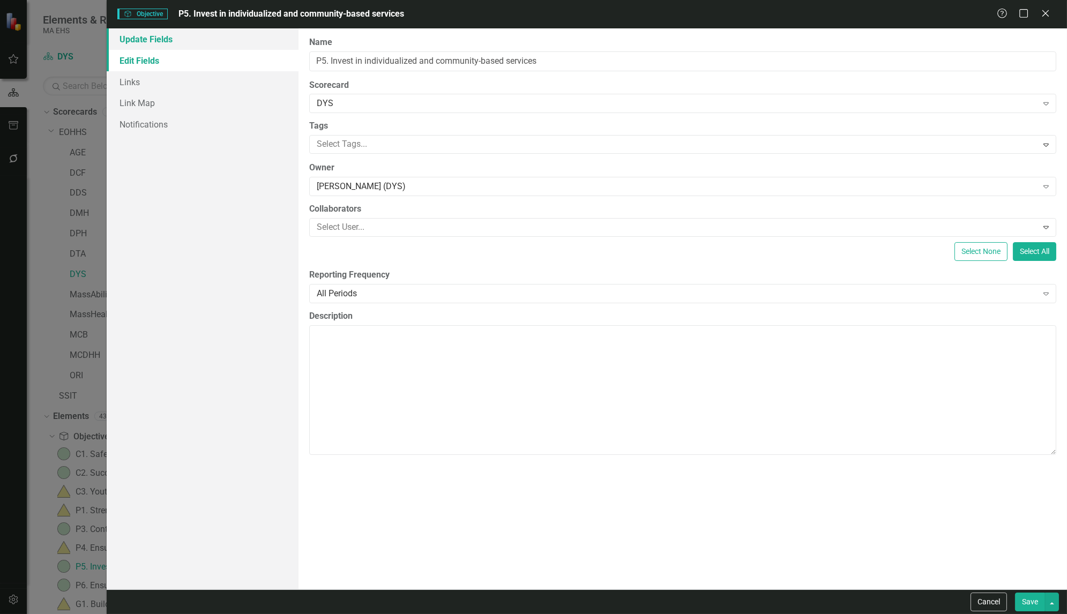
click at [138, 41] on link "Update Fields" at bounding box center [203, 38] width 192 height 21
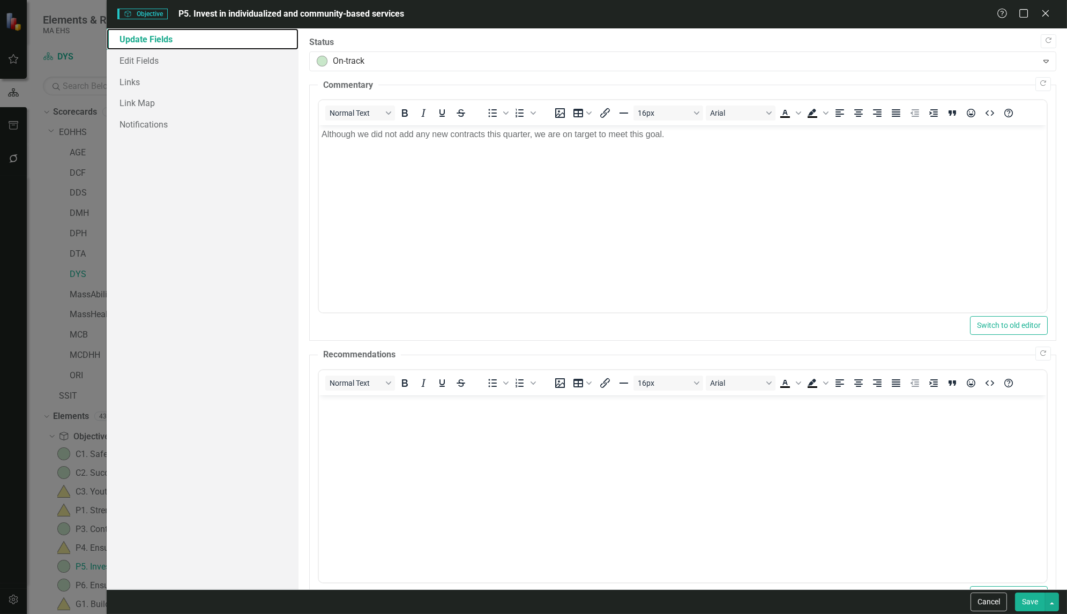
scroll to position [35, 0]
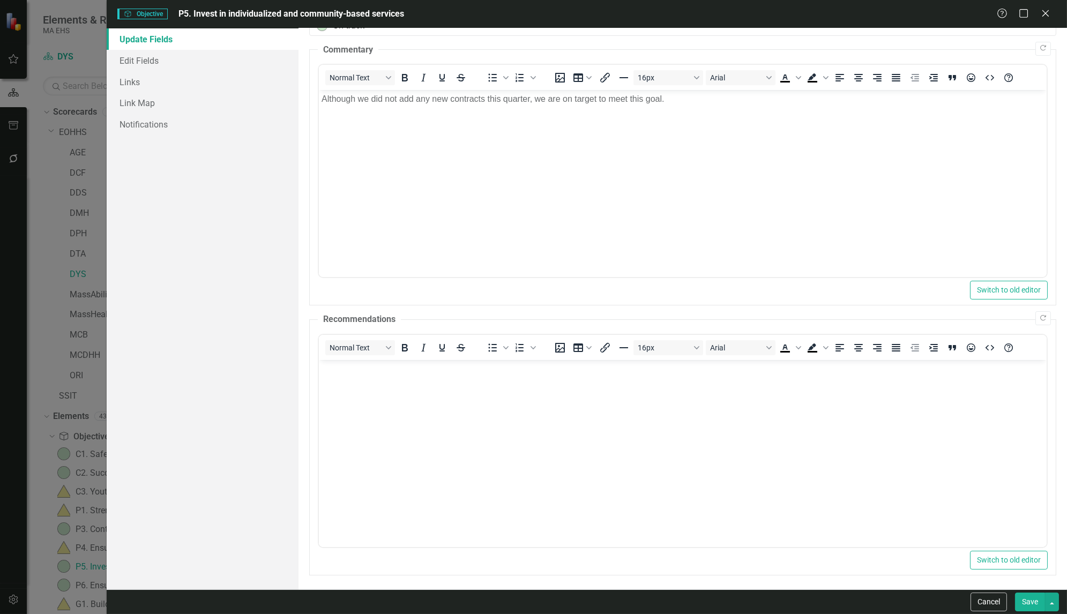
click at [1027, 598] on button "Save" at bounding box center [1030, 601] width 30 height 19
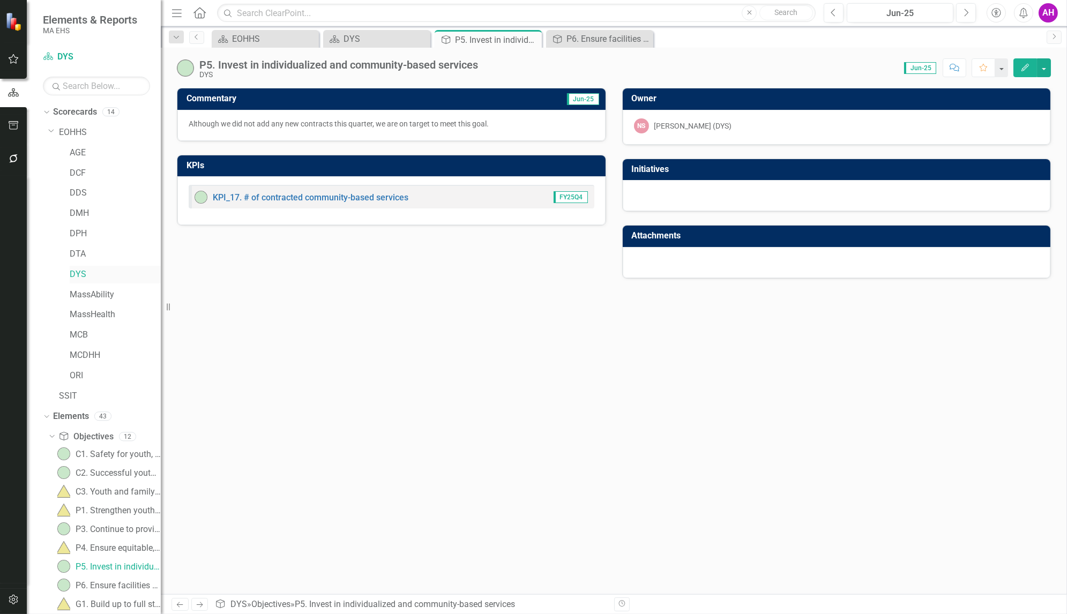
click at [77, 273] on link "DYS" at bounding box center [115, 274] width 91 height 12
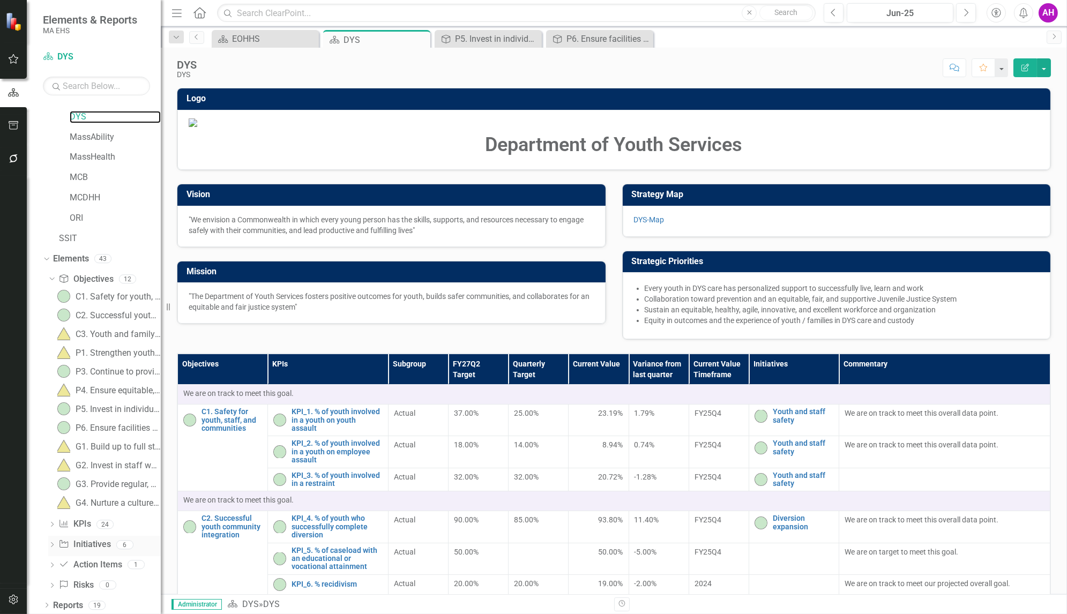
scroll to position [159, 0]
click at [73, 599] on link "Reports" at bounding box center [68, 604] width 30 height 12
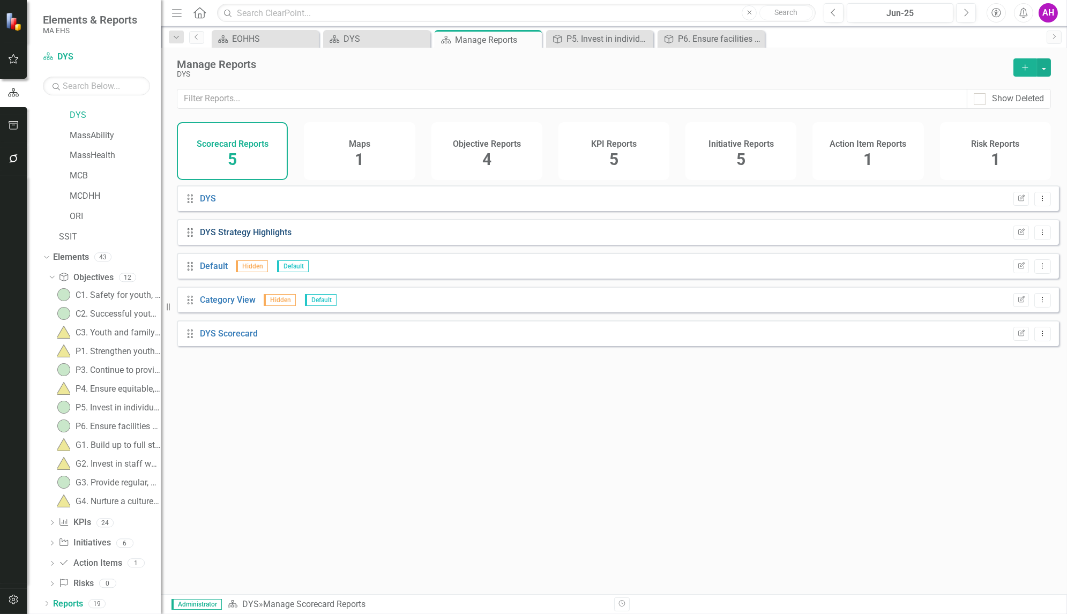
click at [230, 237] on link "DYS Strategy Highlights" at bounding box center [246, 232] width 92 height 10
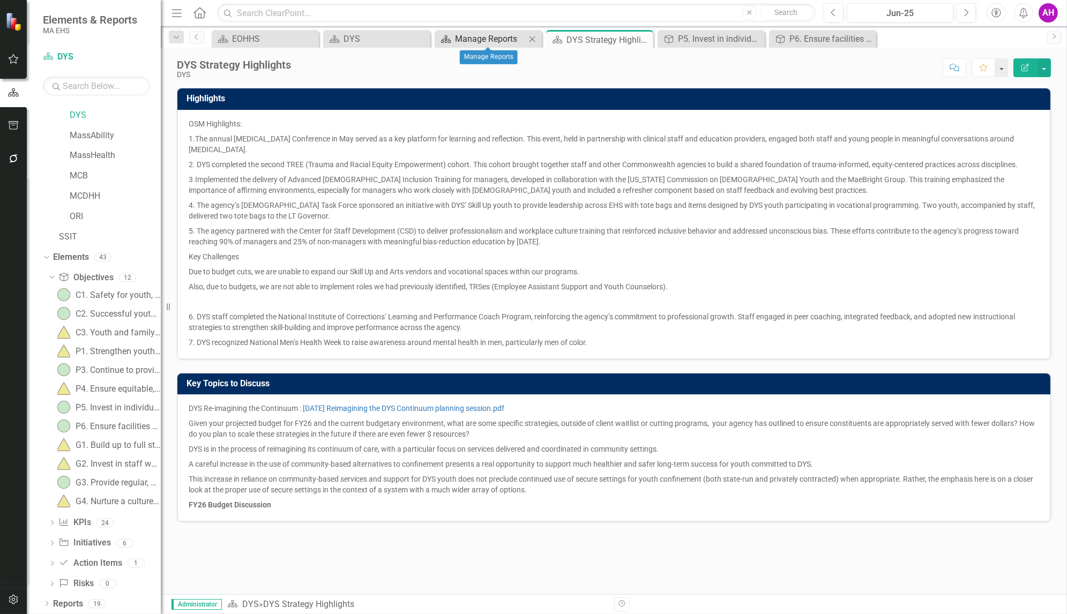
click at [479, 38] on div "Manage Reports" at bounding box center [490, 38] width 71 height 13
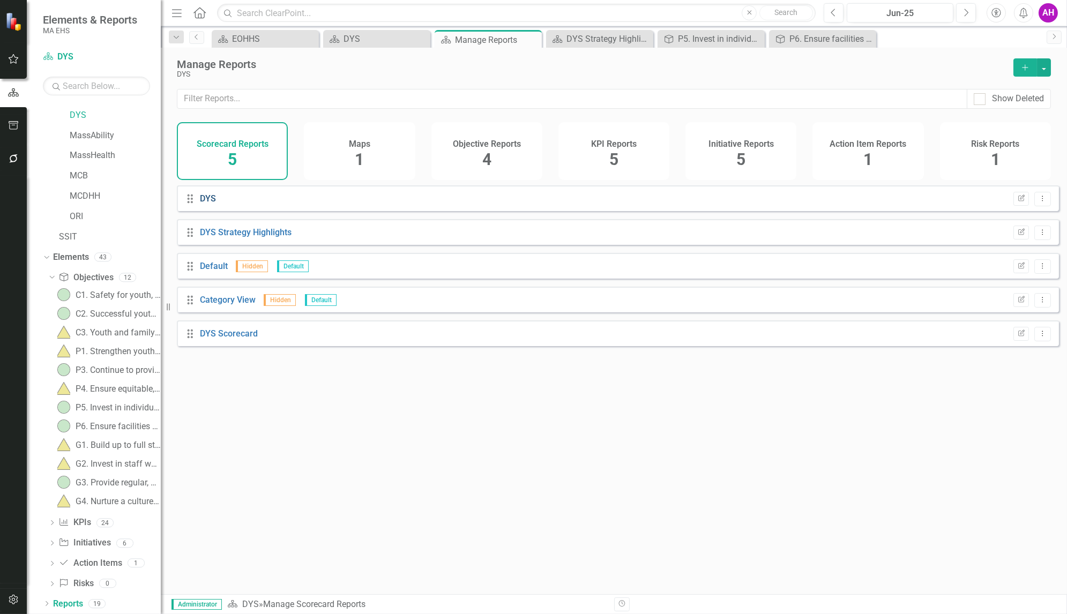
click at [211, 204] on link "DYS" at bounding box center [208, 198] width 16 height 10
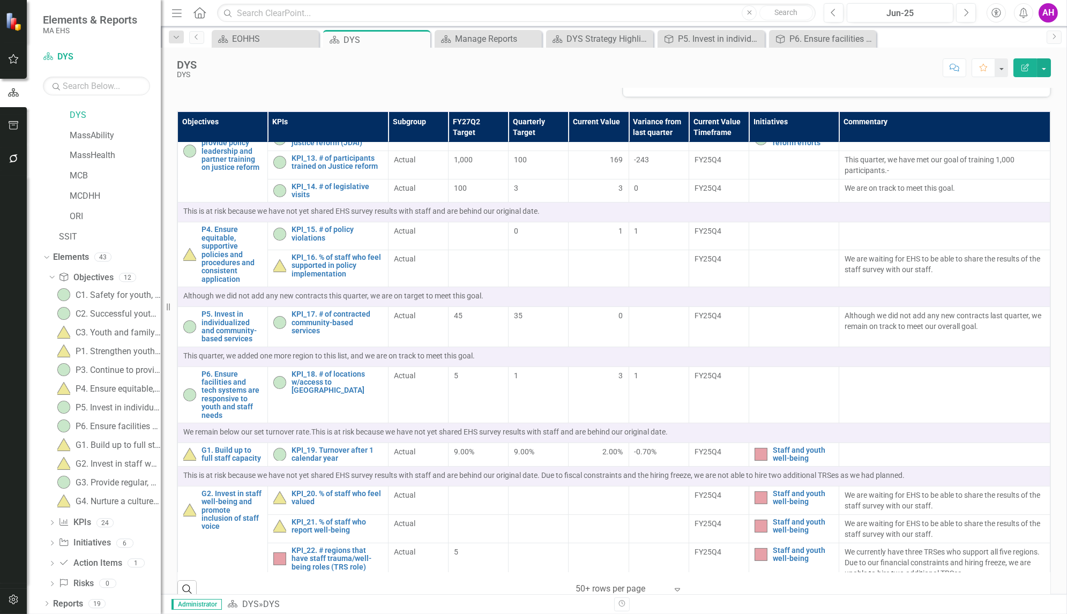
scroll to position [742, 0]
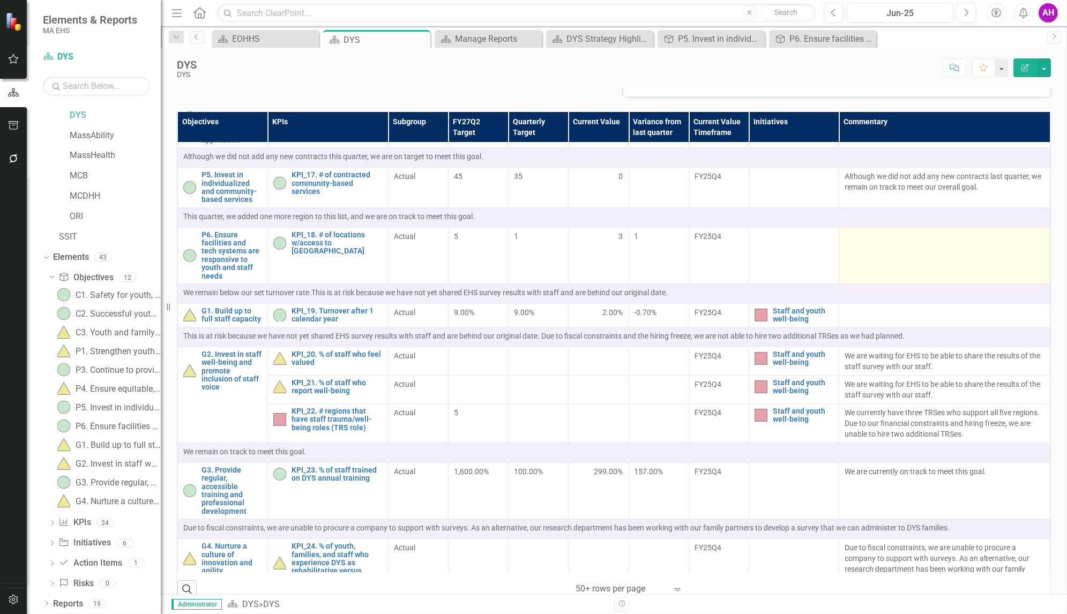
click at [868, 283] on td at bounding box center [944, 255] width 211 height 56
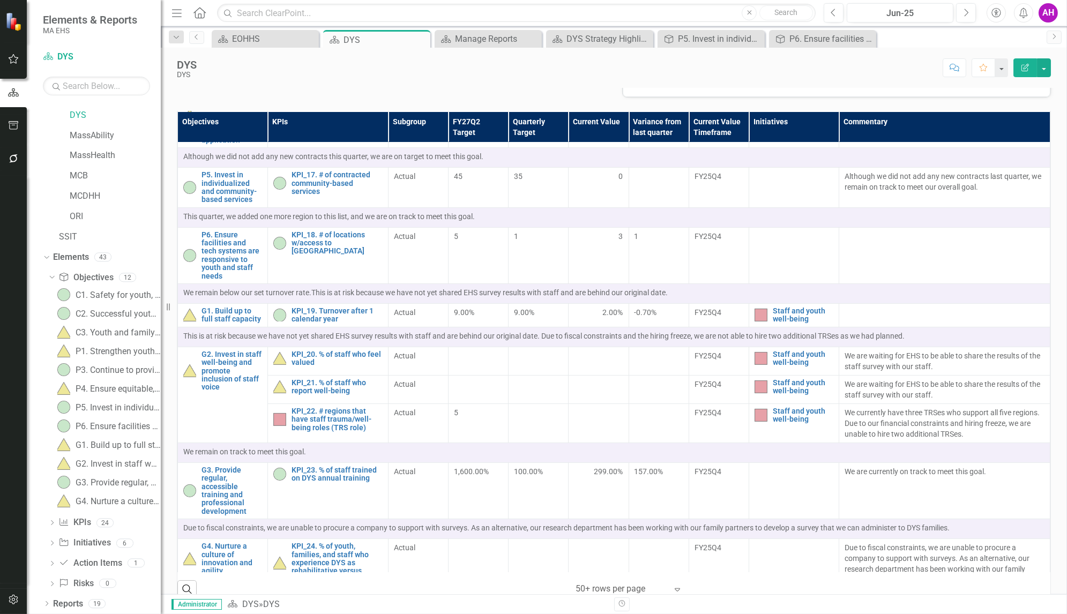
click at [1026, 65] on icon "Edit Report" at bounding box center [1025, 67] width 10 height 7
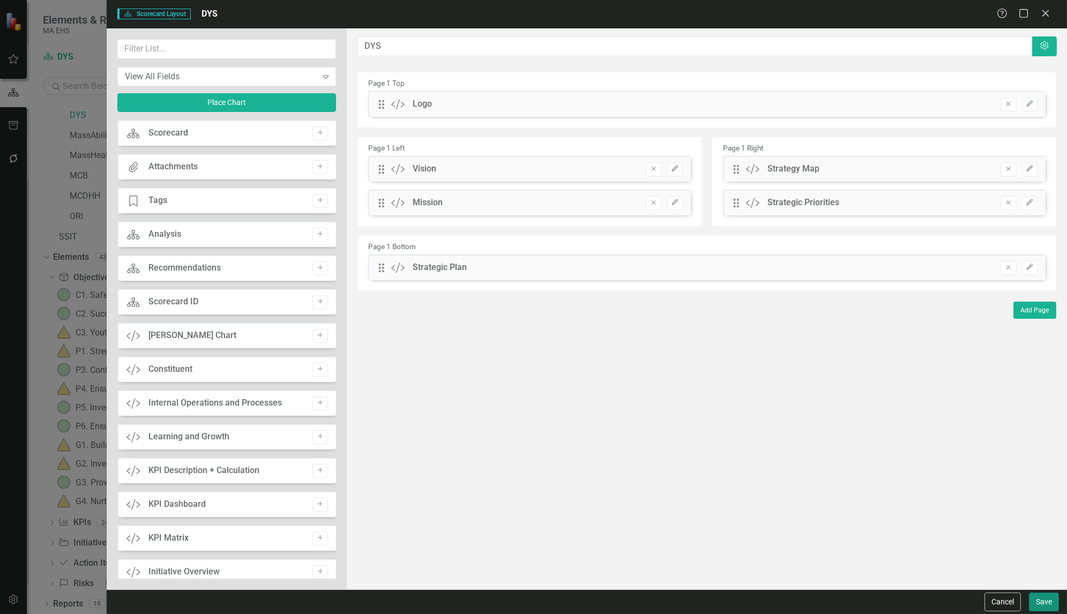
click at [1035, 605] on button "Save" at bounding box center [1044, 601] width 30 height 19
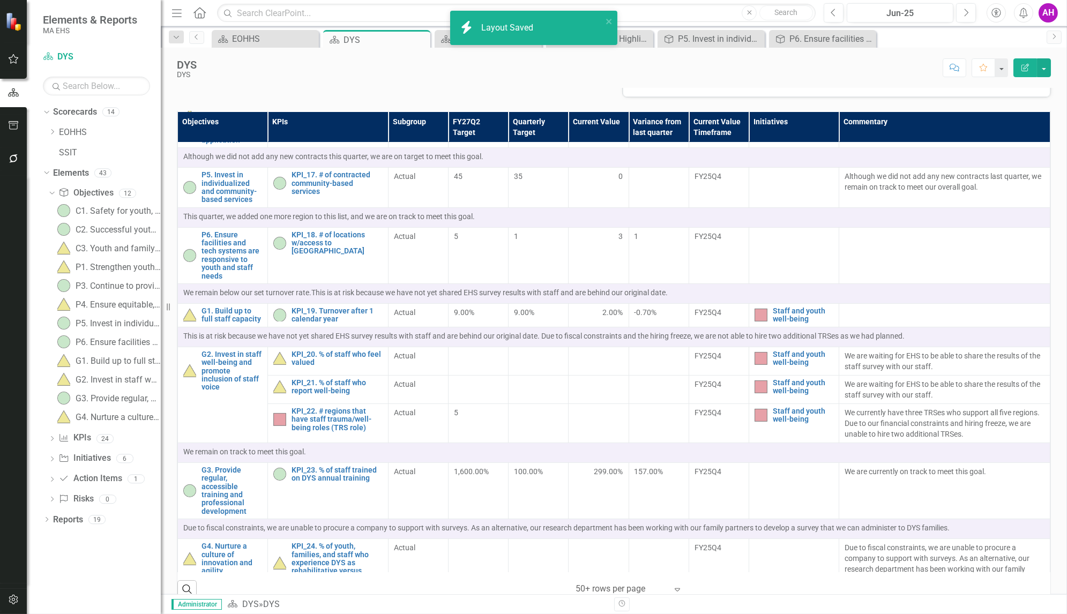
scroll to position [0, 0]
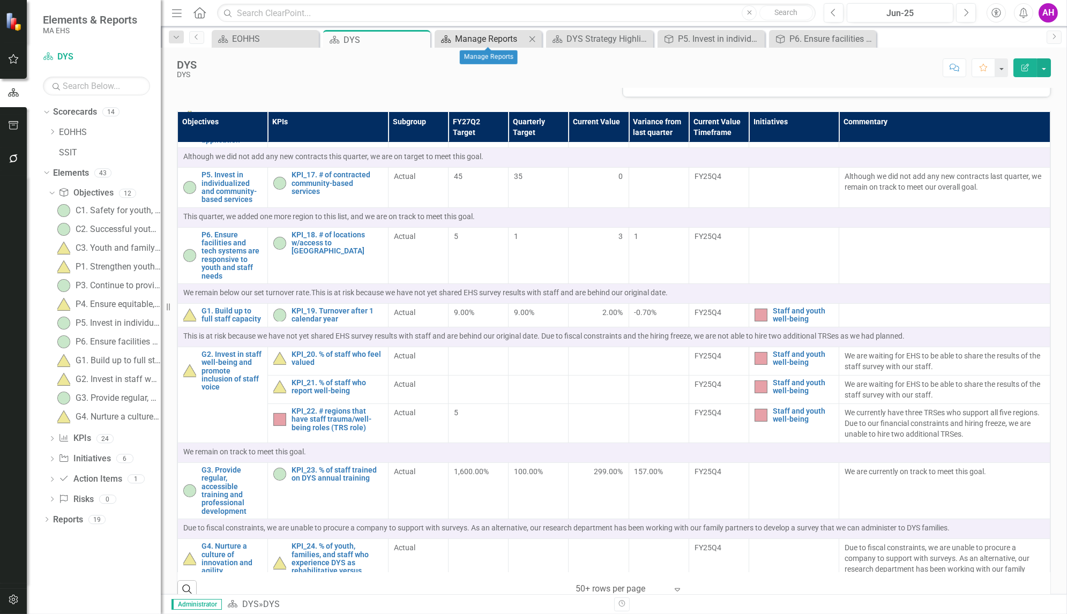
click at [472, 36] on div "Manage Reports" at bounding box center [490, 38] width 71 height 13
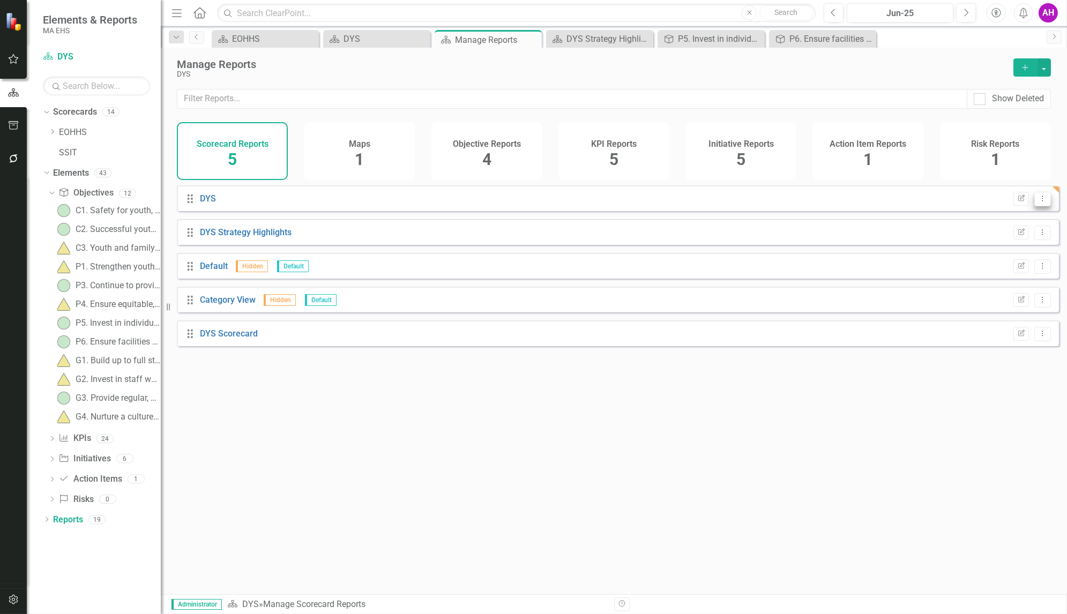
click at [1034, 206] on button "Dropdown Menu" at bounding box center [1042, 199] width 17 height 14
click at [1021, 221] on link "Edit Report Edit Report" at bounding box center [998, 224] width 88 height 20
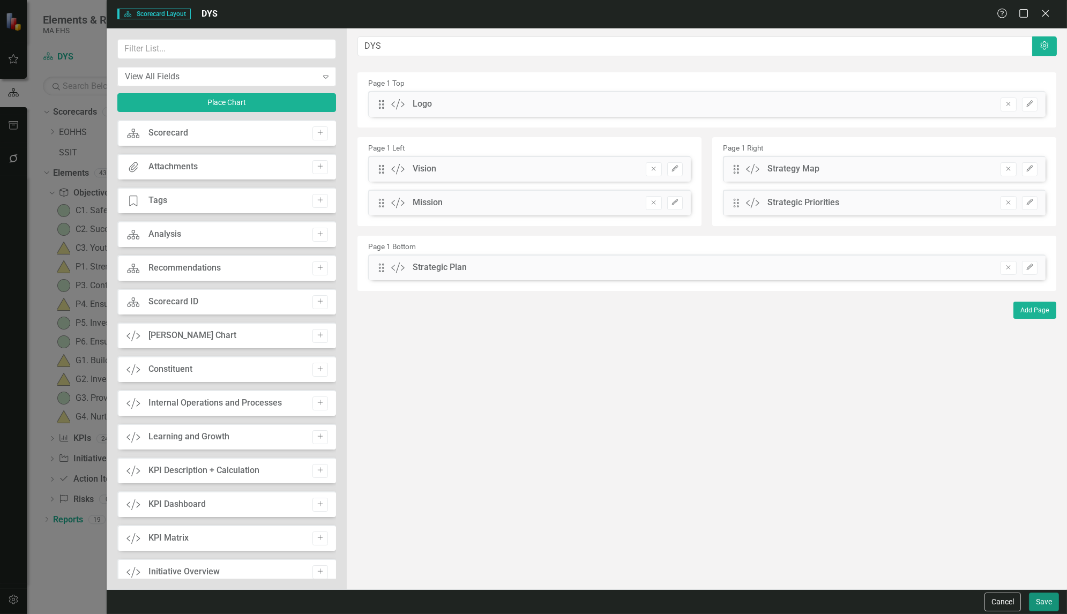
click at [1054, 603] on button "Save" at bounding box center [1044, 601] width 30 height 19
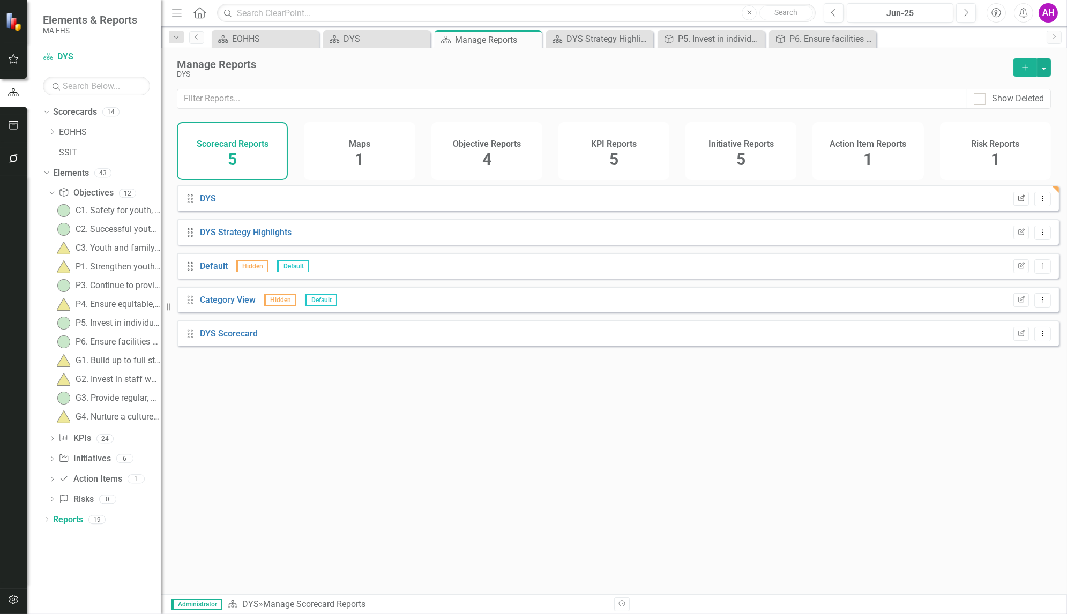
click at [1018, 201] on icon "button" at bounding box center [1021, 197] width 6 height 6
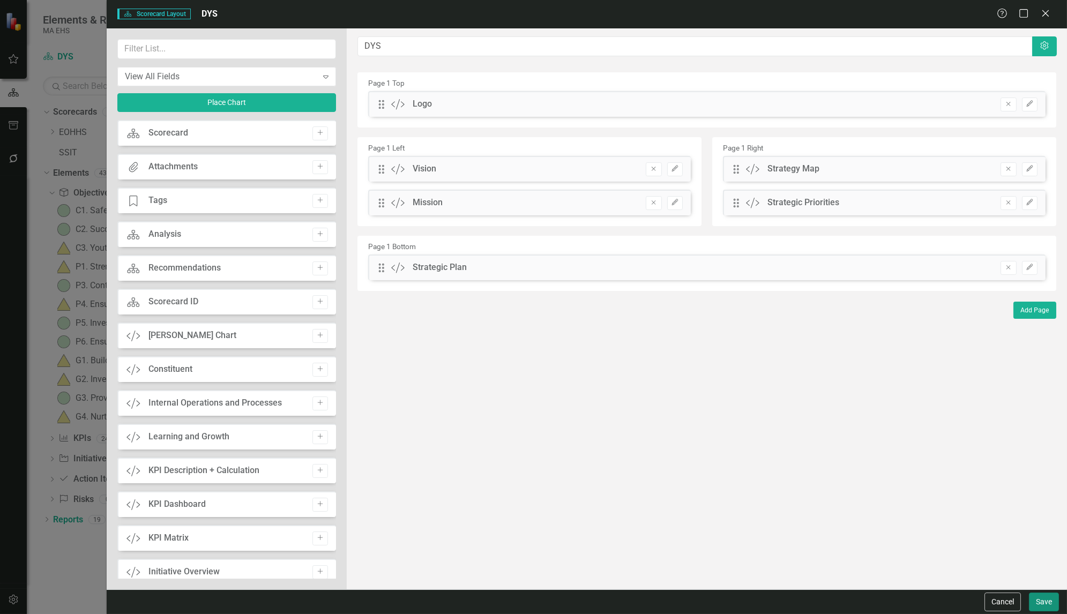
click at [1049, 599] on button "Save" at bounding box center [1044, 601] width 30 height 19
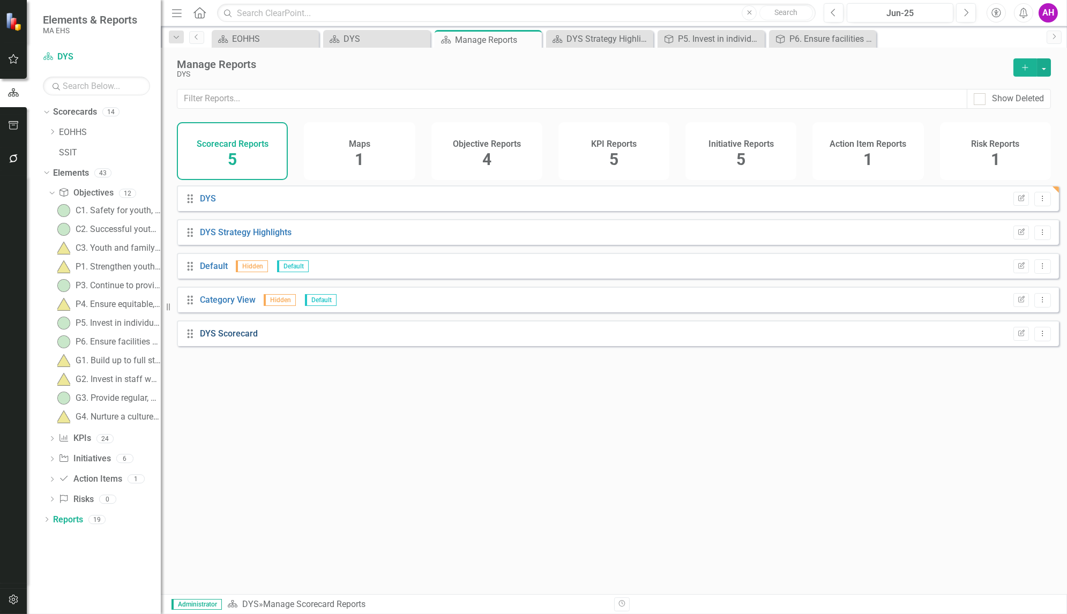
click at [214, 339] on link "DYS Scorecard" at bounding box center [229, 333] width 58 height 10
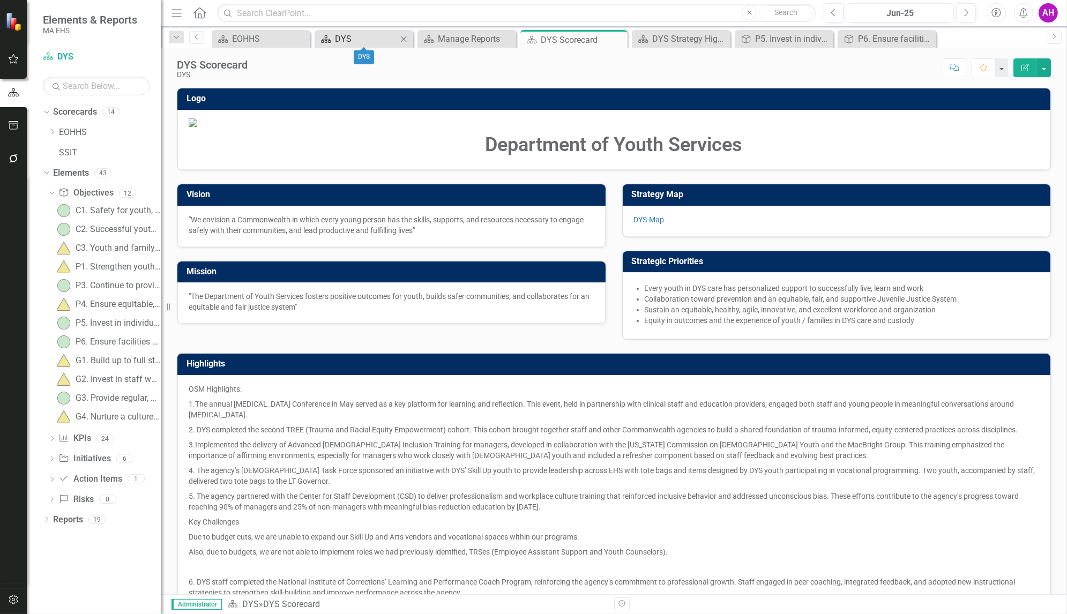
click at [342, 42] on div "DYS" at bounding box center [366, 38] width 62 height 13
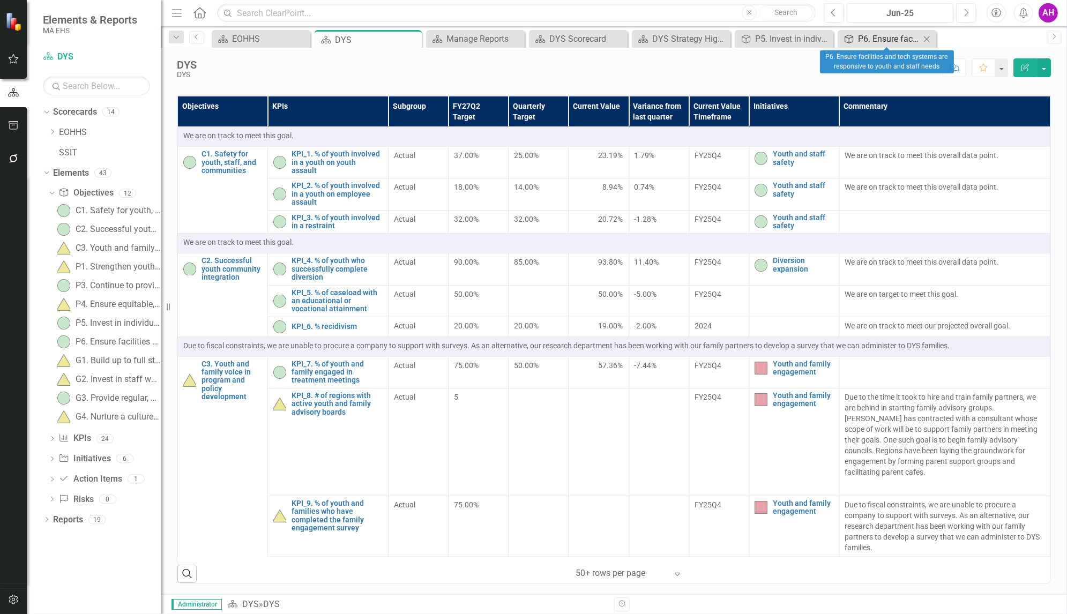
click at [857, 36] on link "Objective P6. Ensure facilities and tech systems are responsive to youth and st…" at bounding box center [880, 38] width 80 height 13
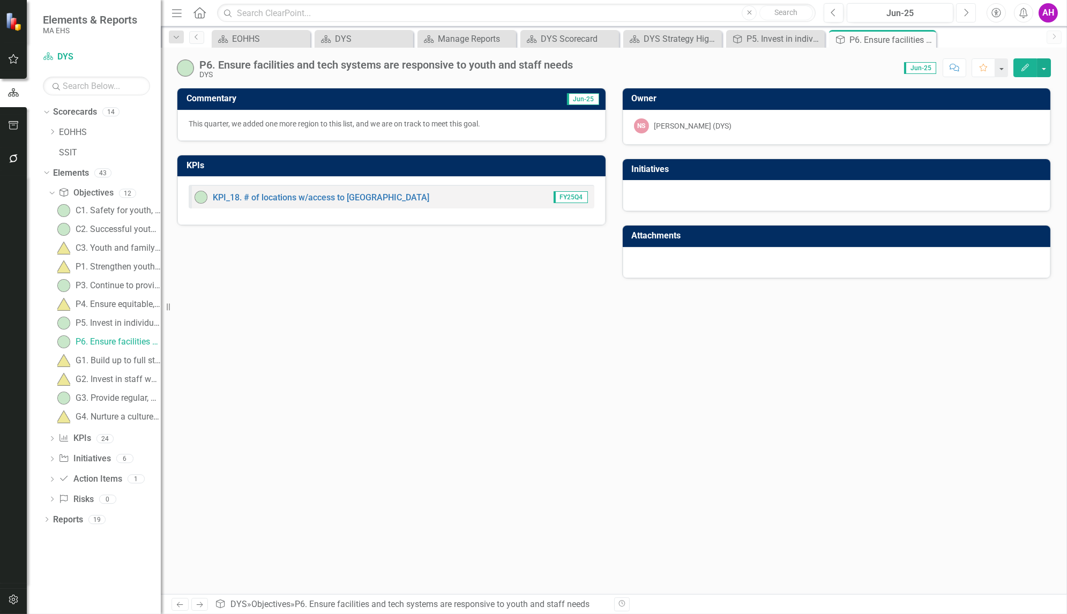
click at [963, 12] on icon "Next" at bounding box center [966, 13] width 6 height 10
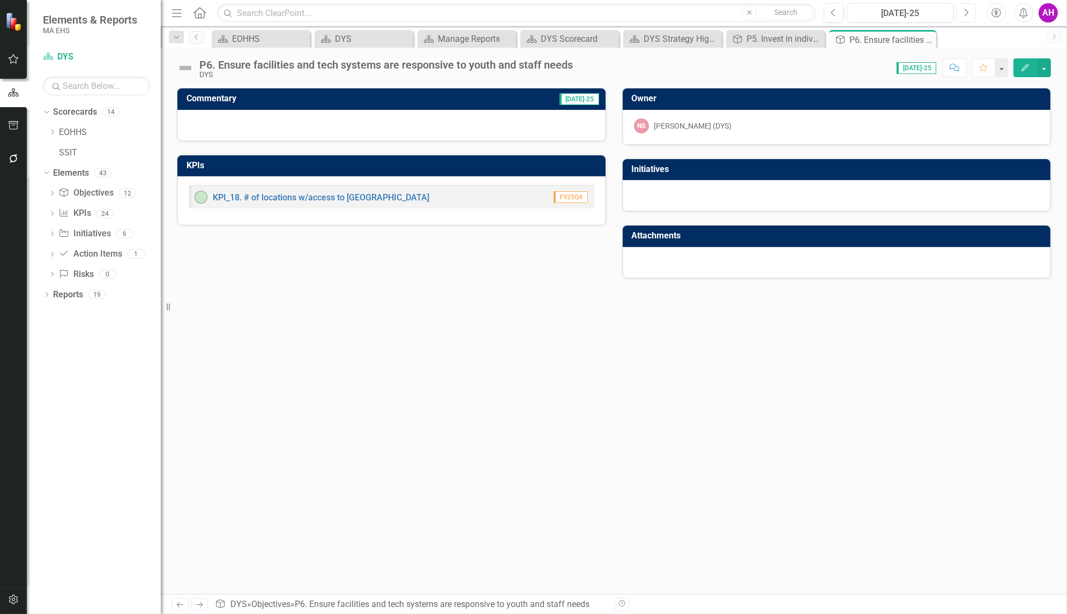
click at [963, 12] on icon "Next" at bounding box center [966, 13] width 6 height 10
click at [580, 99] on span "Aug-25" at bounding box center [582, 99] width 33 height 12
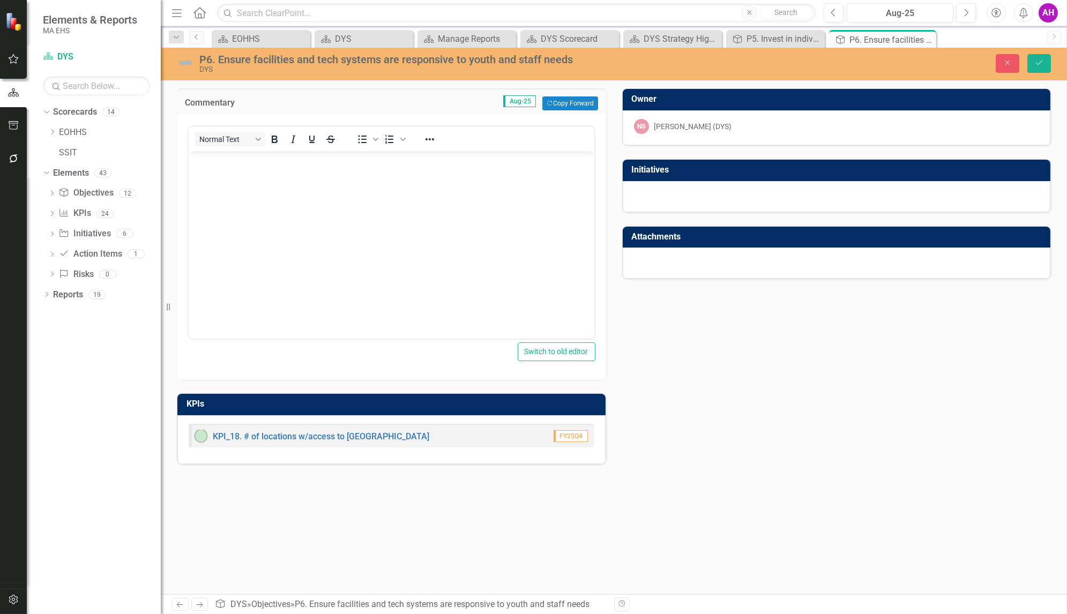
click at [341, 187] on body "Rich Text Area. Press ALT-0 for help." at bounding box center [391, 232] width 406 height 161
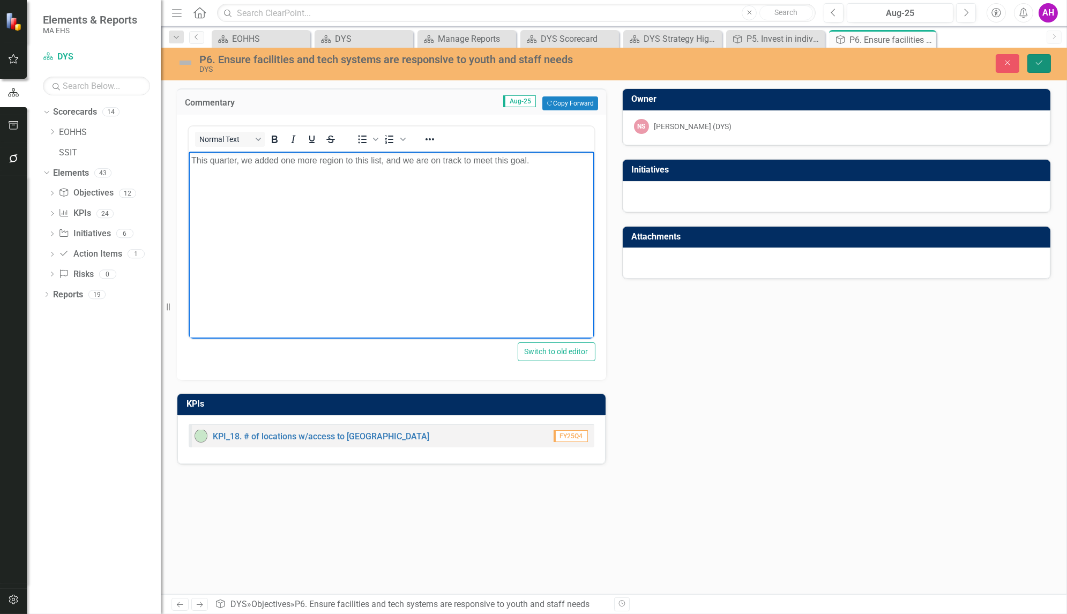
click at [1043, 63] on icon "Save" at bounding box center [1039, 62] width 10 height 7
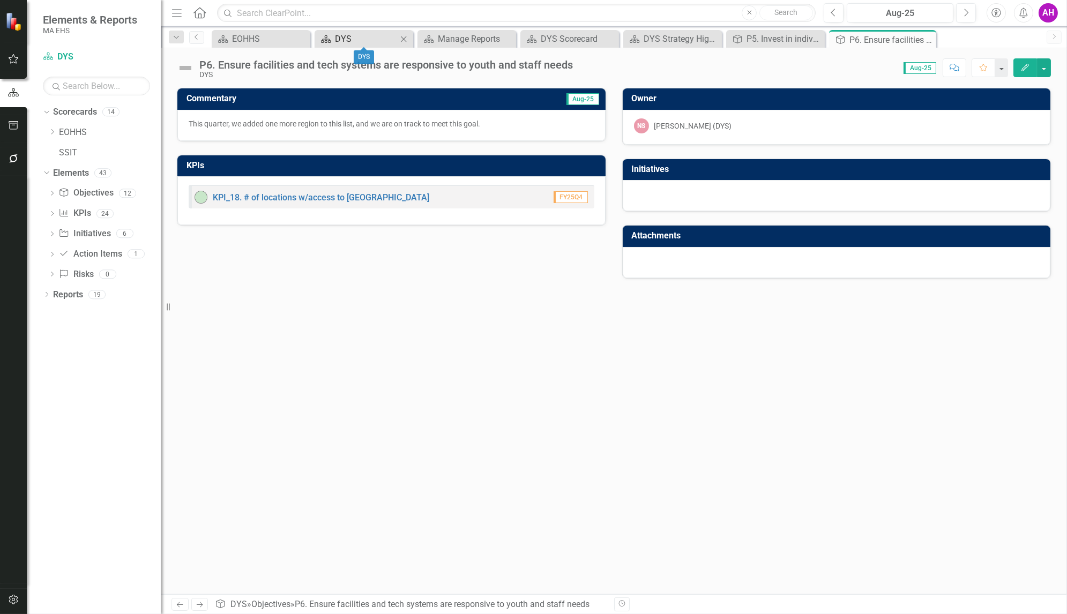
click at [340, 41] on div "DYS" at bounding box center [366, 38] width 62 height 13
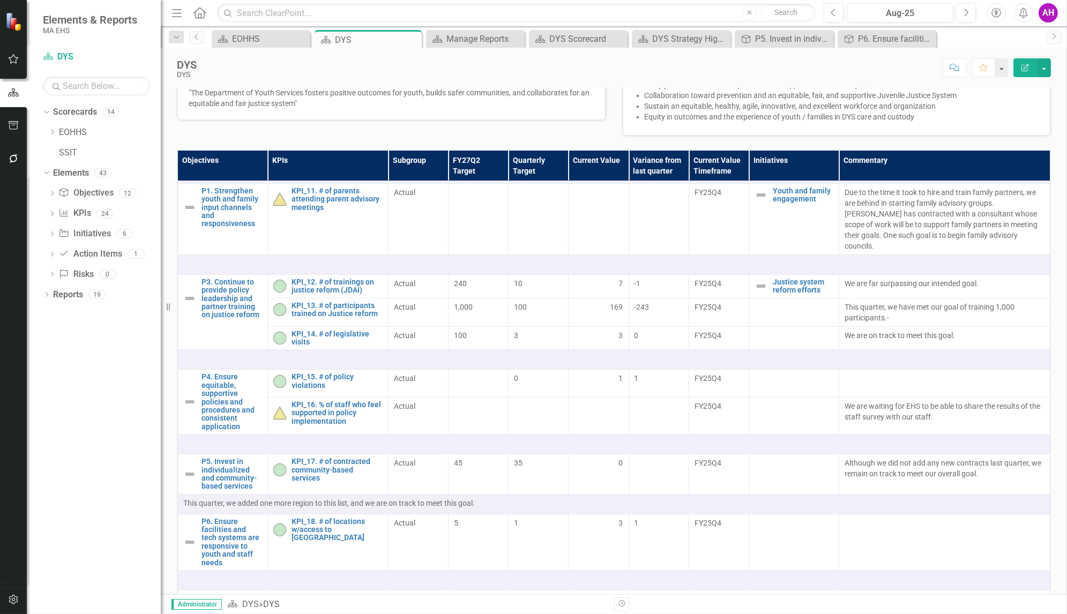
scroll to position [734, 0]
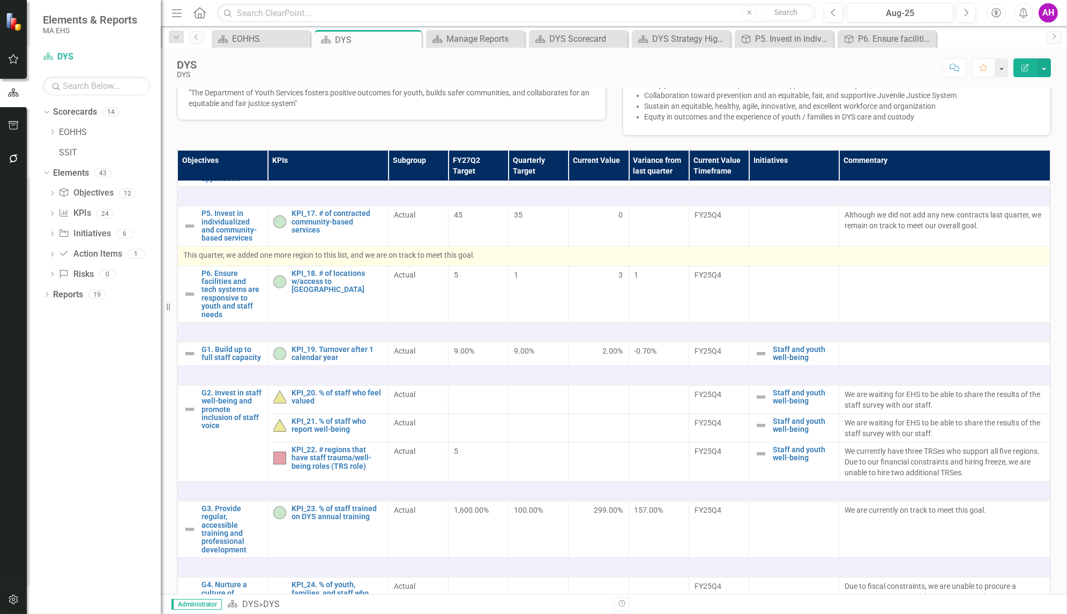
click at [867, 260] on p "This quarter, we added one more region to this list, and we are on track to mee…" at bounding box center [613, 255] width 861 height 11
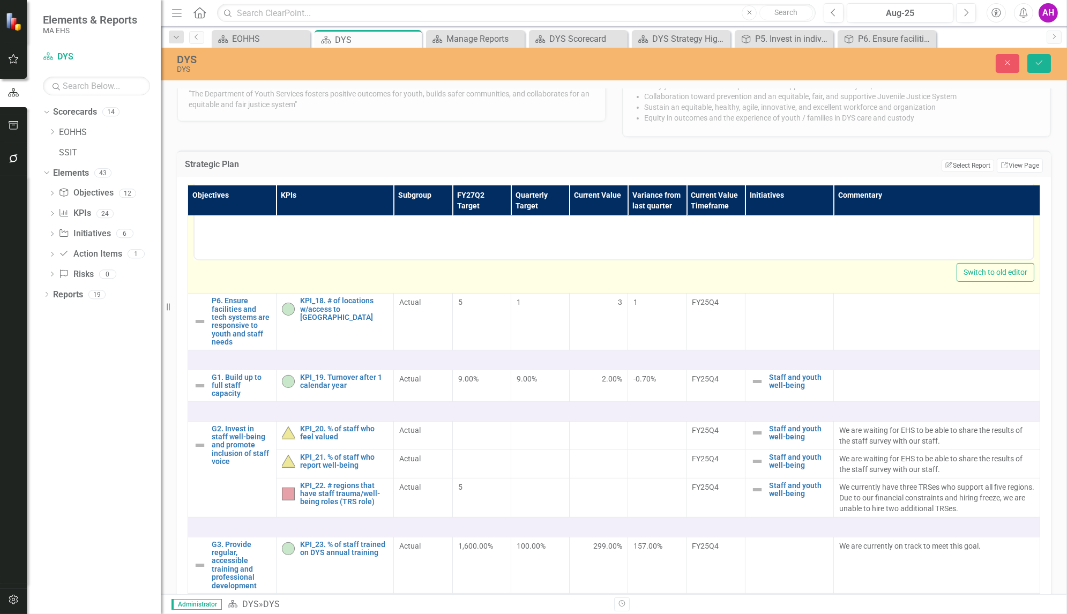
scroll to position [994, 0]
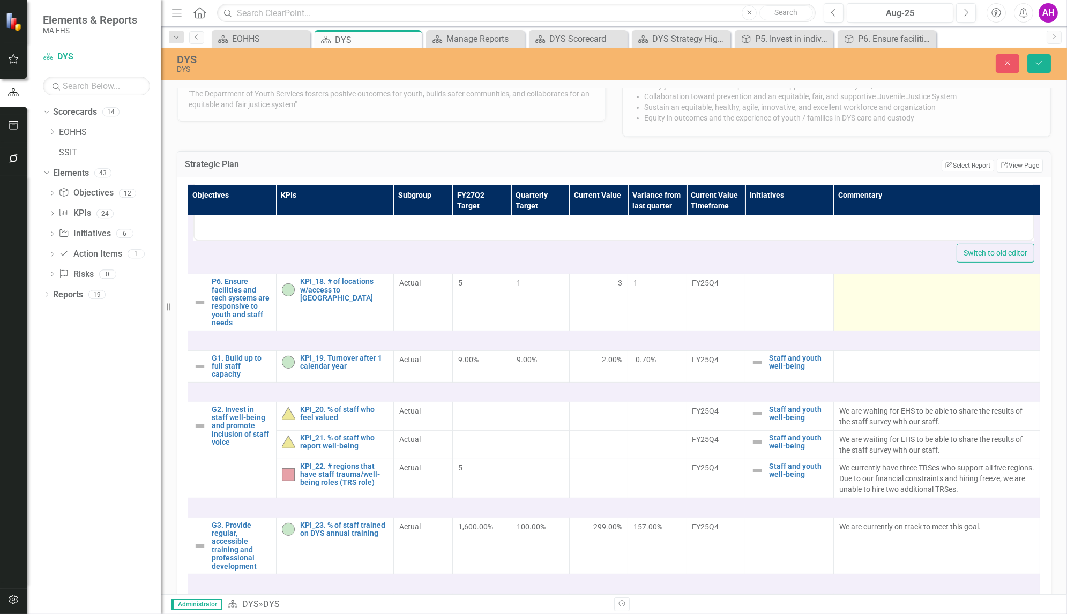
click at [853, 331] on td at bounding box center [936, 302] width 206 height 56
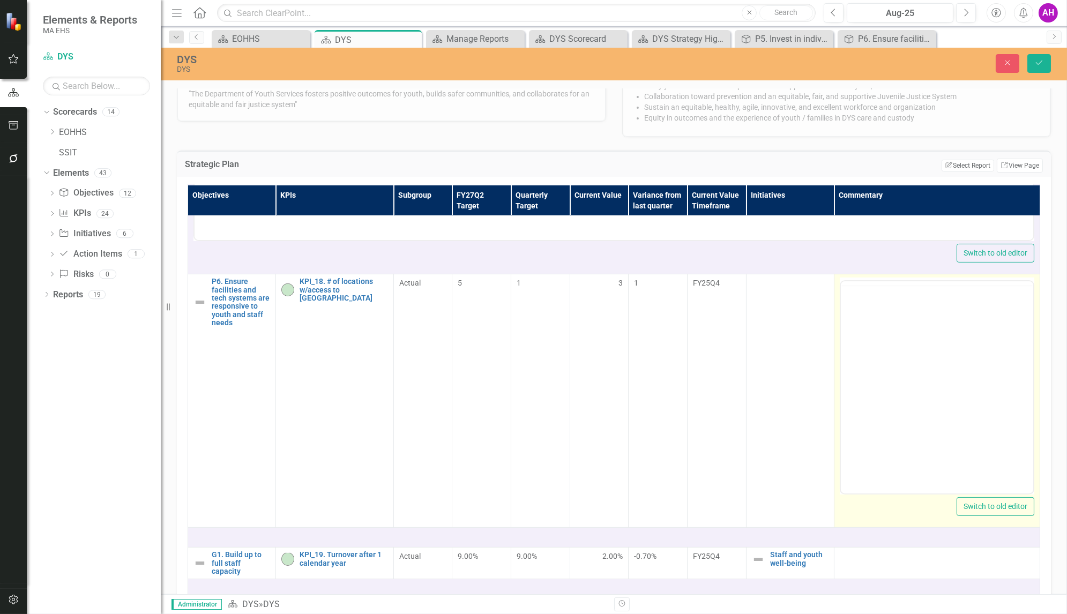
scroll to position [0, 0]
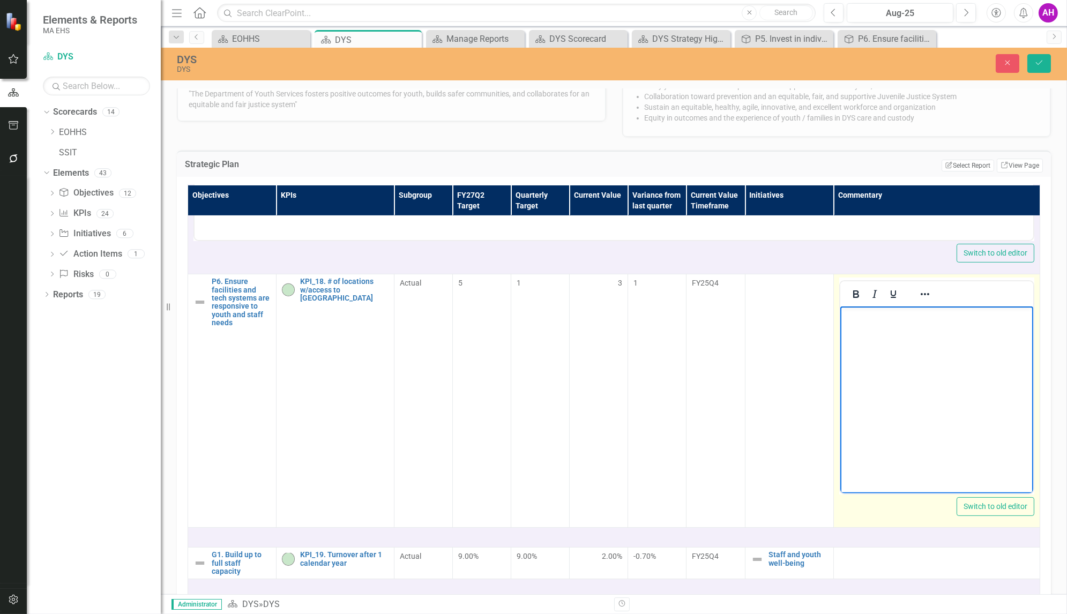
click at [868, 319] on p "Rich Text Area. Press ALT-0 for help." at bounding box center [935, 315] width 187 height 13
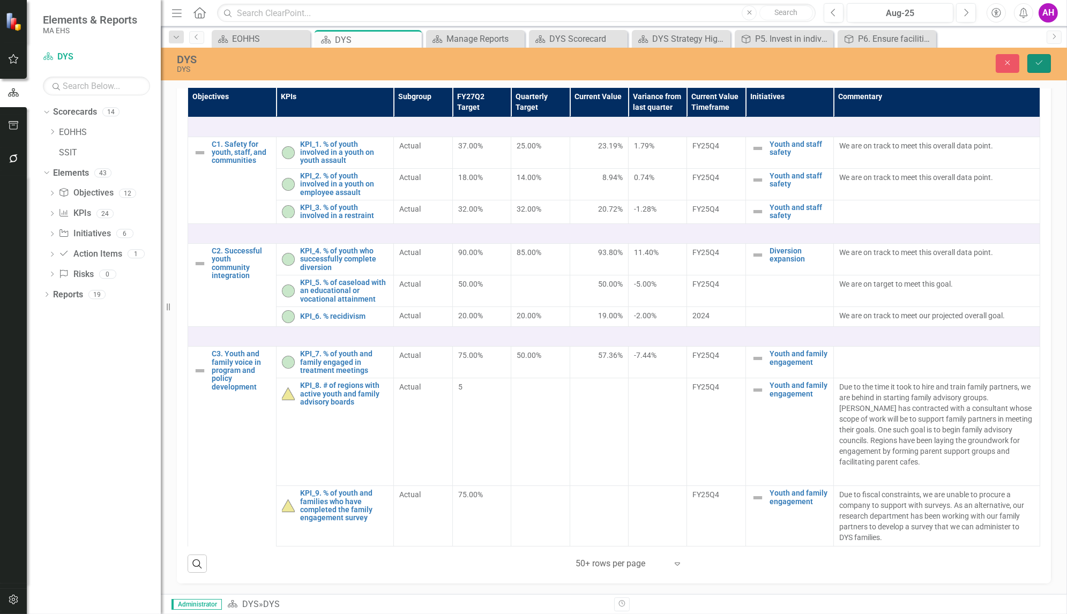
click at [1038, 57] on button "Save" at bounding box center [1039, 63] width 24 height 19
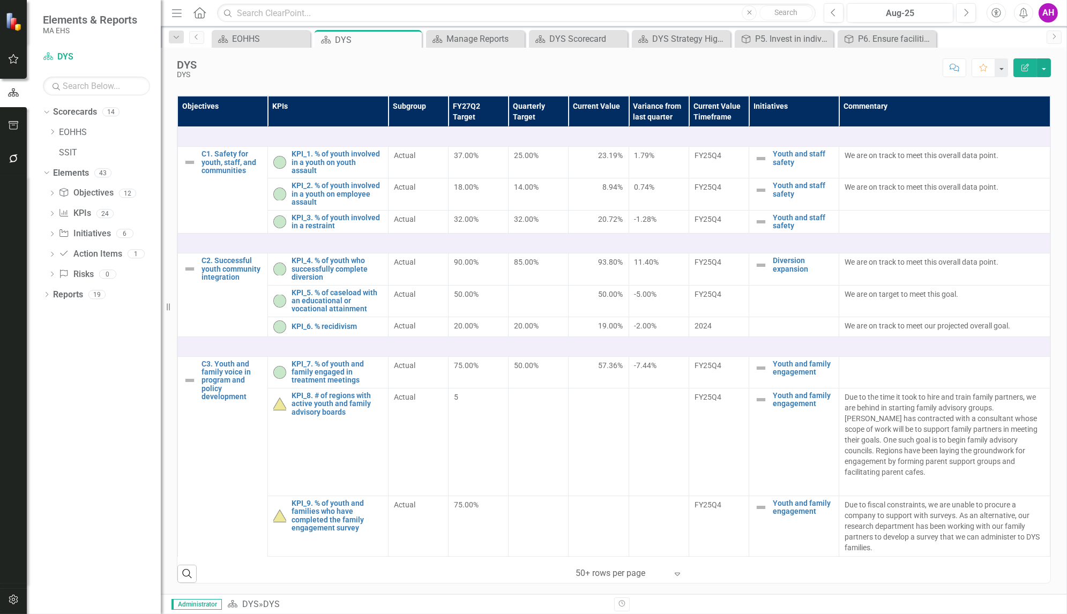
scroll to position [713, 0]
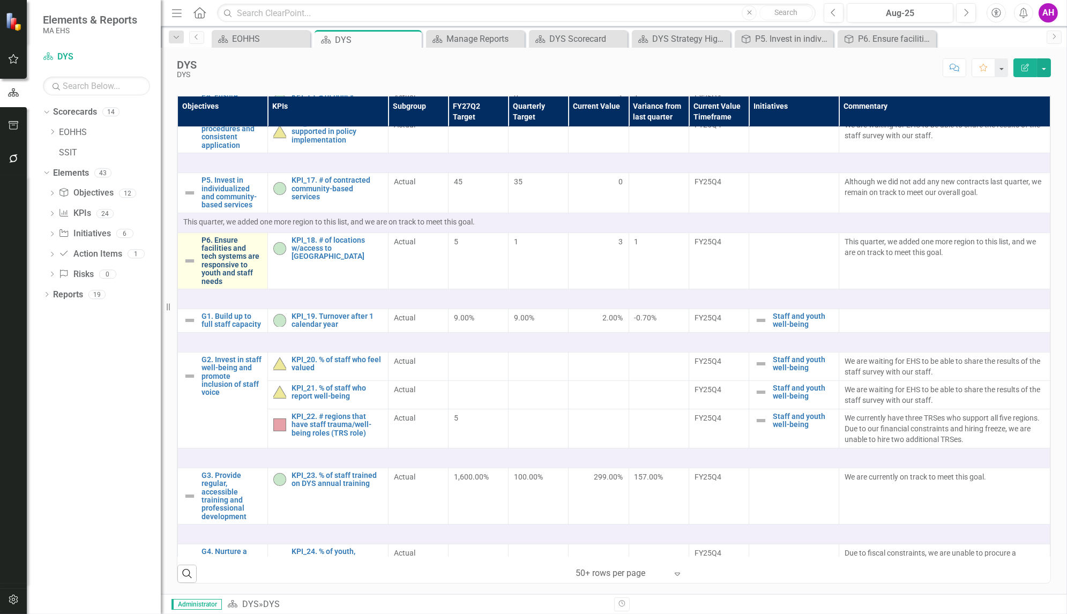
click at [214, 236] on link "P6. Ensure facilities and tech systems are responsive to youth and staff needs" at bounding box center [231, 260] width 61 height 49
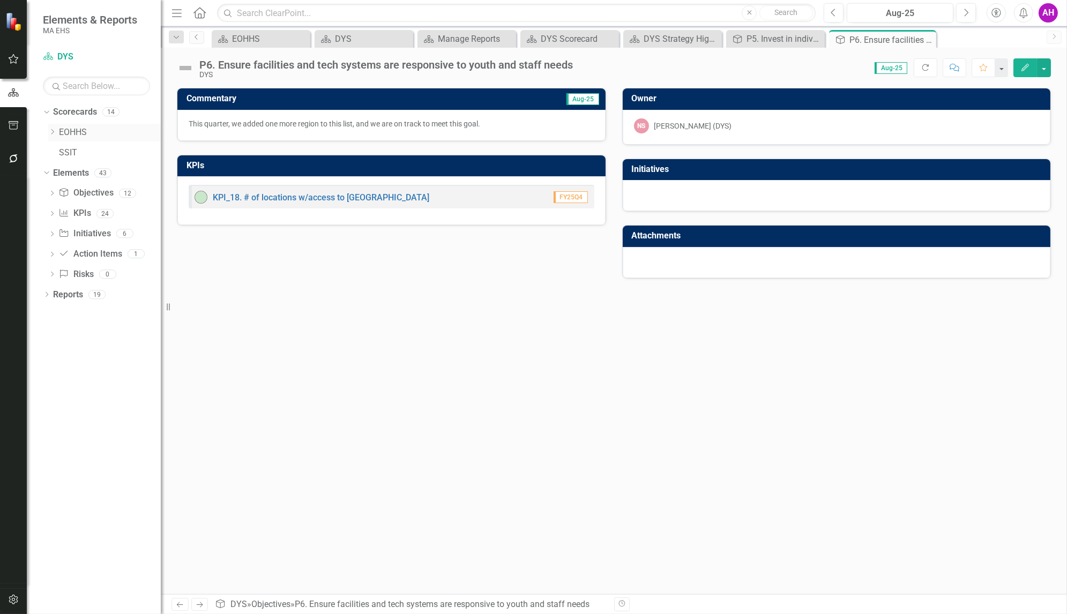
click at [51, 129] on icon "Dropdown" at bounding box center [52, 132] width 8 height 6
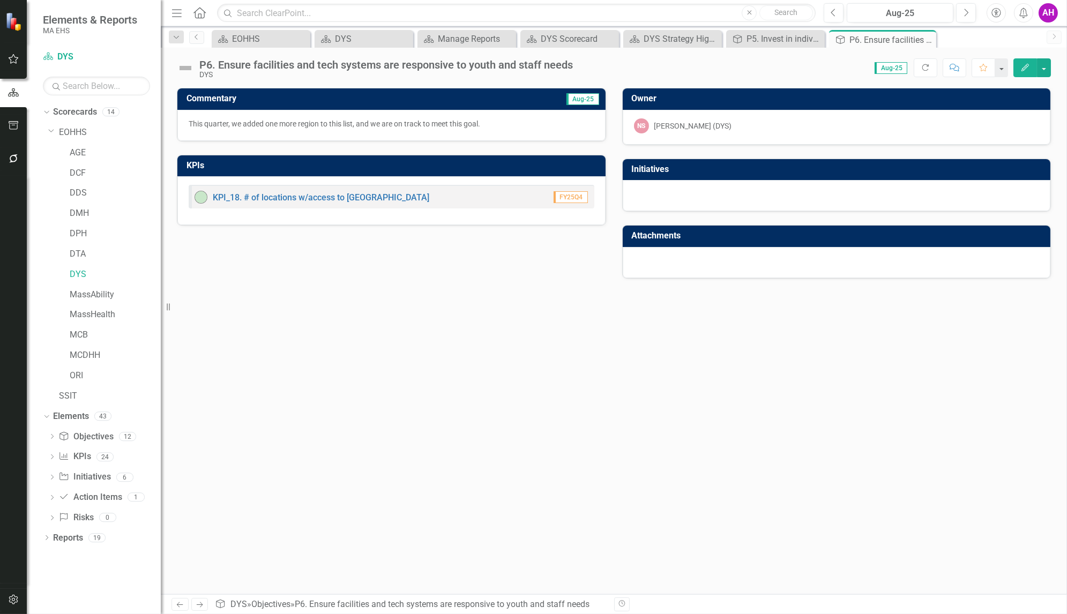
click at [13, 124] on icon "button" at bounding box center [13, 125] width 11 height 9
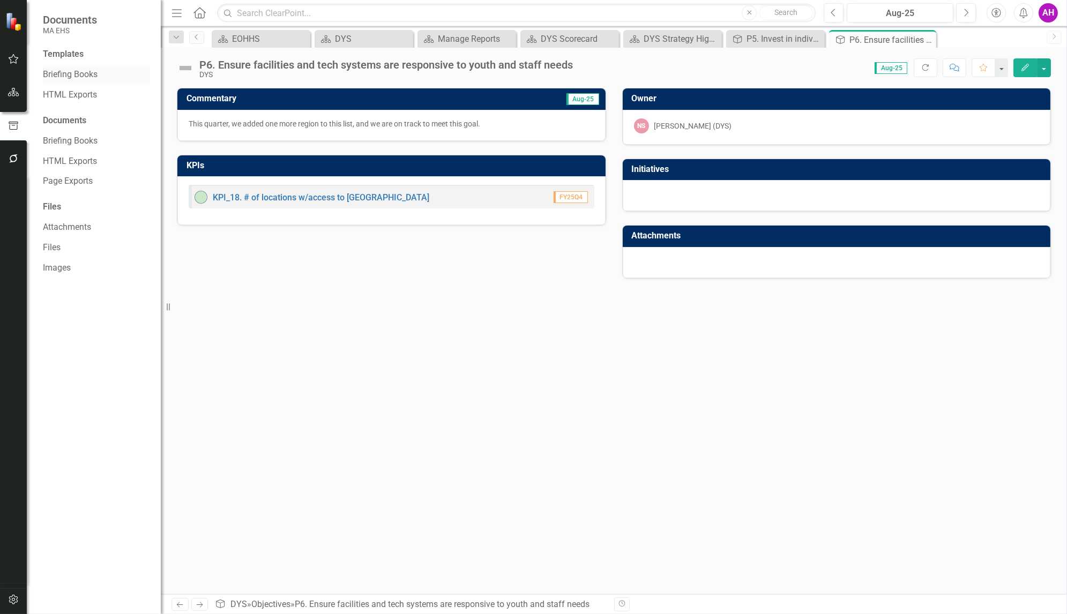
click at [85, 72] on link "Briefing Books" at bounding box center [96, 75] width 107 height 12
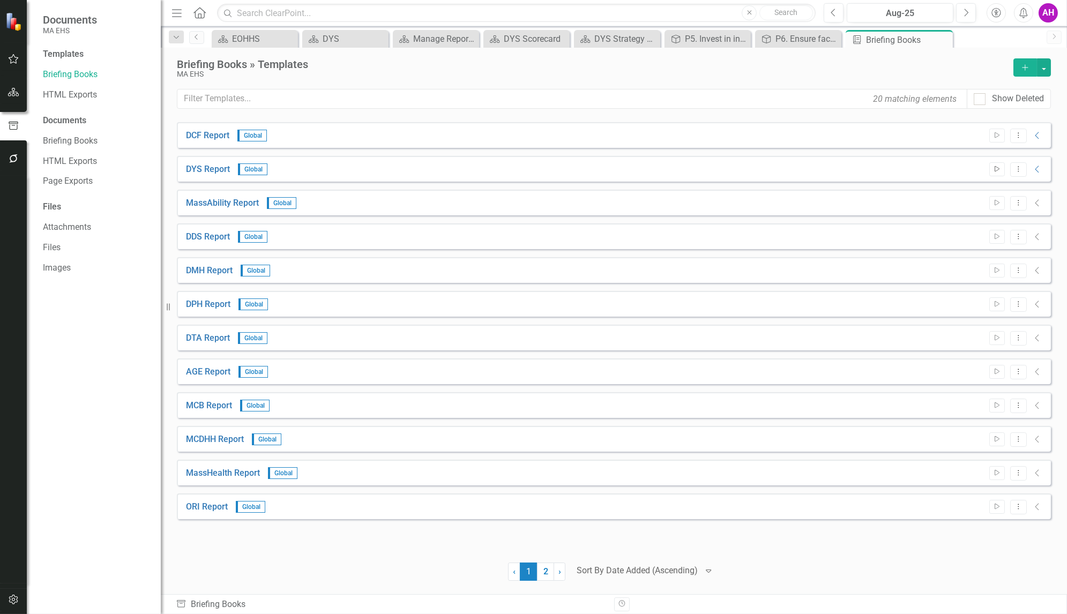
click at [1001, 167] on icon "Start" at bounding box center [997, 169] width 8 height 6
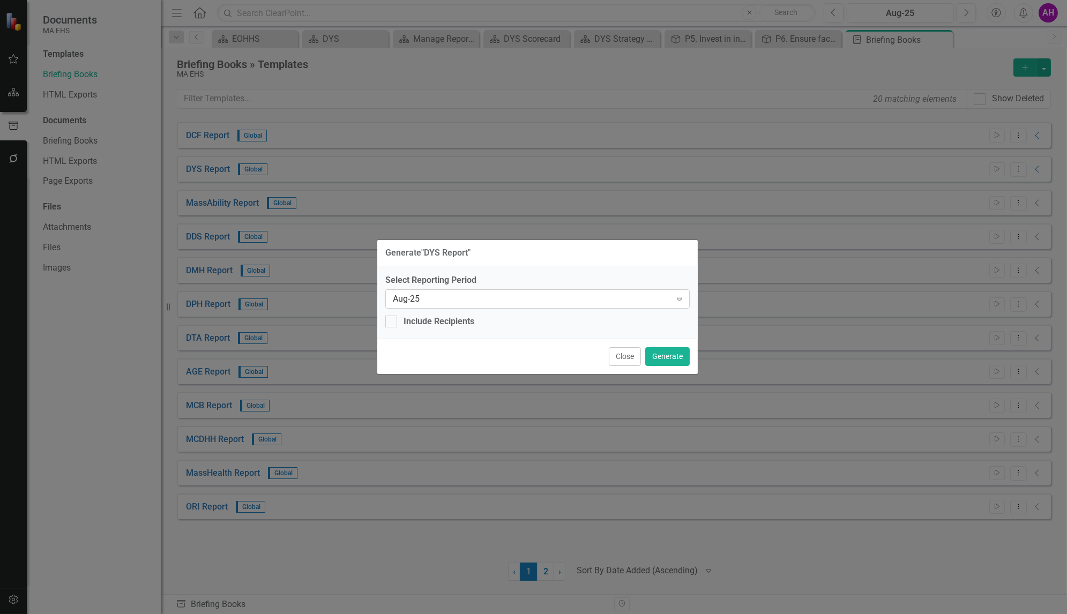
click at [682, 296] on icon "Expand" at bounding box center [679, 299] width 11 height 9
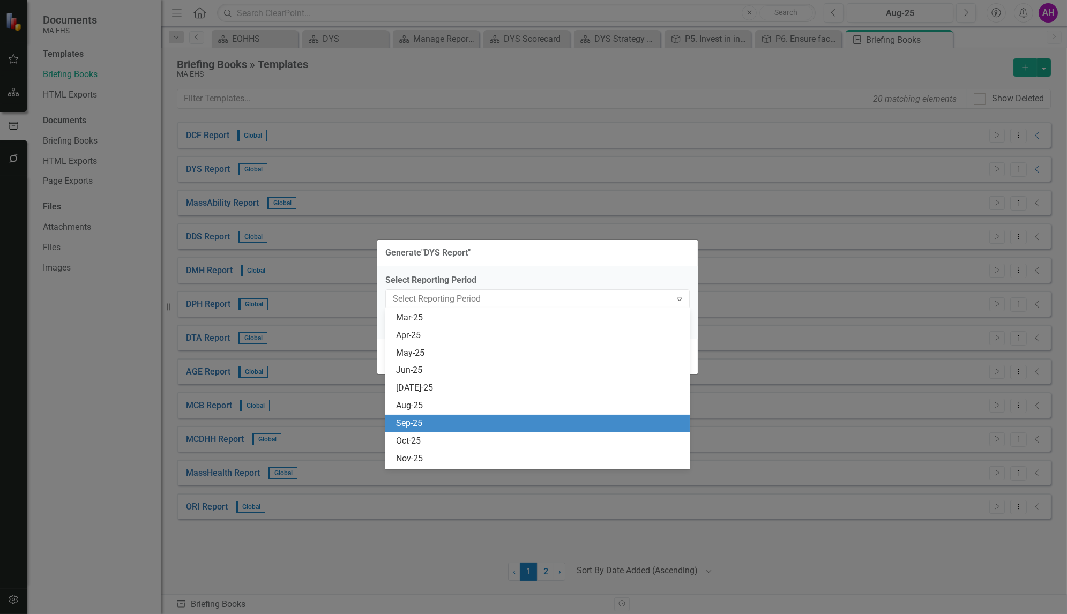
scroll to position [708, 0]
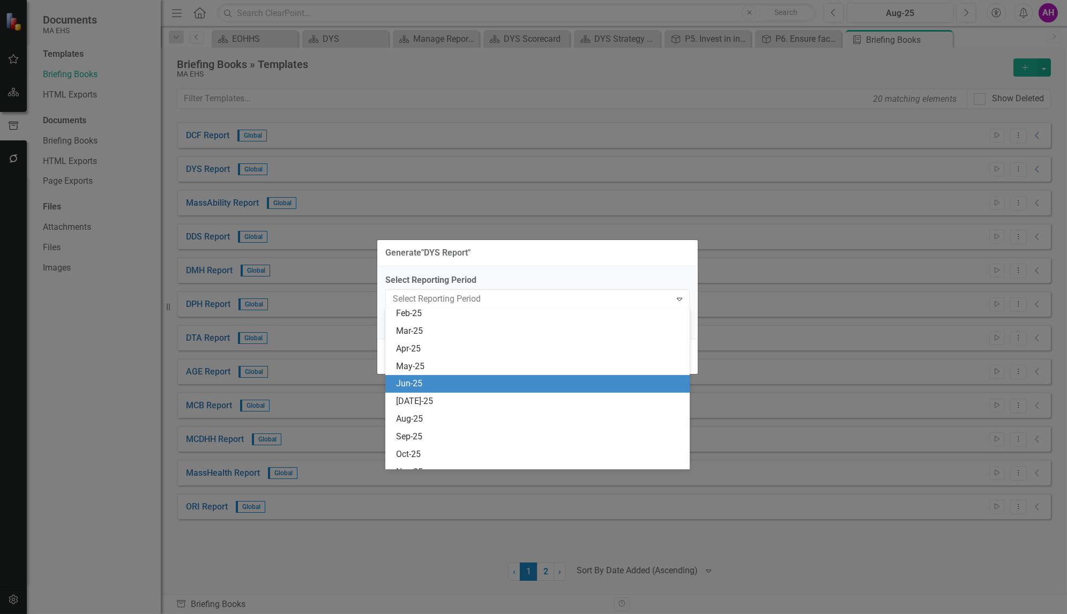
click at [413, 380] on div "Jun-25" at bounding box center [540, 384] width 288 height 12
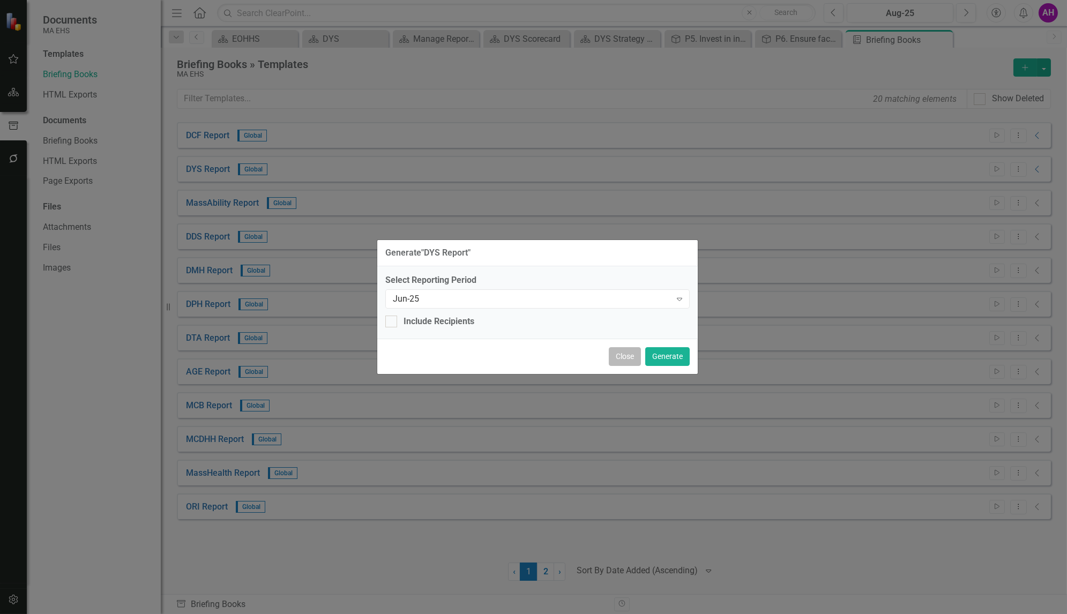
click at [622, 359] on button "Close" at bounding box center [625, 356] width 32 height 19
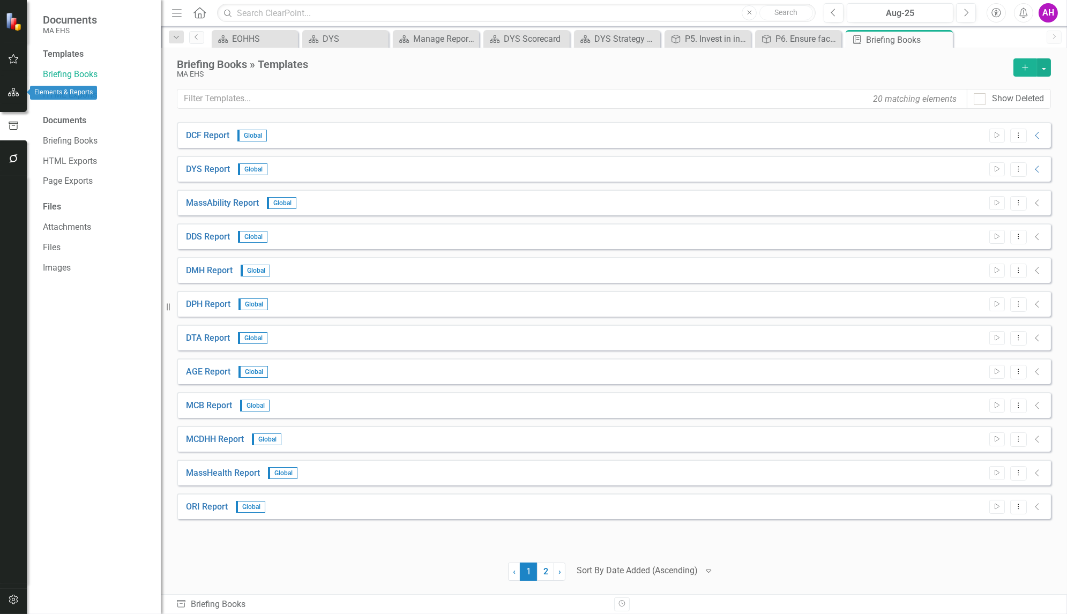
click at [14, 90] on icon "button" at bounding box center [13, 92] width 11 height 9
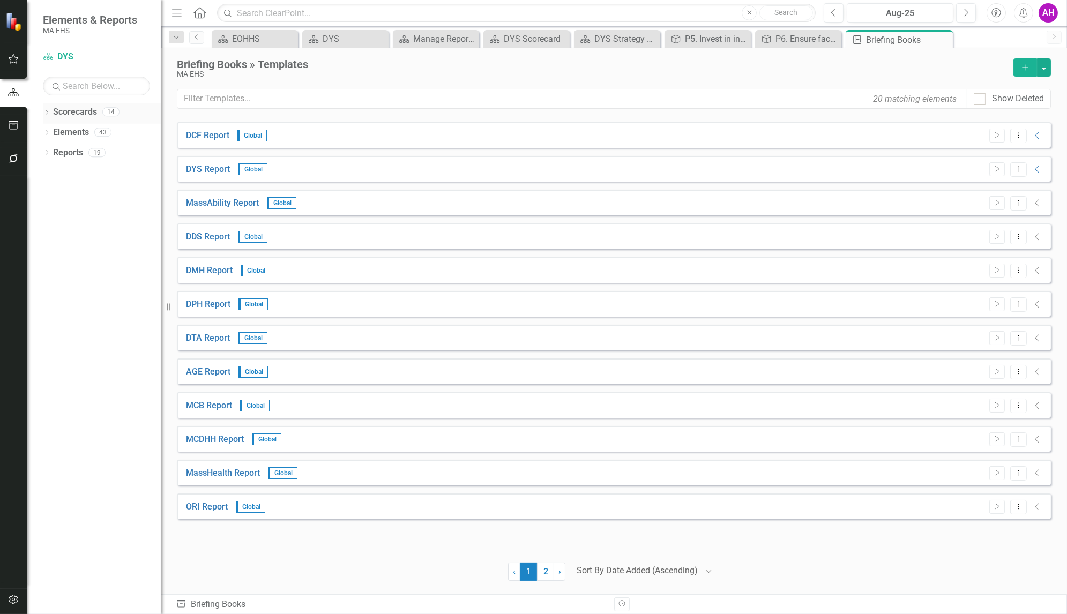
click at [45, 107] on div "Dropdown Scorecards 14" at bounding box center [102, 113] width 118 height 20
click at [47, 111] on icon "Dropdown" at bounding box center [46, 113] width 7 height 6
click at [47, 111] on icon "Dropdown" at bounding box center [45, 111] width 6 height 7
click at [47, 111] on icon "Dropdown" at bounding box center [46, 113] width 7 height 6
click at [50, 131] on icon "Dropdown" at bounding box center [52, 132] width 8 height 6
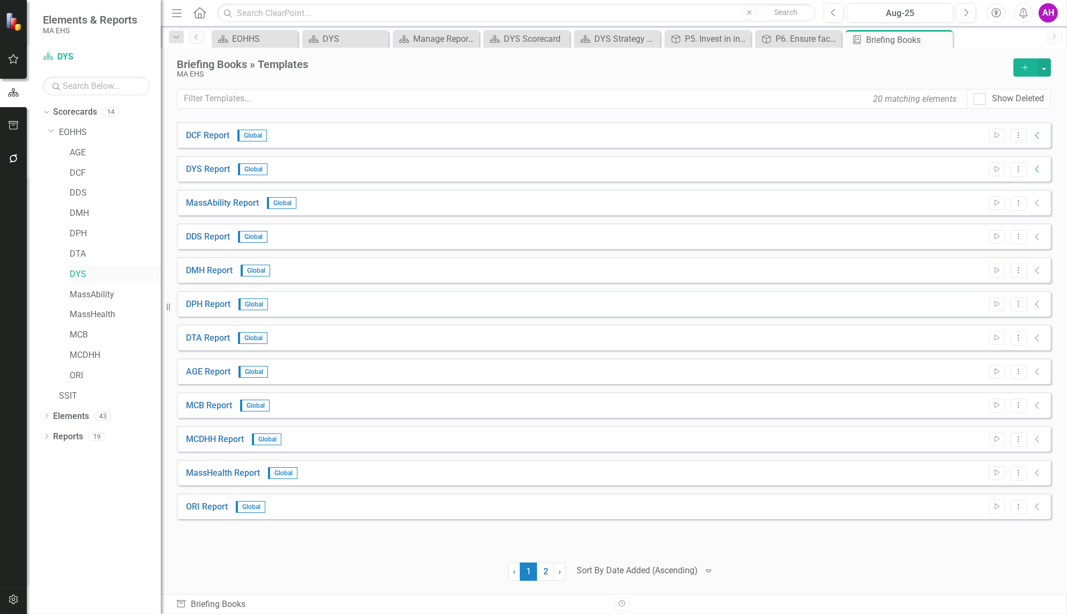
click at [85, 270] on link "DYS" at bounding box center [115, 274] width 91 height 12
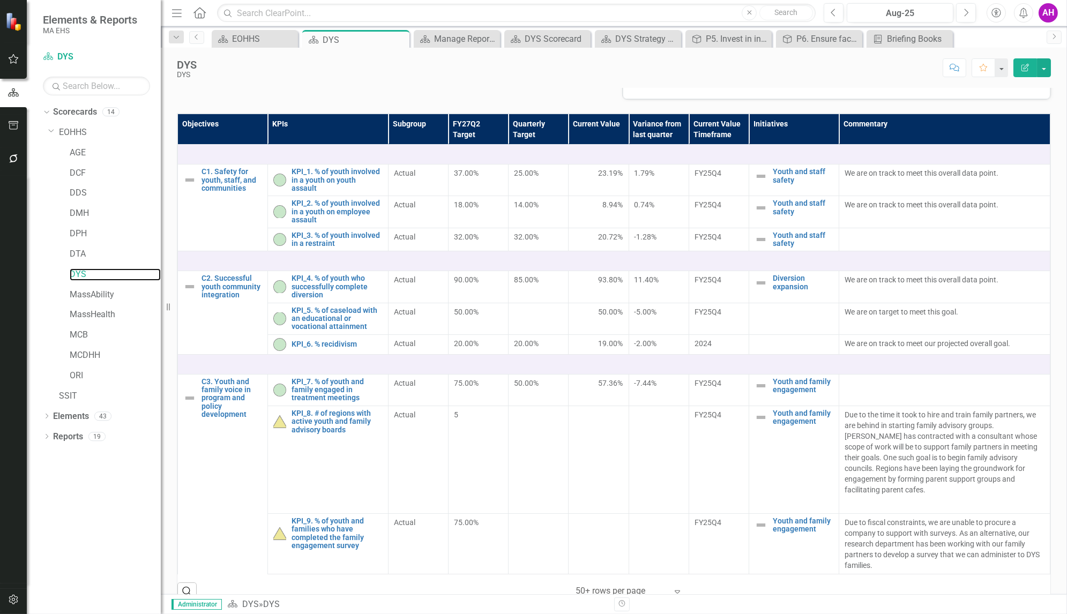
scroll to position [241, 0]
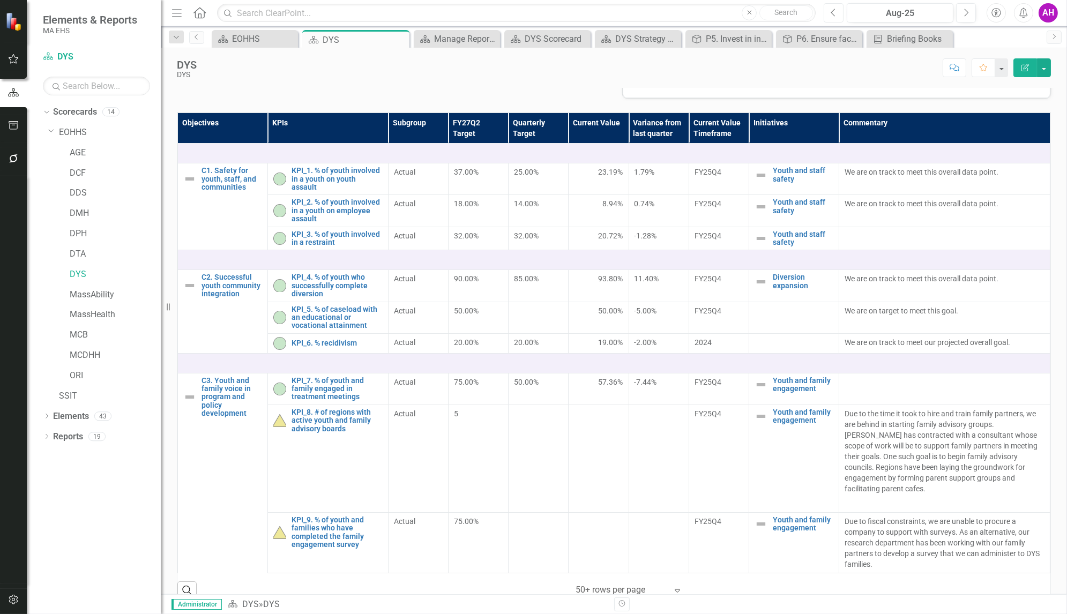
click at [841, 9] on button "Previous" at bounding box center [833, 12] width 20 height 19
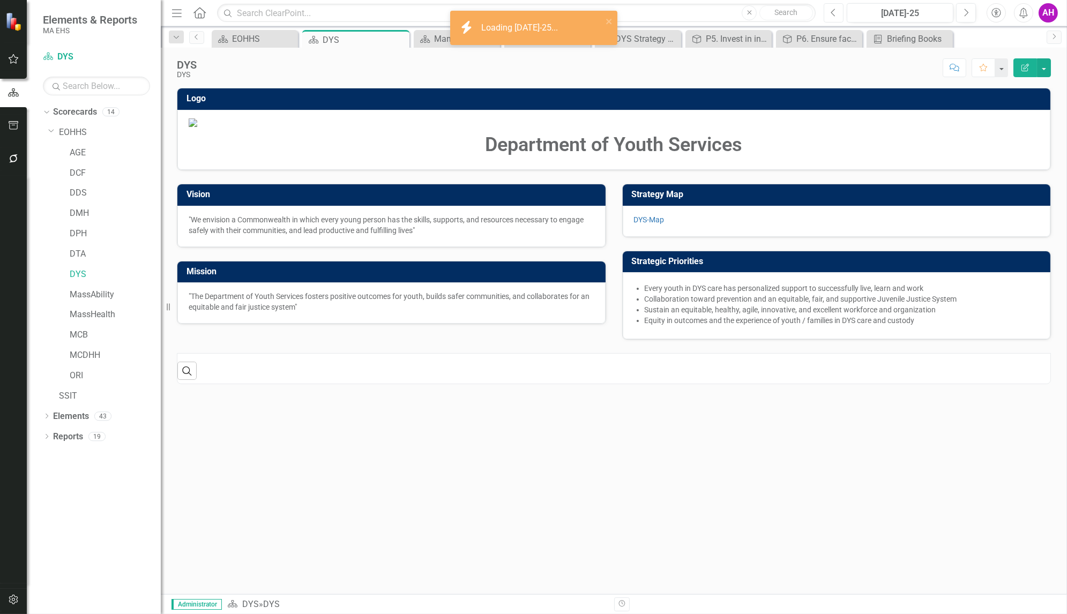
click at [841, 9] on button "Previous" at bounding box center [833, 12] width 20 height 19
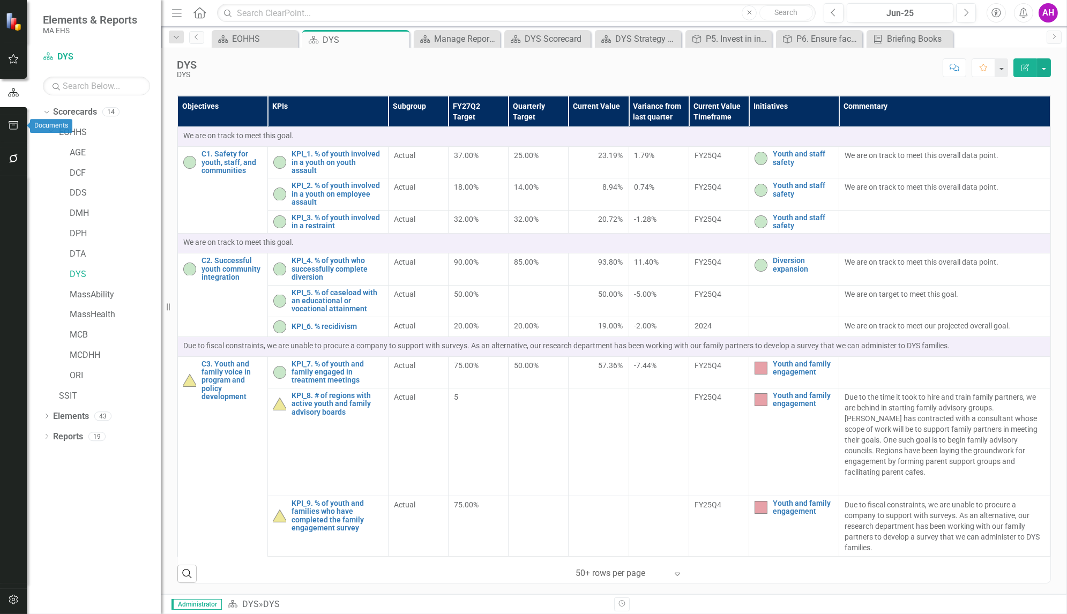
click at [12, 123] on icon "button" at bounding box center [14, 125] width 10 height 9
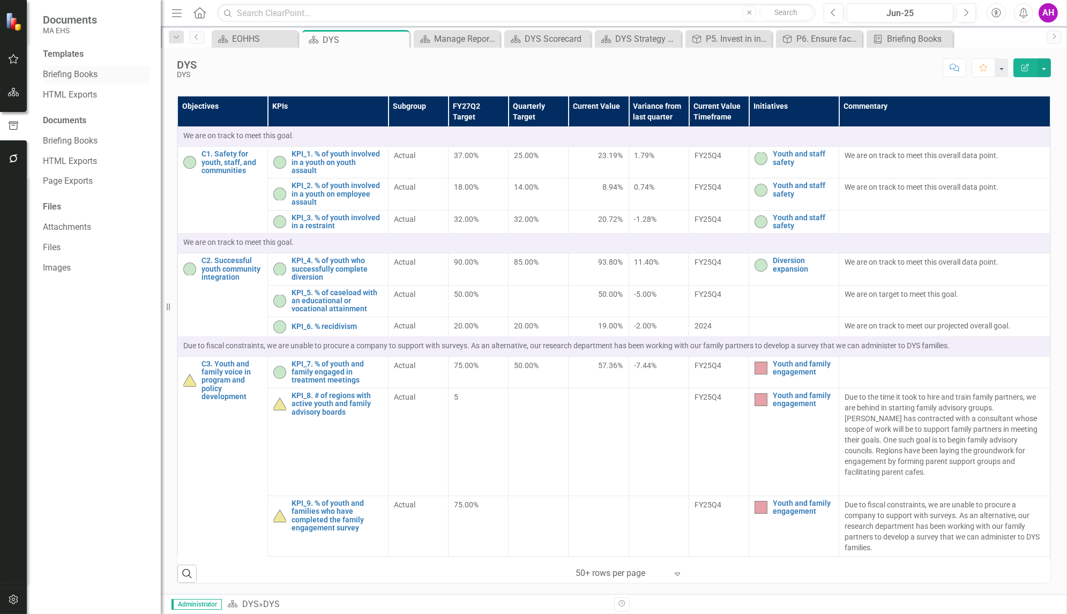
click at [79, 69] on link "Briefing Books" at bounding box center [96, 75] width 107 height 12
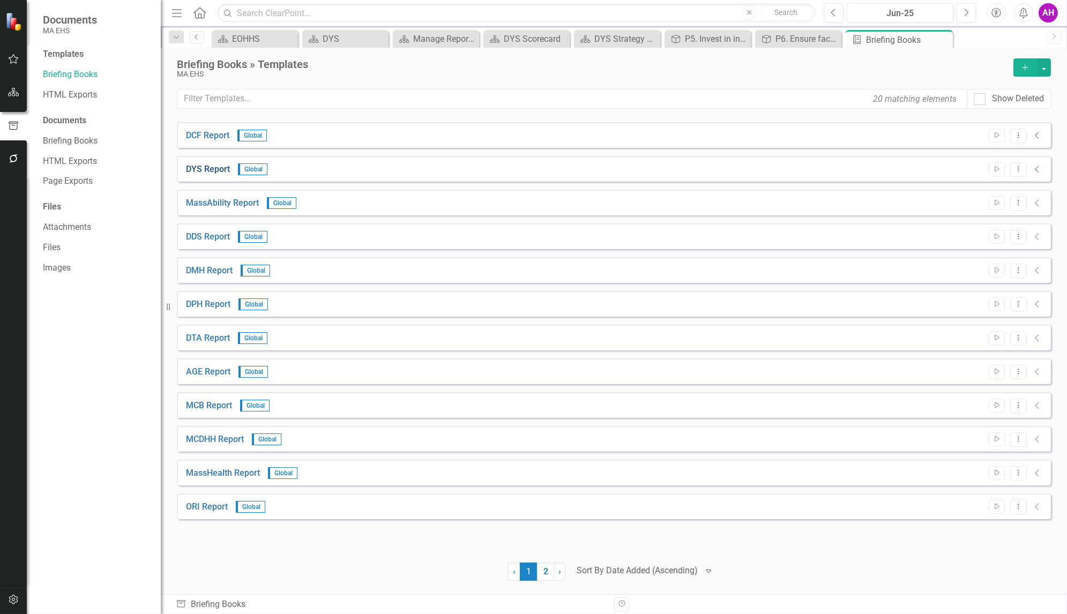
click at [213, 164] on link "DYS Report" at bounding box center [208, 169] width 44 height 12
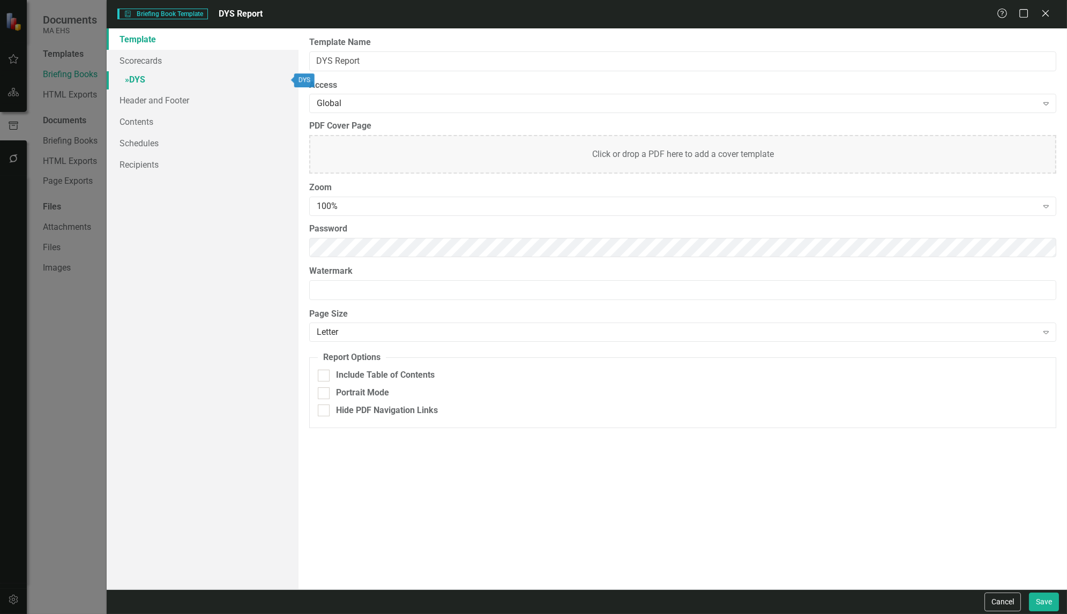
click at [143, 77] on link "» DYS" at bounding box center [203, 80] width 192 height 19
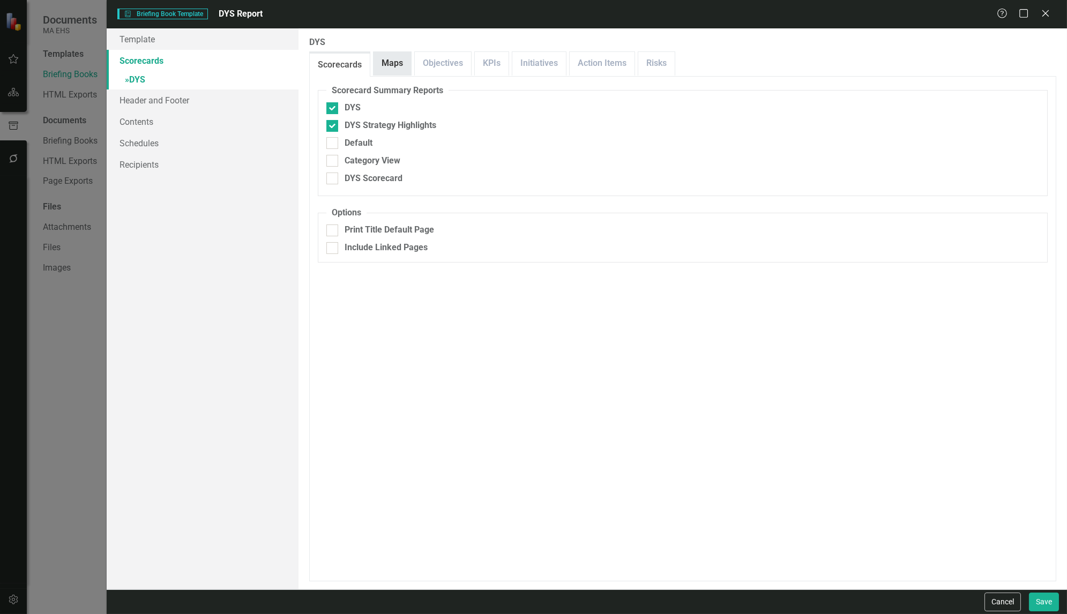
click at [395, 61] on link "Maps" at bounding box center [391, 63] width 37 height 23
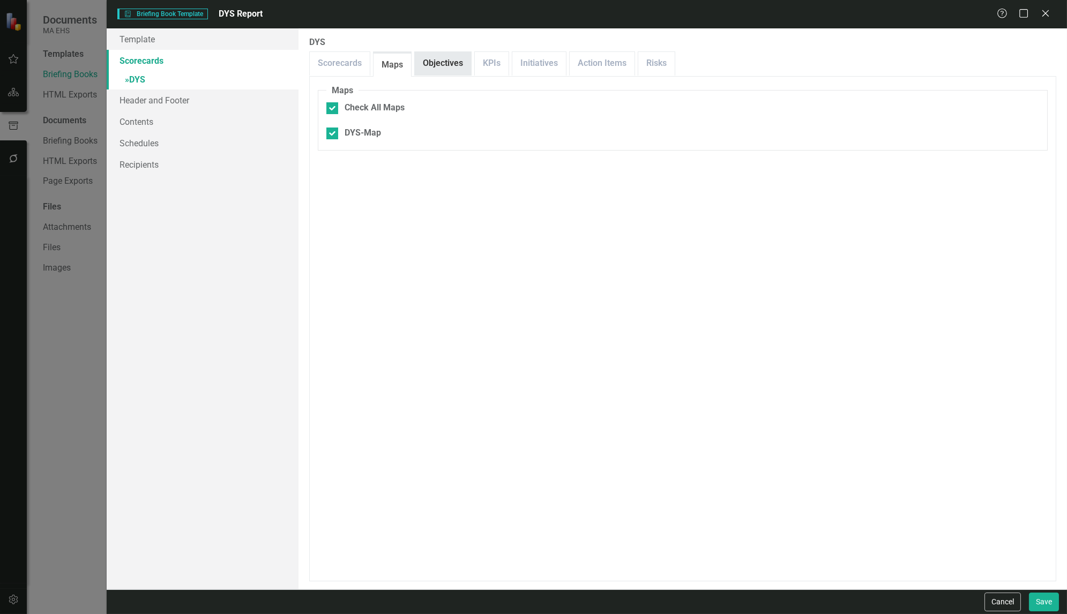
click at [426, 63] on link "Objectives" at bounding box center [443, 63] width 56 height 23
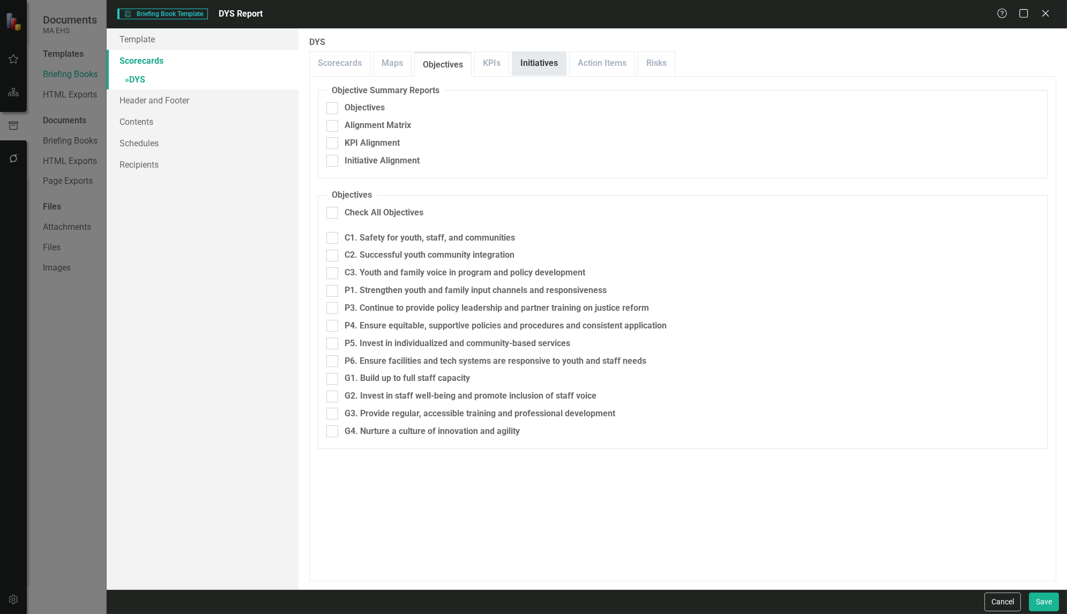
click at [539, 64] on link "Initiatives" at bounding box center [539, 63] width 54 height 23
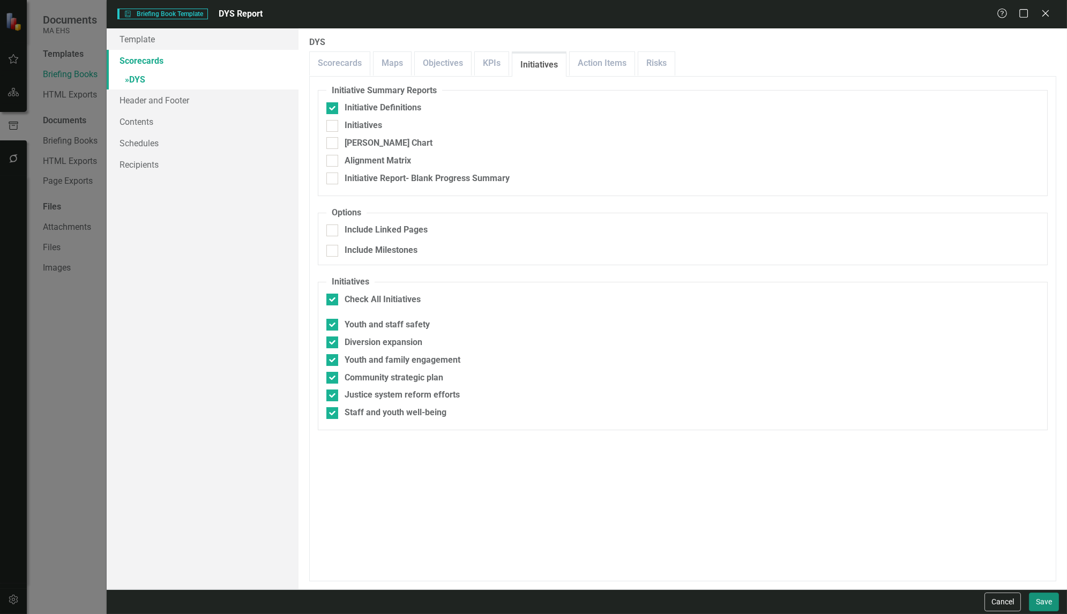
click at [1034, 600] on button "Save" at bounding box center [1044, 601] width 30 height 19
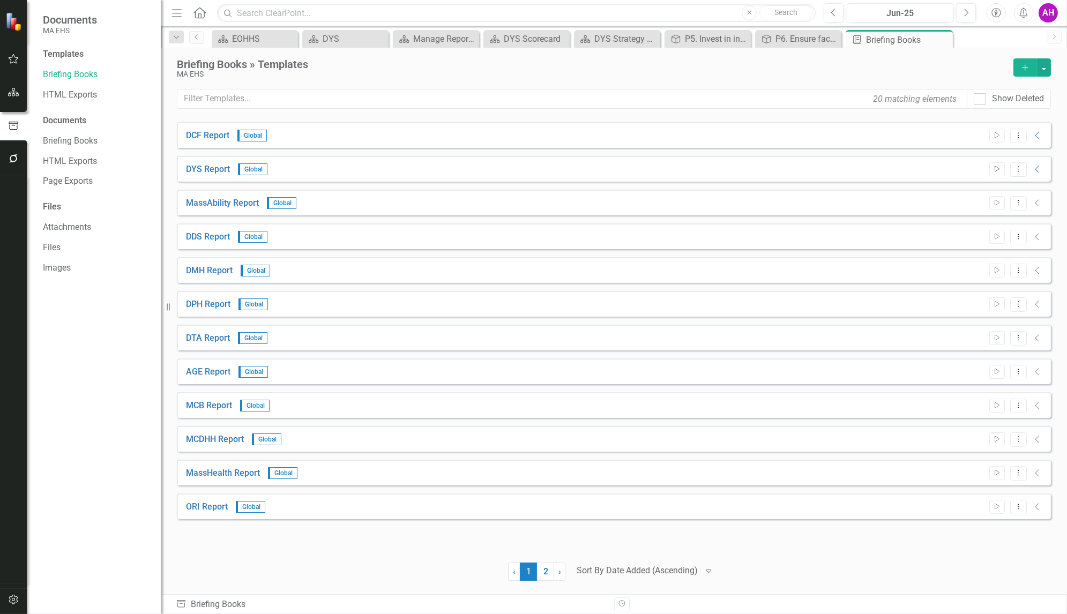
click at [997, 164] on button "Start" at bounding box center [997, 169] width 16 height 14
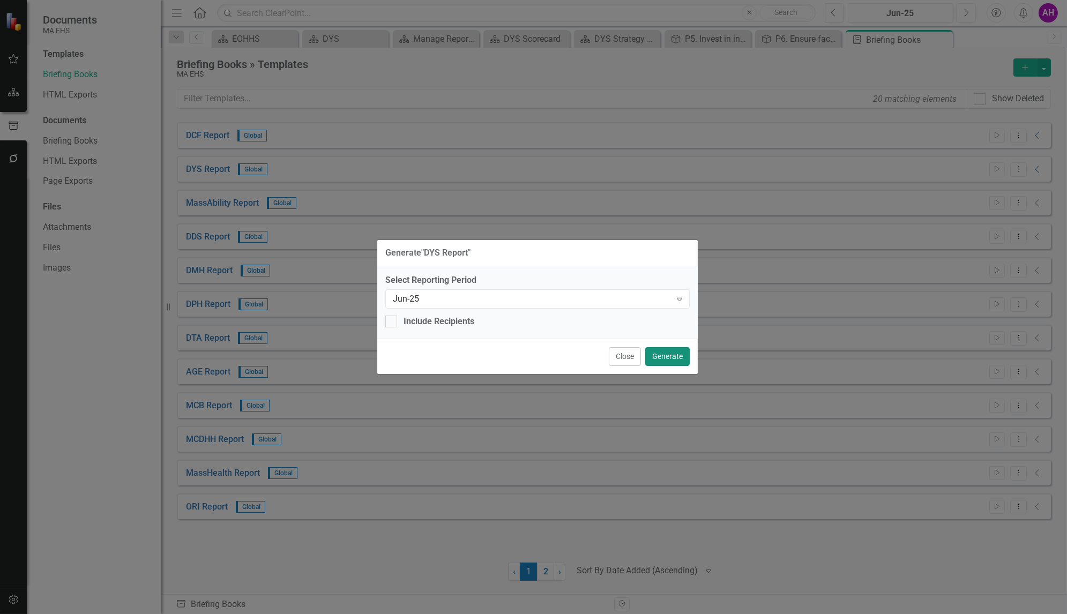
click at [673, 356] on button "Generate" at bounding box center [667, 356] width 44 height 19
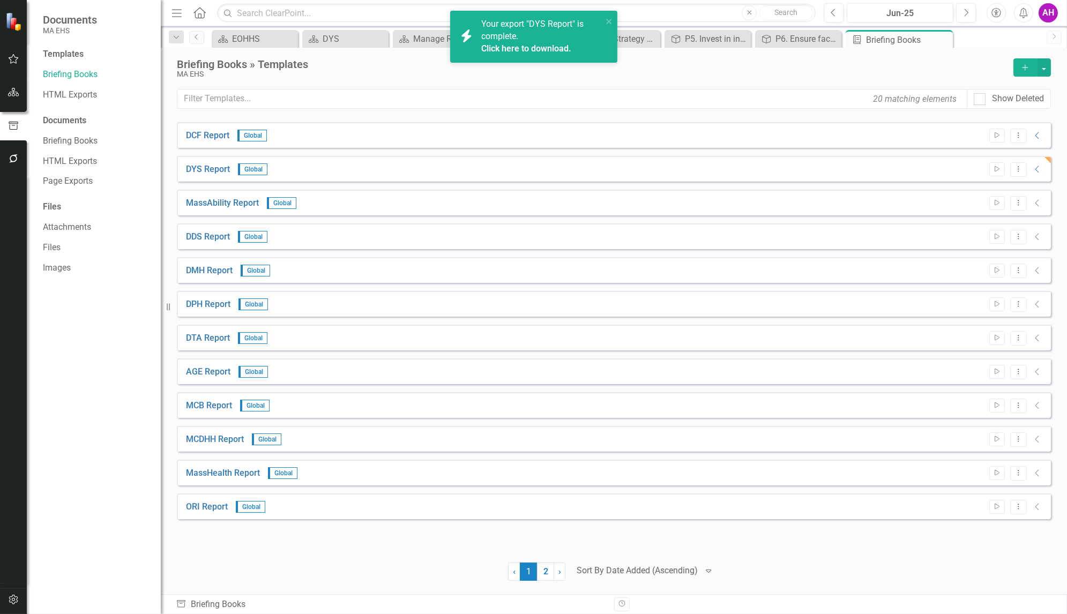
click at [540, 49] on link "Click here to download." at bounding box center [526, 48] width 90 height 10
